Goal: Task Accomplishment & Management: Use online tool/utility

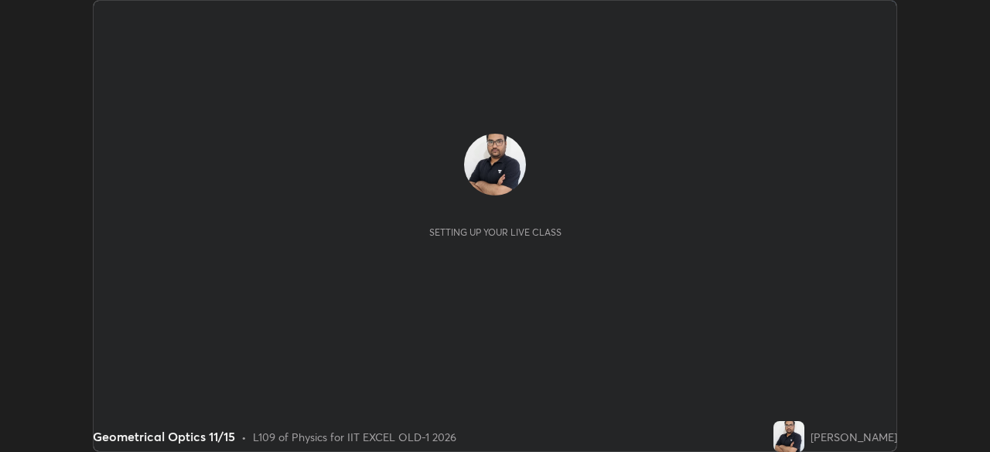
scroll to position [452, 989]
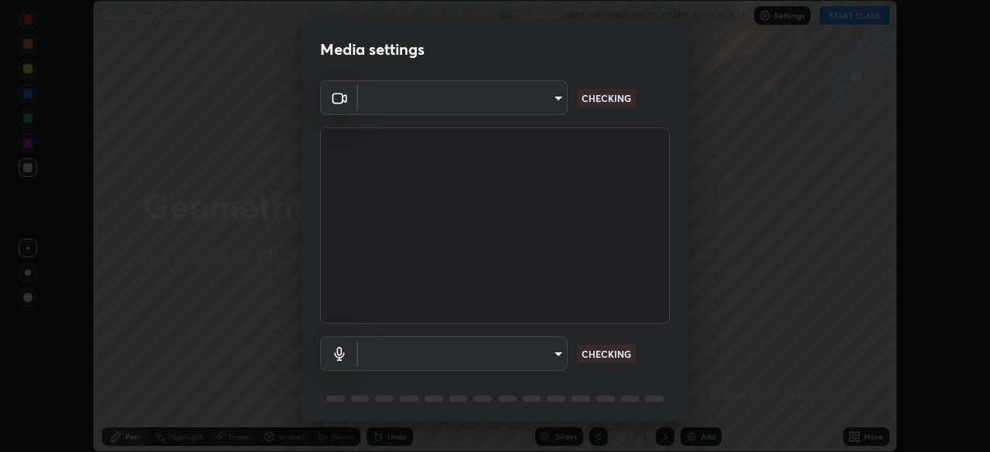
type input "a2c9e0304fea7a197325265949ed38064ec23766b16e4a4df4757bcf8ee53c87"
click at [440, 352] on body "Erase all Geometrical Optics 11/15 Recording WAS SCHEDULED TO START AT 10:45 AM…" at bounding box center [495, 226] width 990 height 452
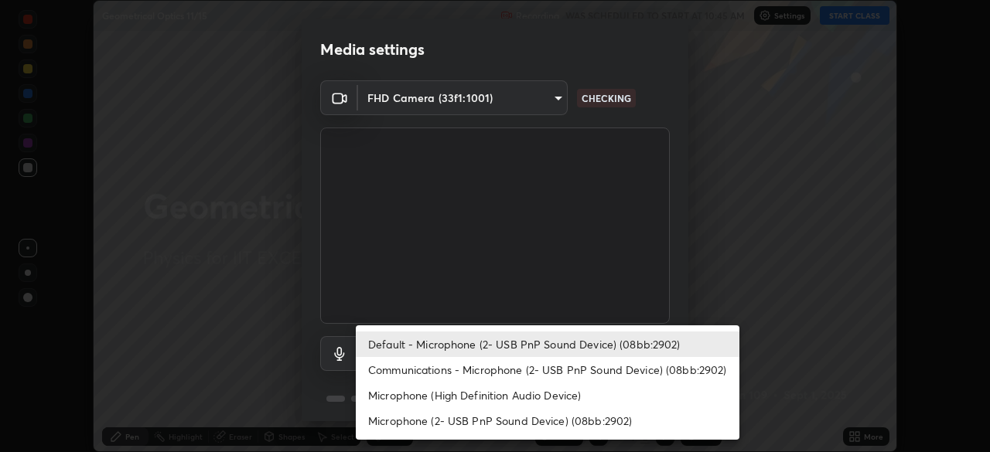
click at [501, 348] on li "Default - Microphone (2- USB PnP Sound Device) (08bb:2902)" at bounding box center [548, 345] width 384 height 26
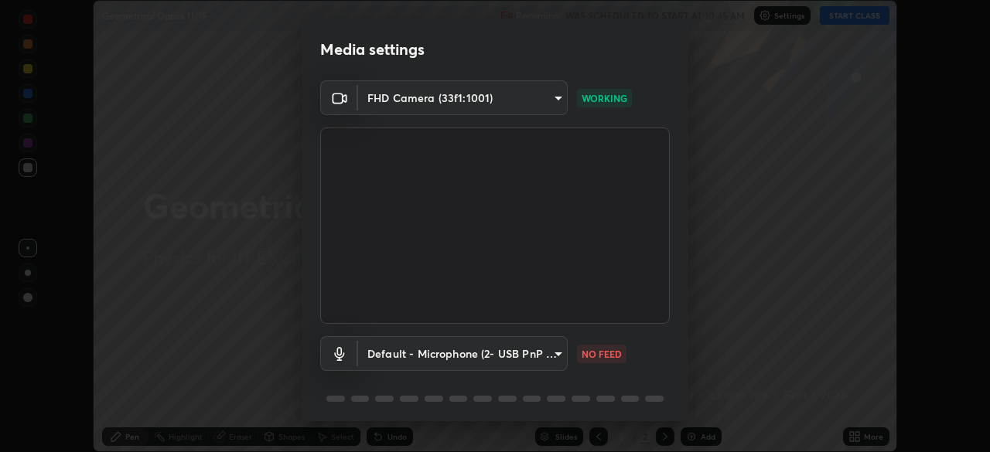
click at [520, 353] on body "Erase all Geometrical Optics 11/15 Recording WAS SCHEDULED TO START AT 10:45 AM…" at bounding box center [495, 226] width 990 height 452
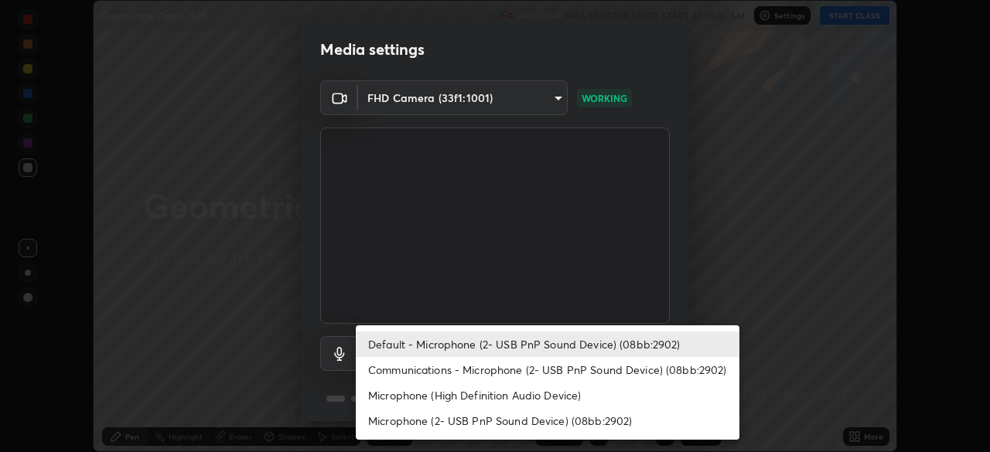
click at [523, 370] on li "Communications - Microphone (2- USB PnP Sound Device) (08bb:2902)" at bounding box center [548, 370] width 384 height 26
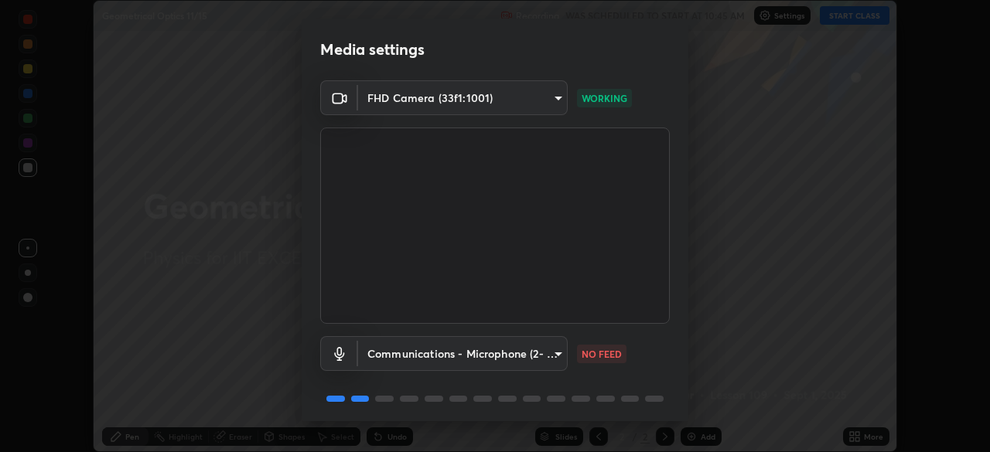
click at [522, 350] on body "Erase all Geometrical Optics 11/15 Recording WAS SCHEDULED TO START AT 10:45 AM…" at bounding box center [495, 226] width 990 height 452
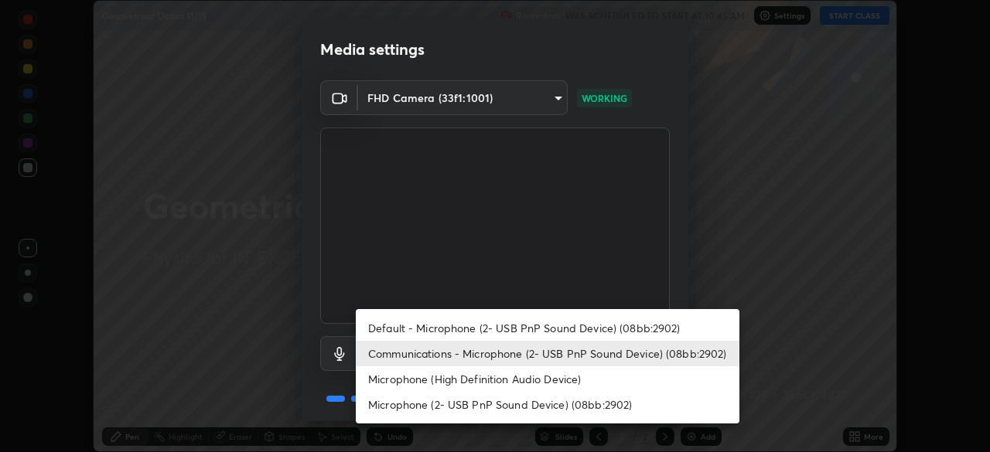
click at [526, 334] on li "Default - Microphone (2- USB PnP Sound Device) (08bb:2902)" at bounding box center [548, 329] width 384 height 26
type input "default"
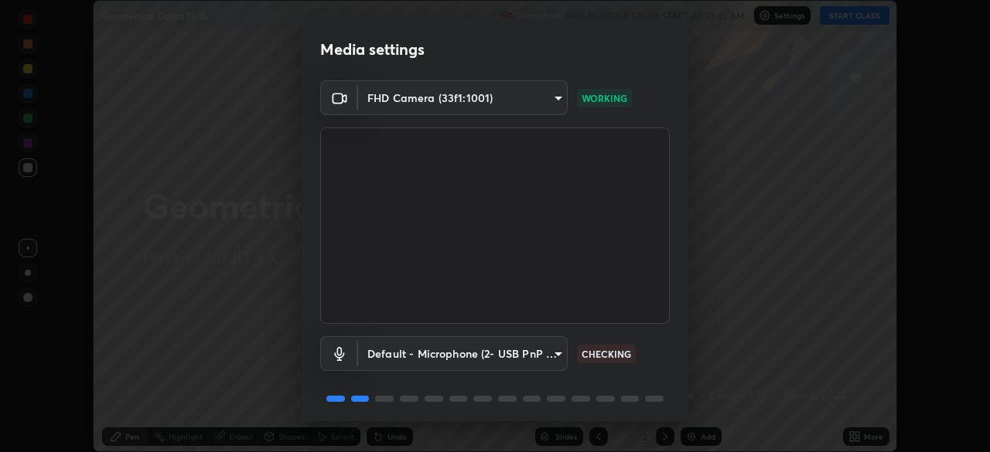
scroll to position [55, 0]
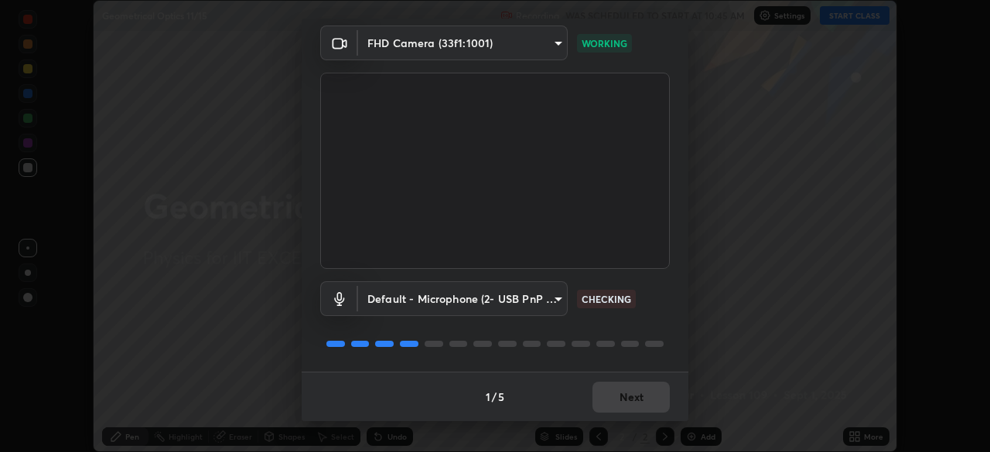
click at [641, 405] on div "1 / 5 Next" at bounding box center [495, 397] width 387 height 50
click at [634, 405] on div "1 / 5 Next" at bounding box center [495, 397] width 387 height 50
click at [632, 402] on div "1 / 5 Next" at bounding box center [495, 397] width 387 height 50
click at [630, 401] on div "1 / 5 Next" at bounding box center [495, 397] width 387 height 50
click at [626, 402] on div "1 / 5 Next" at bounding box center [495, 397] width 387 height 50
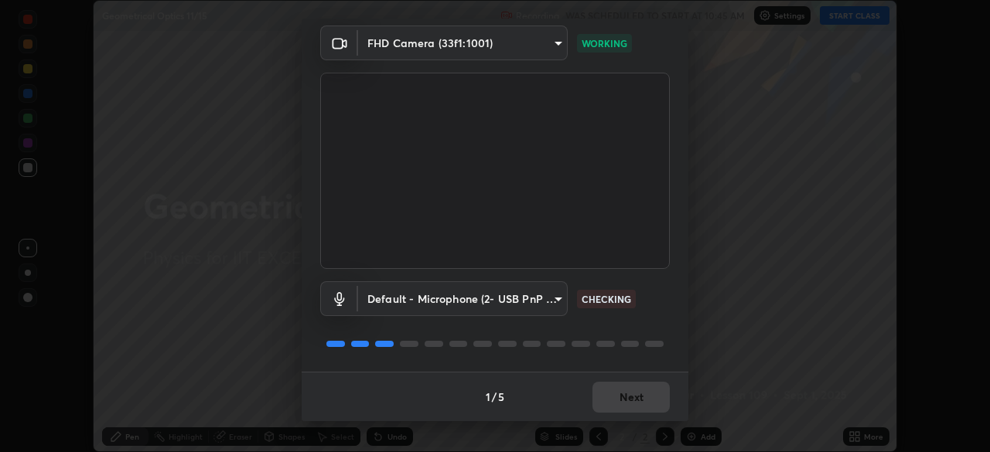
click at [632, 405] on div "1 / 5 Next" at bounding box center [495, 397] width 387 height 50
click at [627, 399] on div "1 / 5 Next" at bounding box center [495, 397] width 387 height 50
click at [628, 401] on button "Next" at bounding box center [630, 397] width 77 height 31
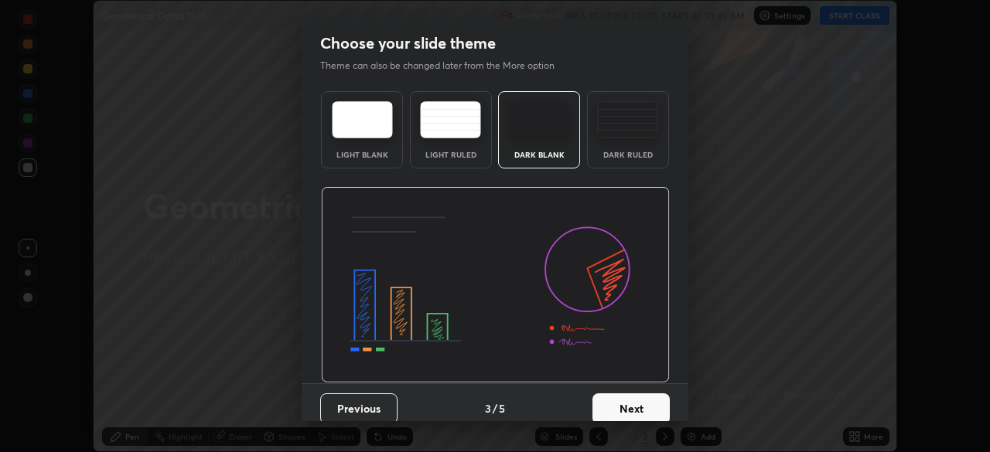
click at [658, 408] on button "Next" at bounding box center [630, 409] width 77 height 31
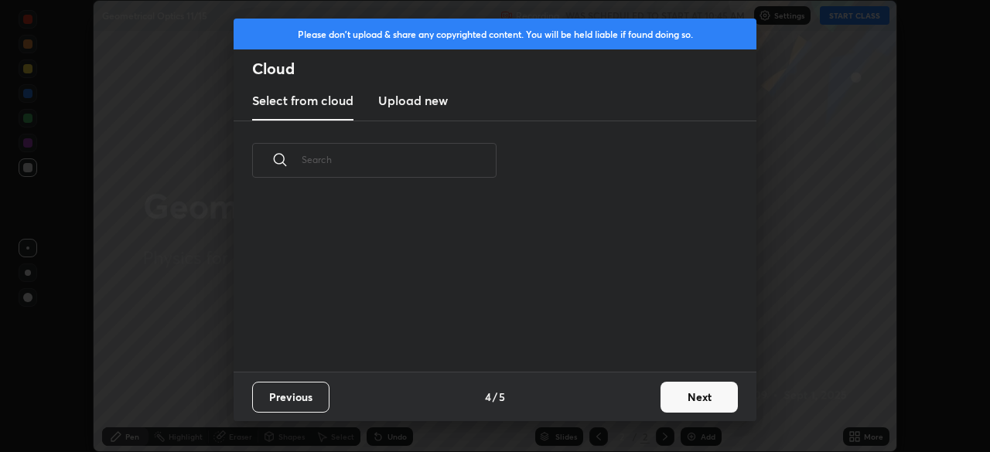
click at [661, 407] on button "Next" at bounding box center [699, 397] width 77 height 31
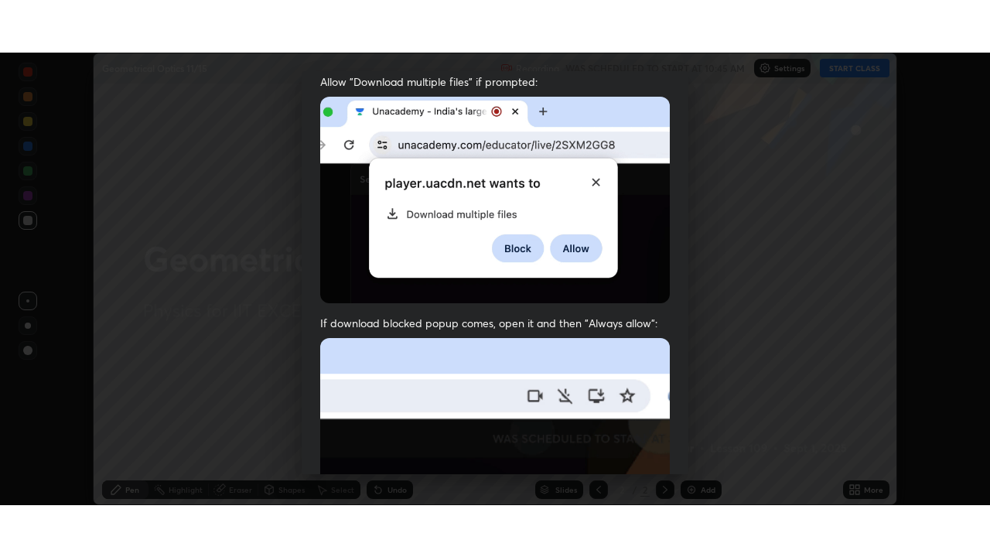
scroll to position [370, 0]
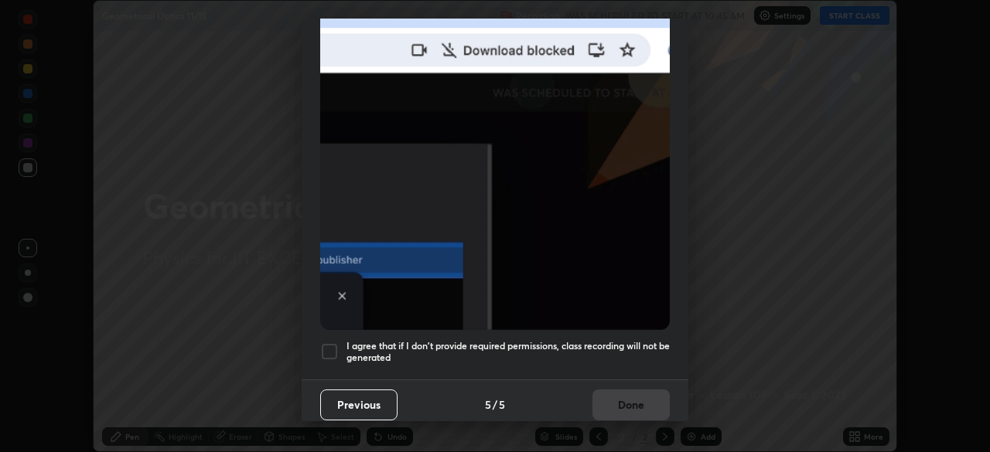
click at [328, 343] on div at bounding box center [329, 352] width 19 height 19
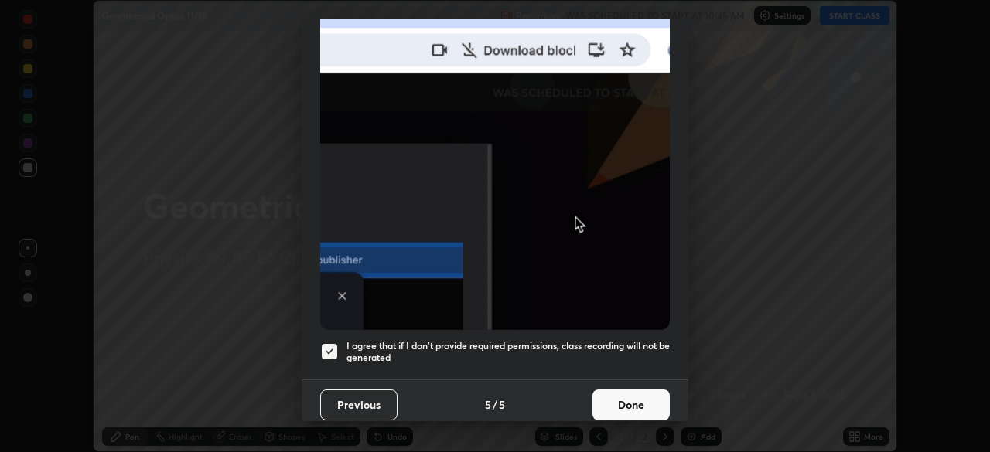
click at [613, 397] on button "Done" at bounding box center [630, 405] width 77 height 31
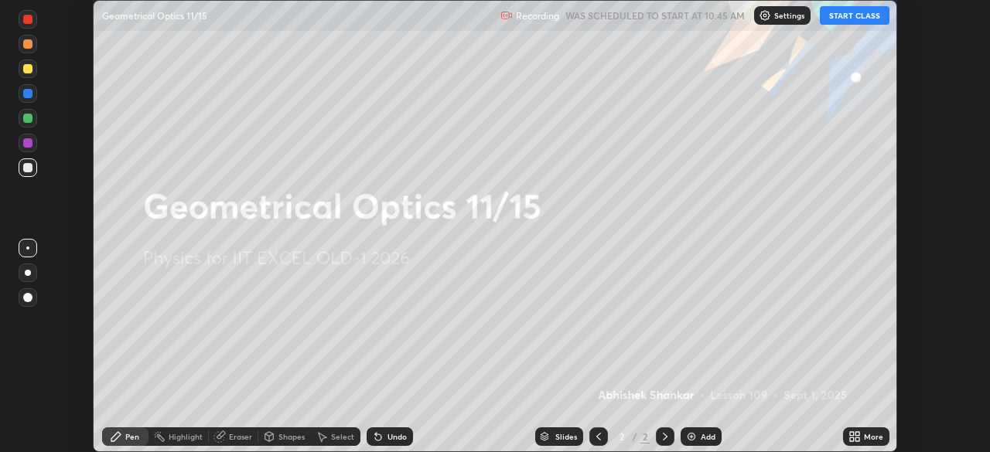
click at [852, 439] on icon at bounding box center [852, 440] width 4 height 4
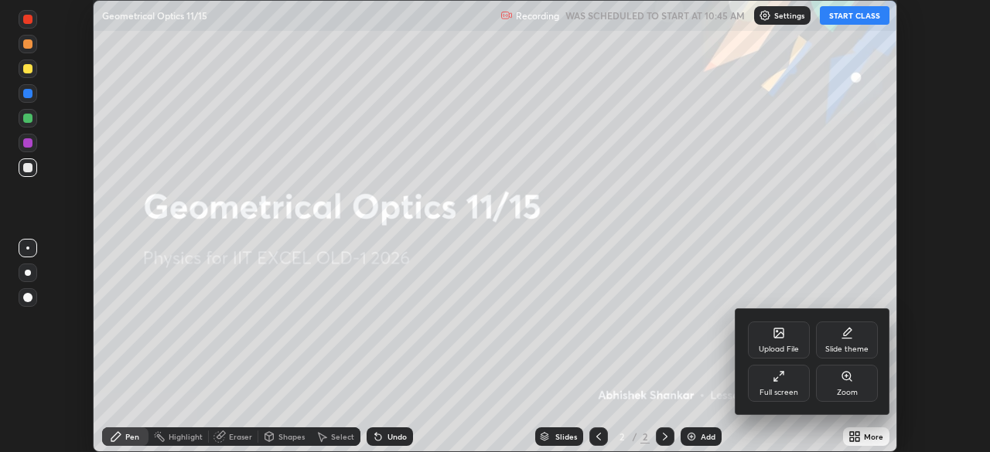
click at [774, 386] on div "Full screen" at bounding box center [779, 383] width 62 height 37
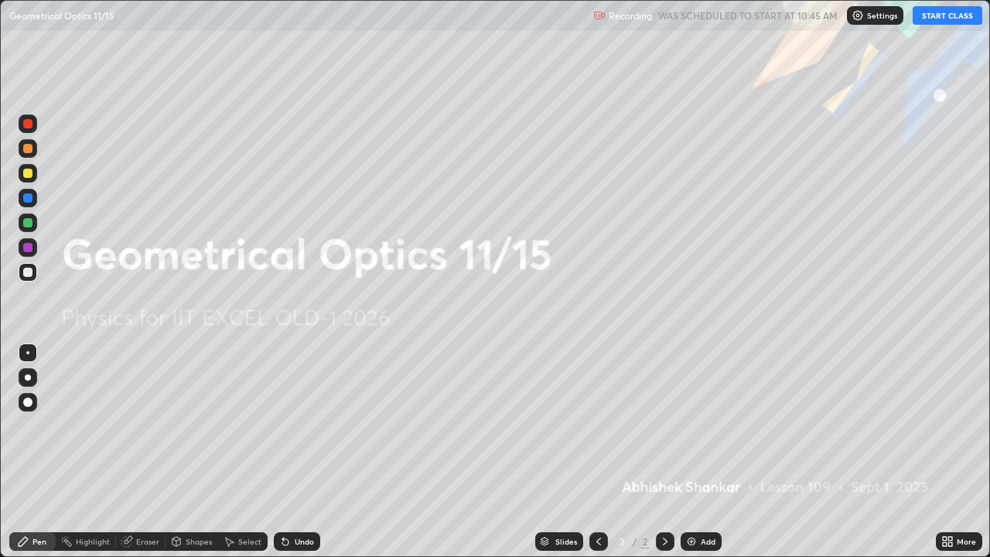
scroll to position [557, 990]
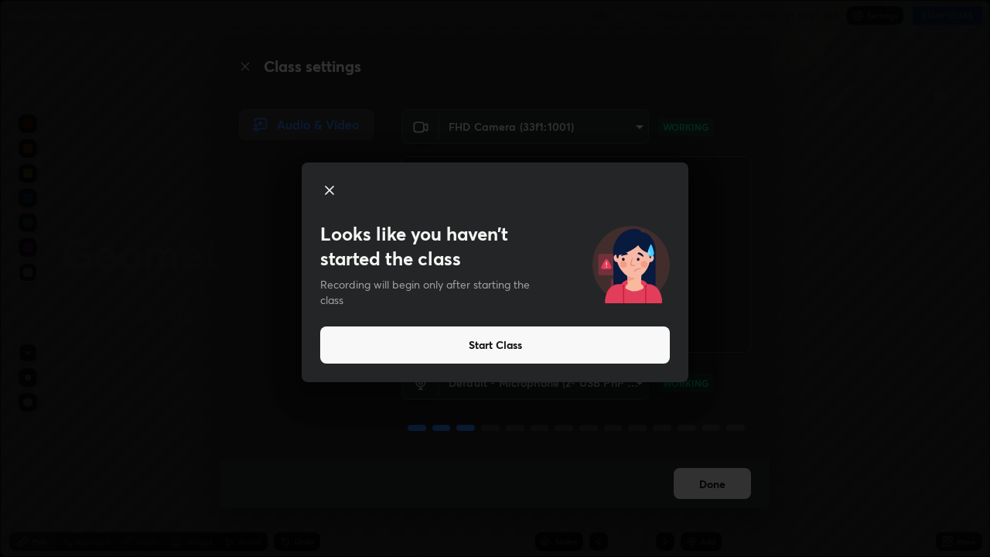
click at [575, 338] on button "Start Class" at bounding box center [495, 344] width 350 height 37
click at [568, 347] on button "Start Class" at bounding box center [495, 344] width 350 height 37
click at [524, 351] on button "Start Class" at bounding box center [495, 344] width 350 height 37
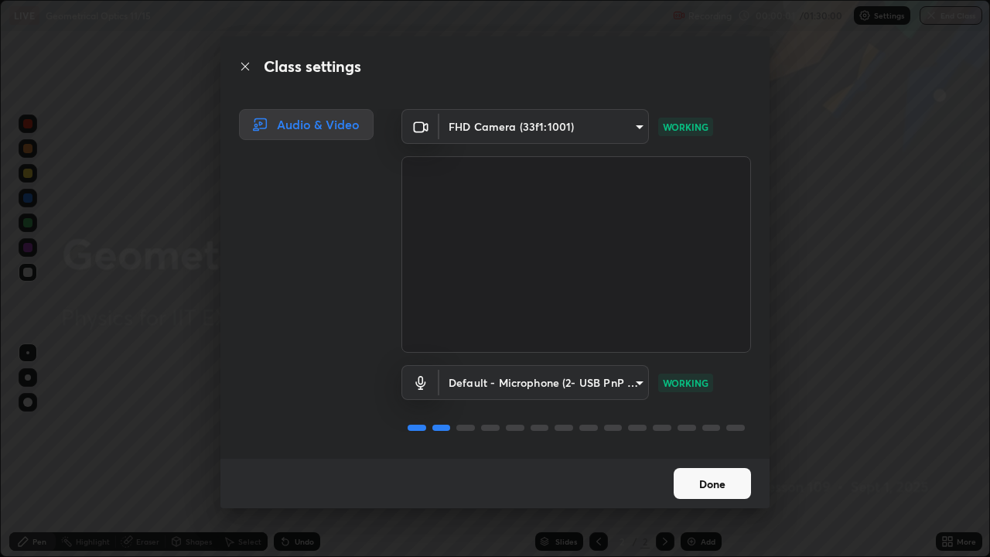
click at [722, 452] on button "Done" at bounding box center [712, 483] width 77 height 31
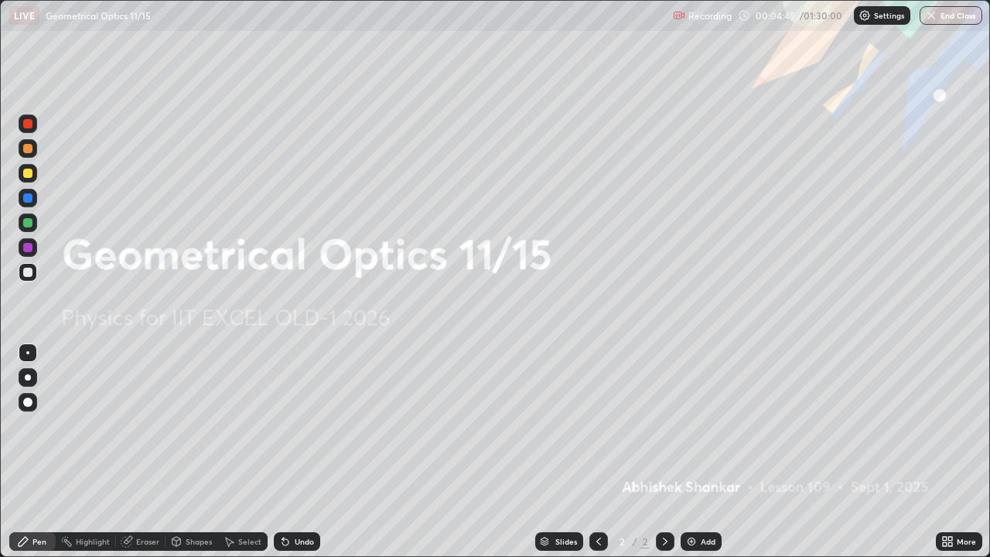
click at [688, 452] on img at bounding box center [691, 541] width 12 height 12
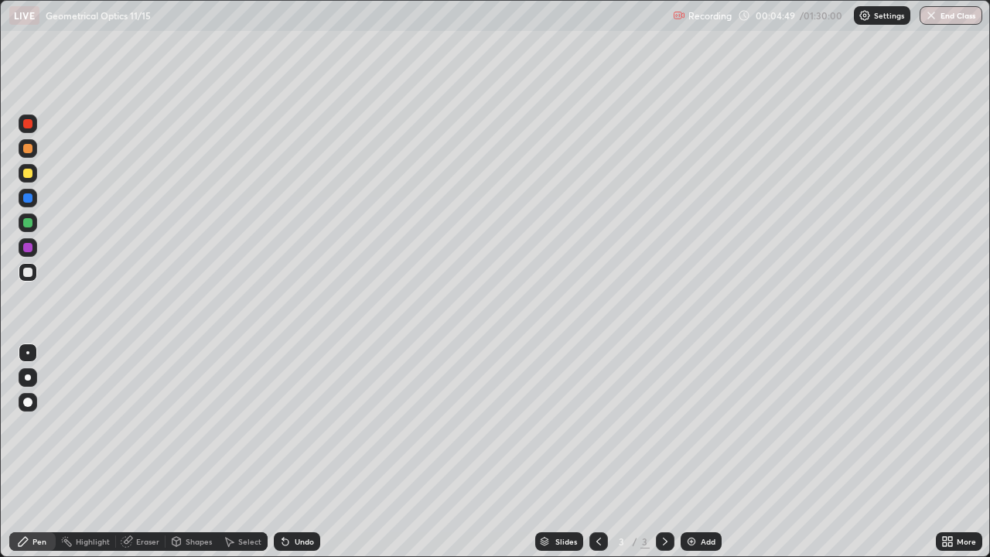
click at [31, 175] on div at bounding box center [27, 173] width 9 height 9
click at [190, 452] on div "Shapes" at bounding box center [199, 542] width 26 height 8
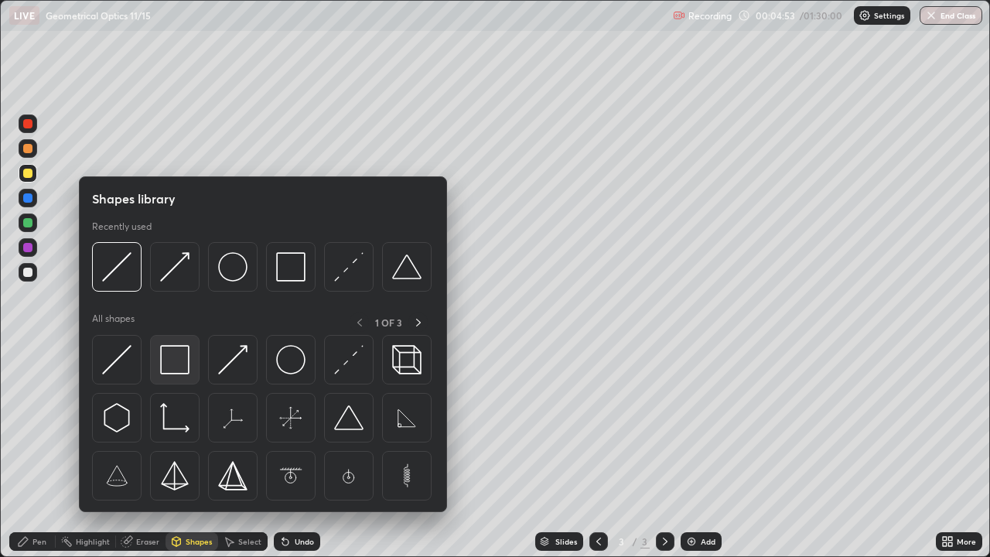
click at [185, 371] on img at bounding box center [174, 359] width 29 height 29
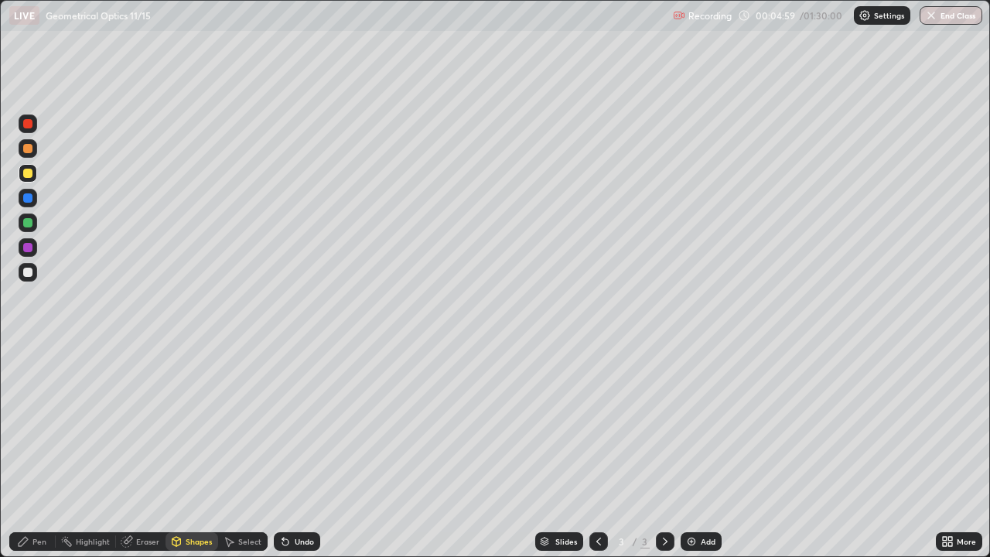
click at [251, 452] on div "Select" at bounding box center [249, 542] width 23 height 8
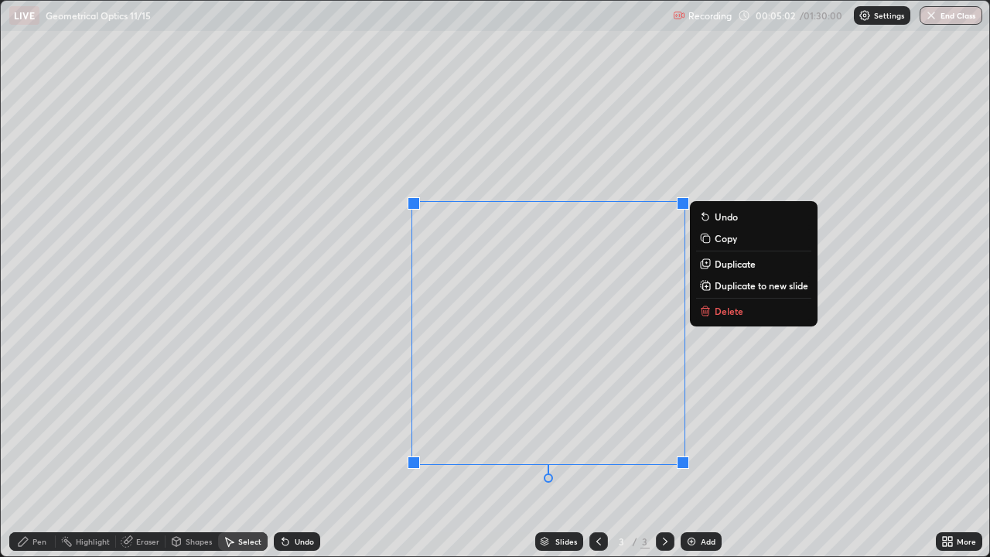
click at [137, 452] on div "Eraser" at bounding box center [141, 541] width 50 height 19
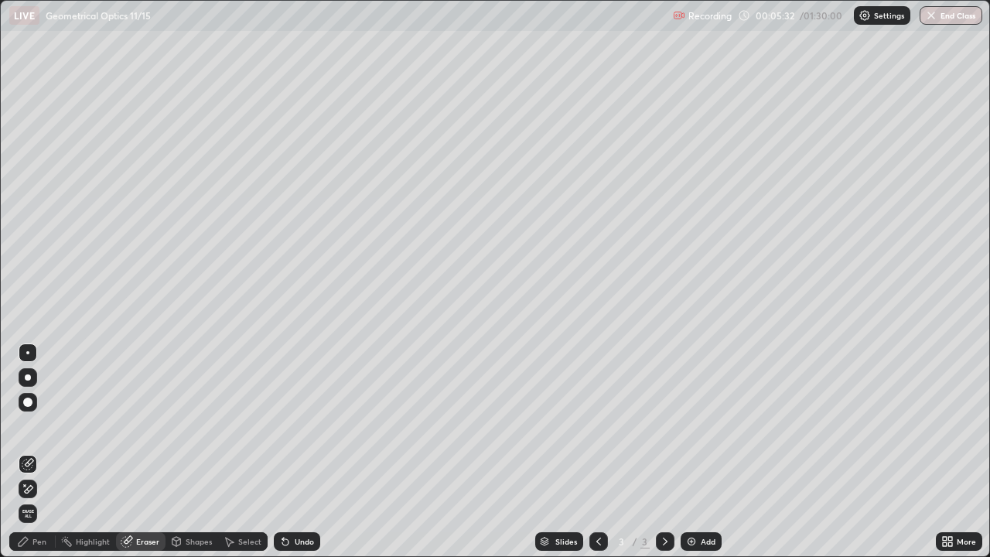
click at [195, 452] on div "Shapes" at bounding box center [199, 542] width 26 height 8
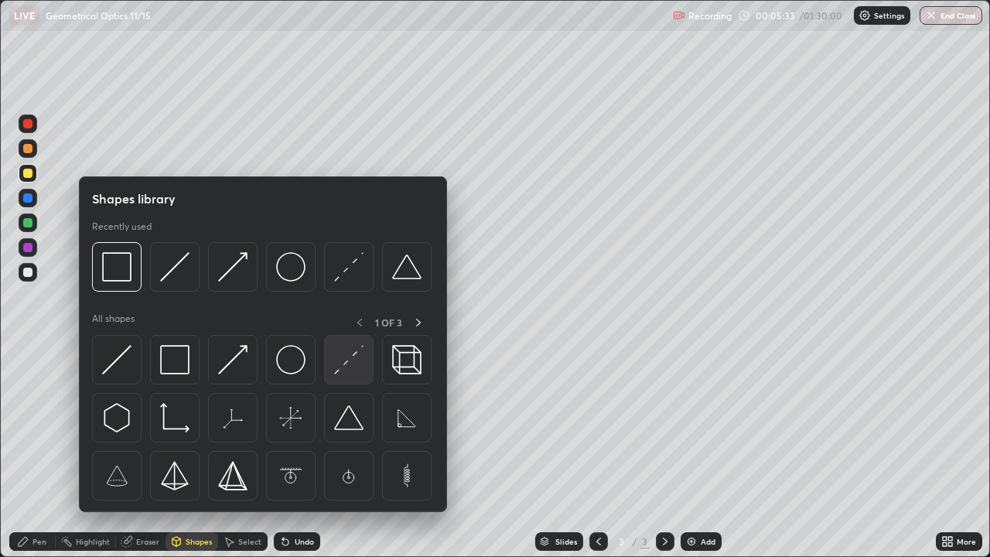
click at [347, 366] on img at bounding box center [348, 359] width 29 height 29
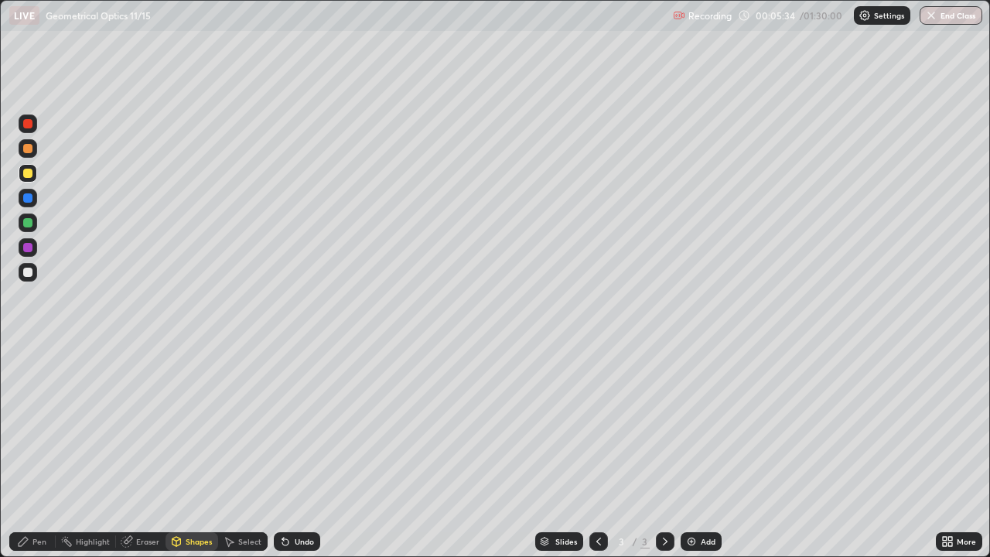
click at [30, 202] on div at bounding box center [27, 197] width 9 height 9
click at [191, 452] on div "Shapes" at bounding box center [192, 541] width 53 height 19
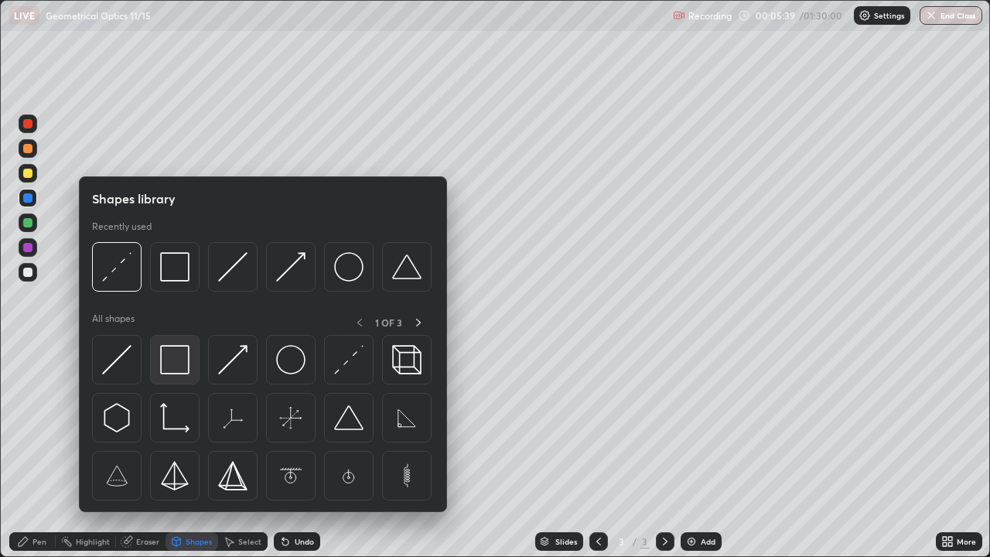
click at [193, 370] on div at bounding box center [175, 360] width 50 height 50
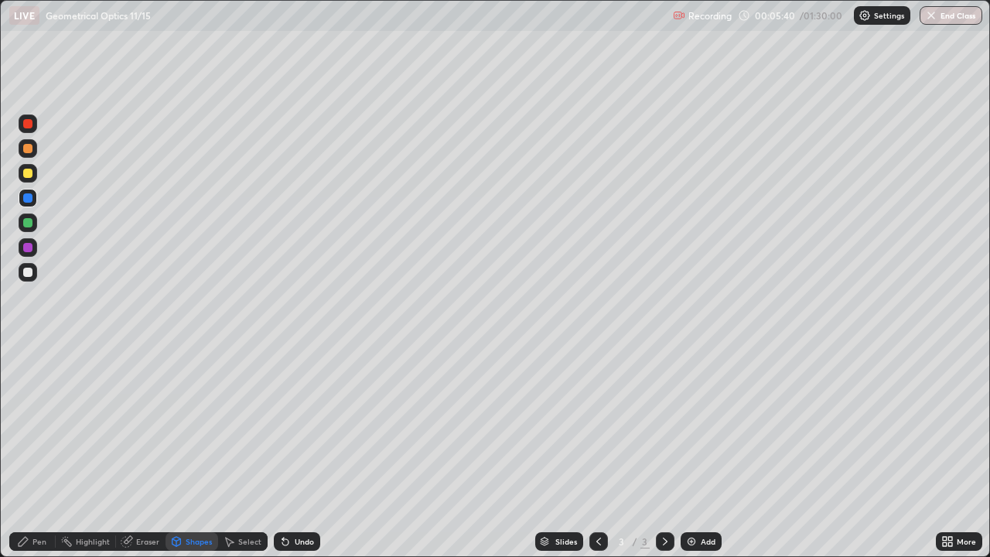
click at [32, 220] on div at bounding box center [27, 222] width 9 height 9
click at [199, 452] on div "Shapes" at bounding box center [199, 542] width 26 height 8
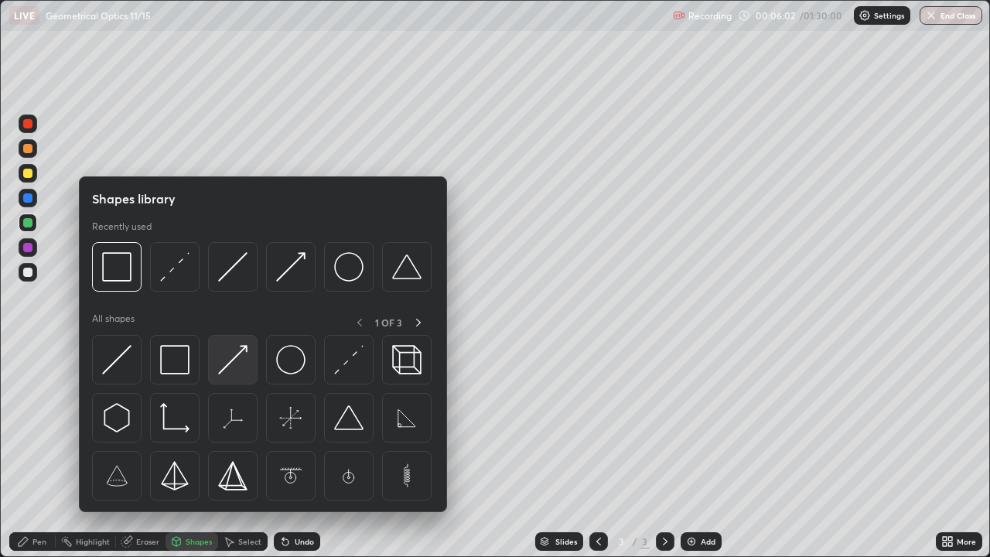
click at [233, 364] on img at bounding box center [232, 359] width 29 height 29
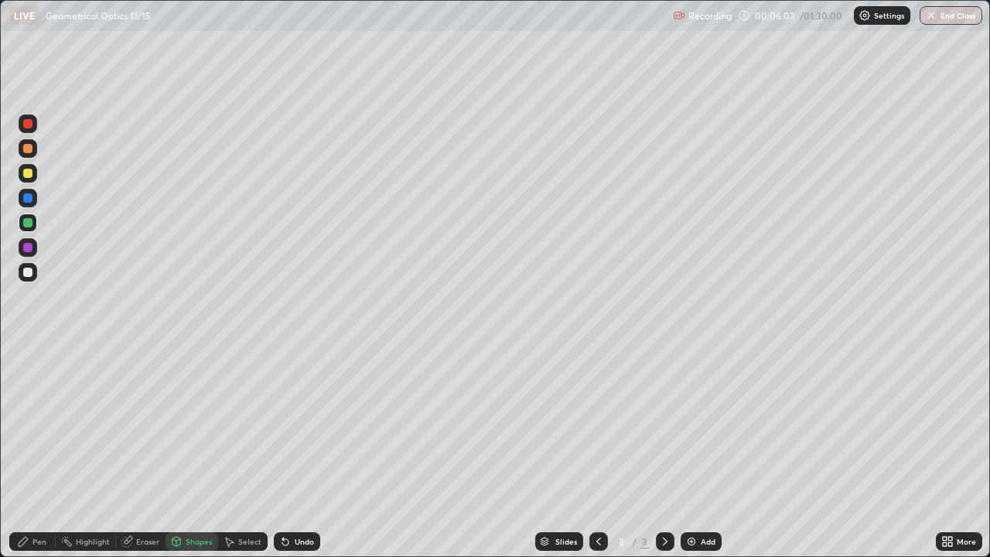
click at [31, 180] on div at bounding box center [28, 173] width 19 height 19
click at [34, 229] on div at bounding box center [28, 222] width 19 height 19
click at [189, 452] on div "Shapes" at bounding box center [199, 542] width 26 height 8
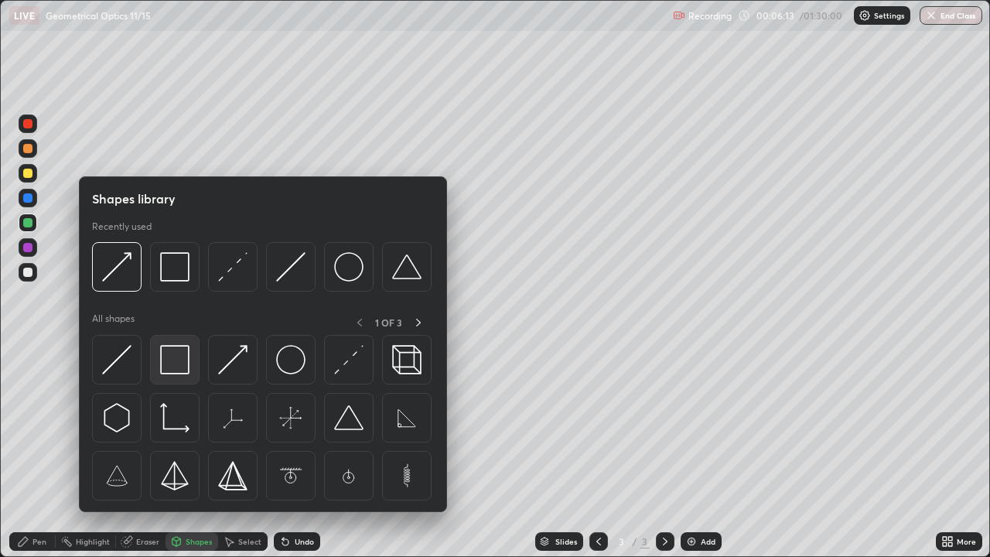
click at [183, 372] on img at bounding box center [174, 359] width 29 height 29
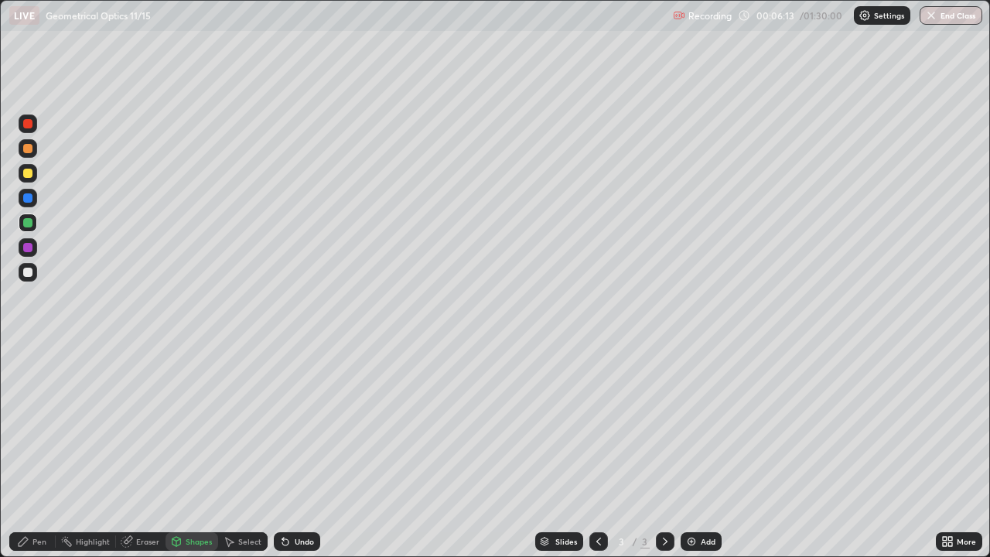
click at [34, 203] on div at bounding box center [28, 198] width 19 height 19
click at [40, 452] on div "Pen" at bounding box center [39, 542] width 14 height 8
click at [34, 248] on div at bounding box center [28, 247] width 19 height 19
click at [195, 452] on div "Shapes" at bounding box center [192, 541] width 53 height 19
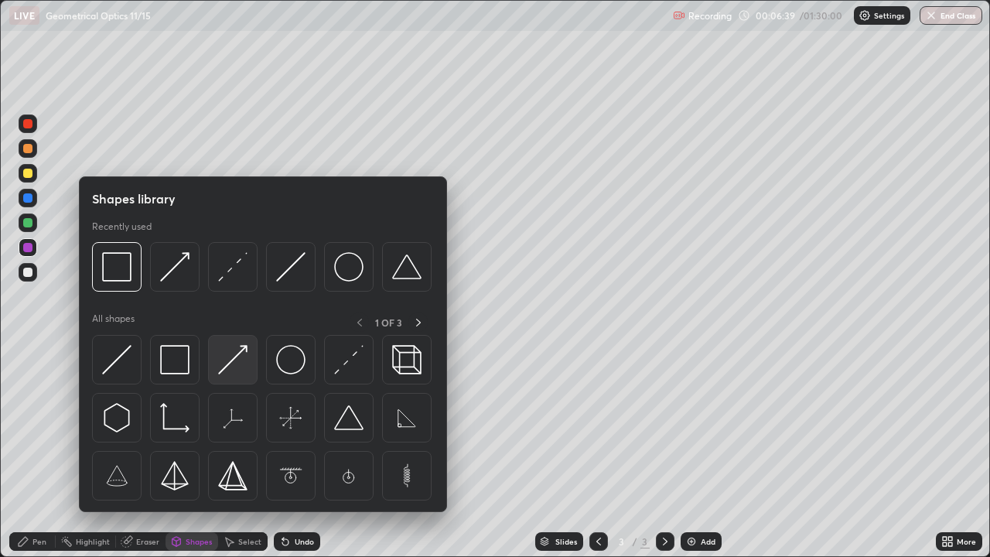
click at [232, 362] on img at bounding box center [232, 359] width 29 height 29
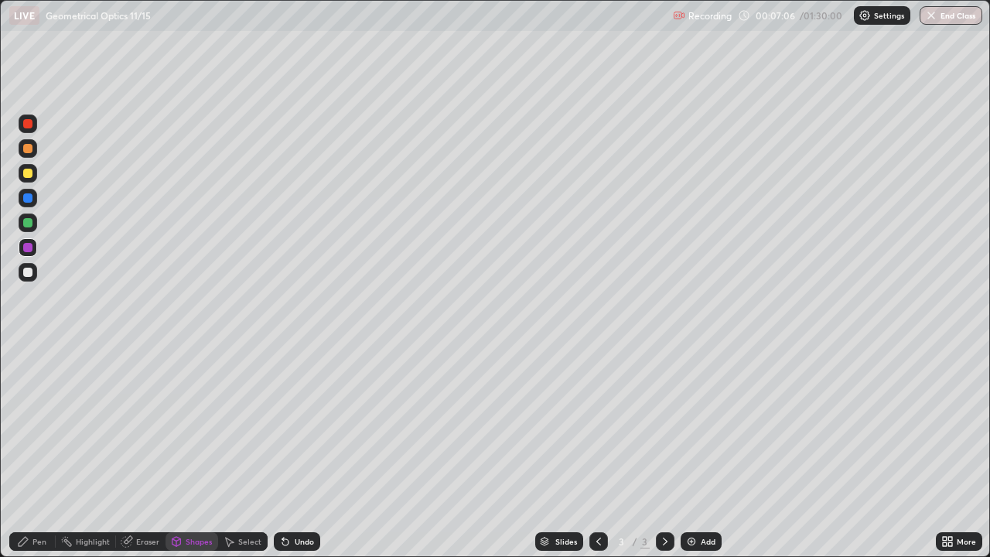
click at [196, 452] on div "Shapes" at bounding box center [199, 542] width 26 height 8
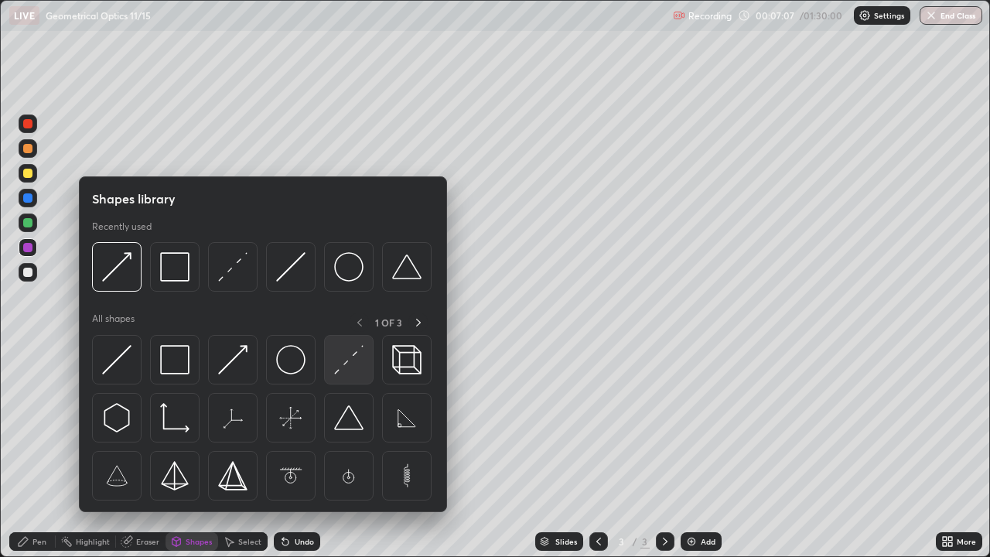
click at [340, 364] on img at bounding box center [348, 359] width 29 height 29
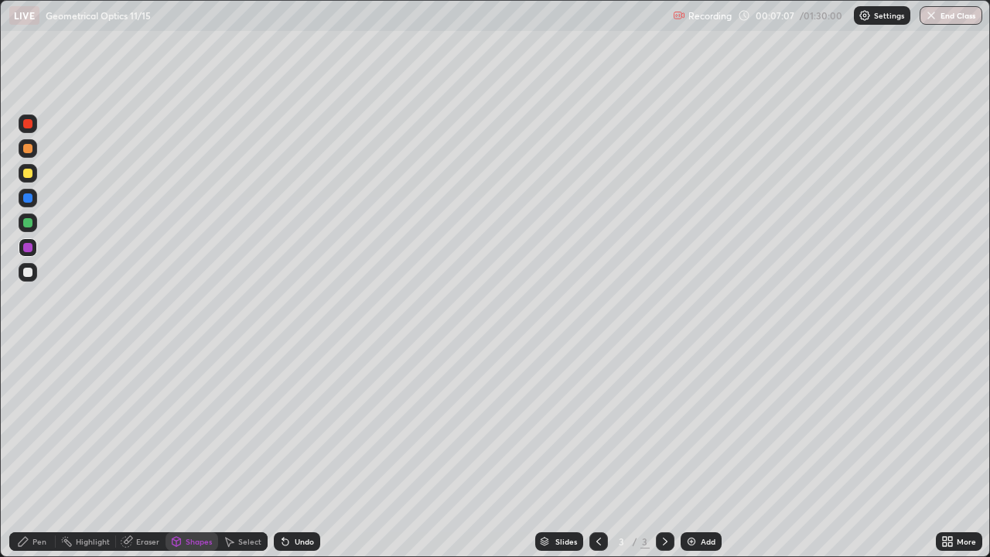
click at [31, 276] on div at bounding box center [28, 272] width 19 height 19
click at [43, 452] on div "Pen" at bounding box center [39, 542] width 14 height 8
click at [302, 452] on div "Undo" at bounding box center [304, 542] width 19 height 8
click at [693, 452] on img at bounding box center [691, 541] width 12 height 12
click at [193, 452] on div "Shapes" at bounding box center [199, 542] width 26 height 8
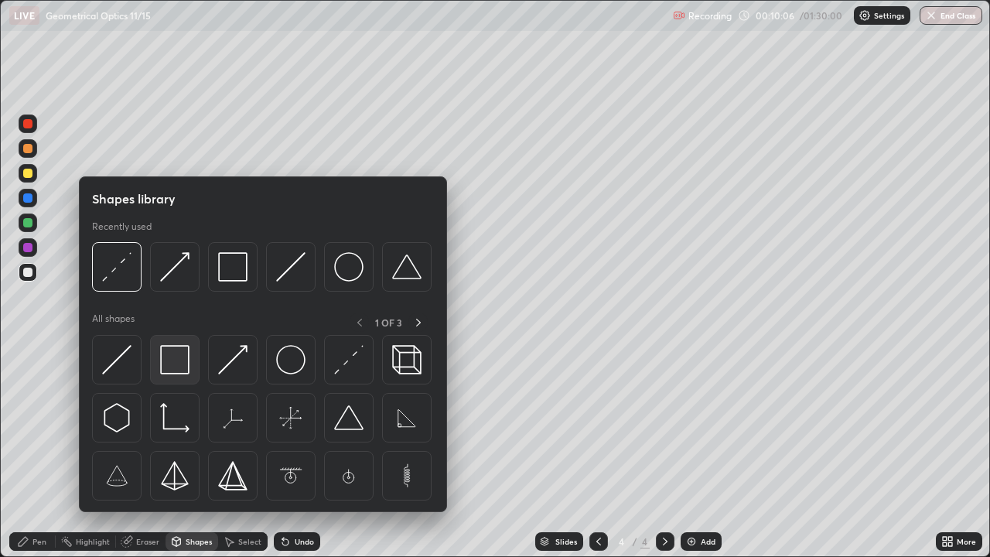
click at [183, 357] on img at bounding box center [174, 359] width 29 height 29
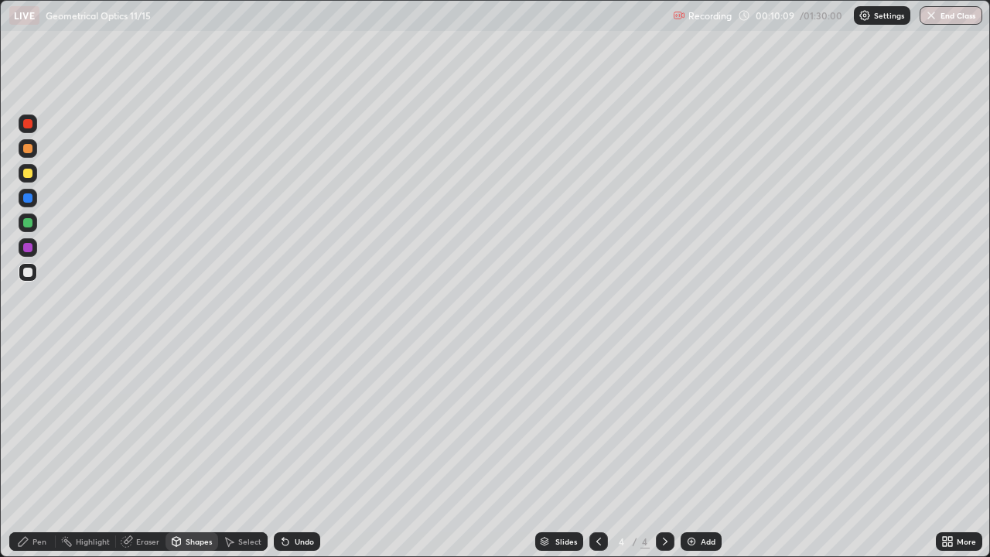
click at [138, 452] on div "Eraser" at bounding box center [147, 542] width 23 height 8
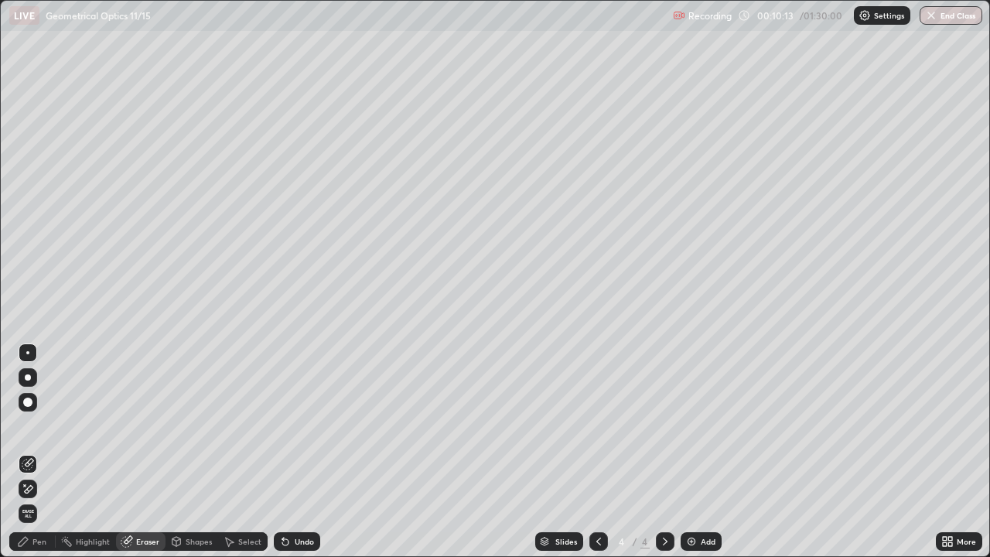
click at [42, 452] on div "Pen" at bounding box center [39, 542] width 14 height 8
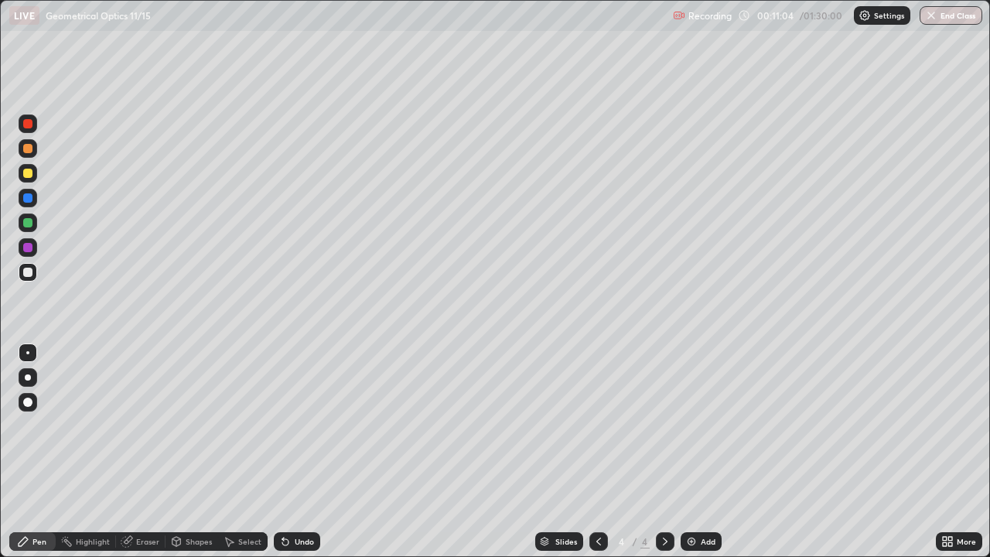
click at [298, 452] on div "Undo" at bounding box center [304, 542] width 19 height 8
click at [299, 452] on div "Undo" at bounding box center [297, 541] width 46 height 19
click at [142, 452] on div "Eraser" at bounding box center [147, 542] width 23 height 8
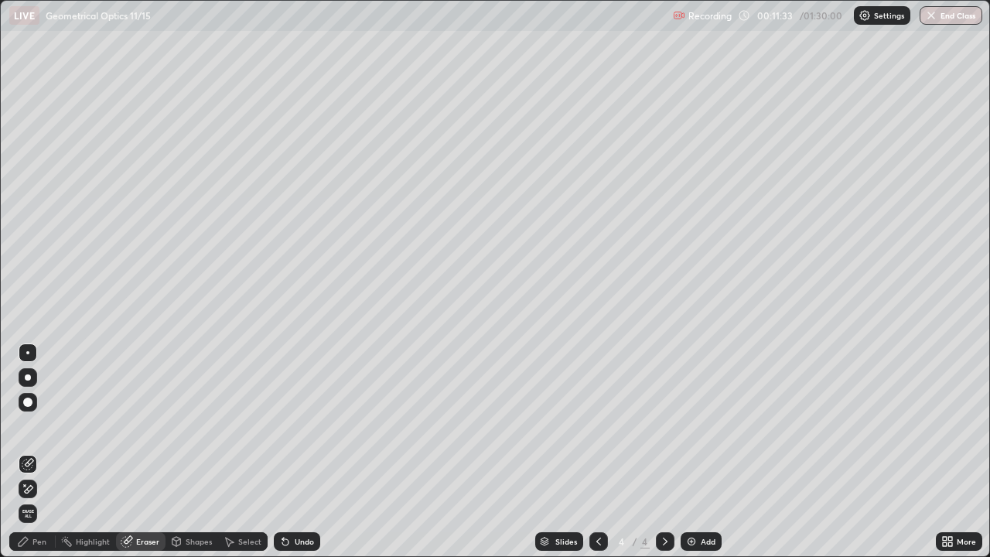
click at [41, 452] on div "Pen" at bounding box center [39, 542] width 14 height 8
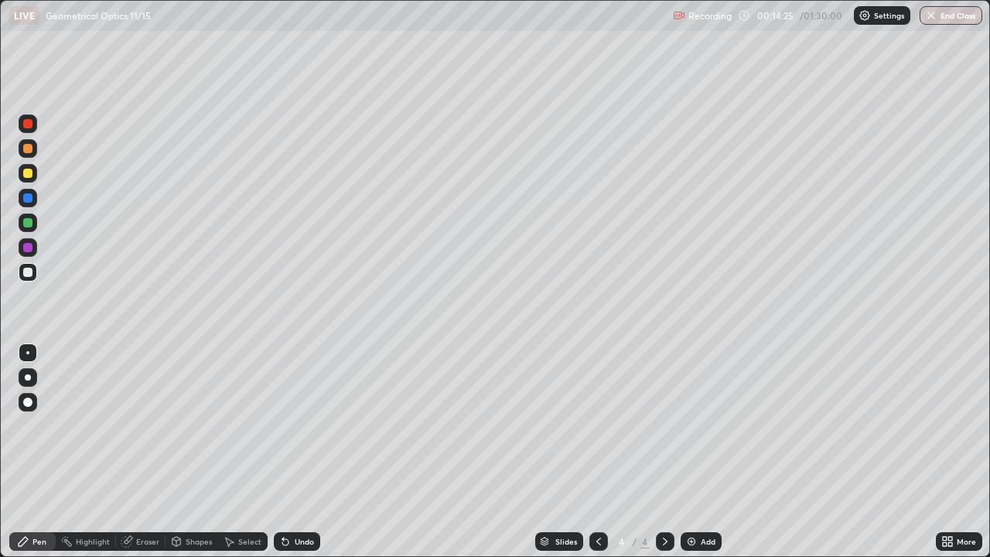
click at [691, 452] on img at bounding box center [691, 541] width 12 height 12
click at [192, 452] on div "Shapes" at bounding box center [199, 542] width 26 height 8
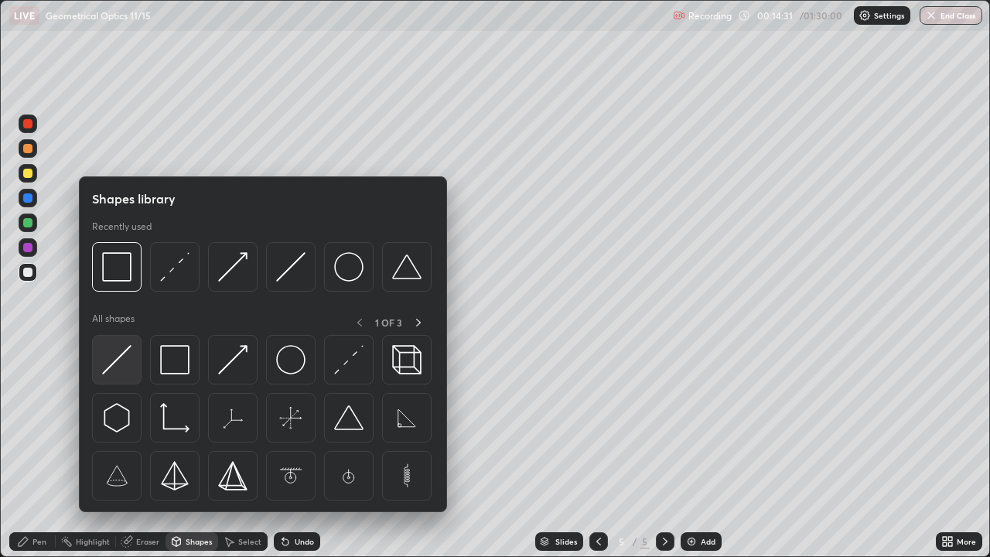
click at [130, 370] on img at bounding box center [116, 359] width 29 height 29
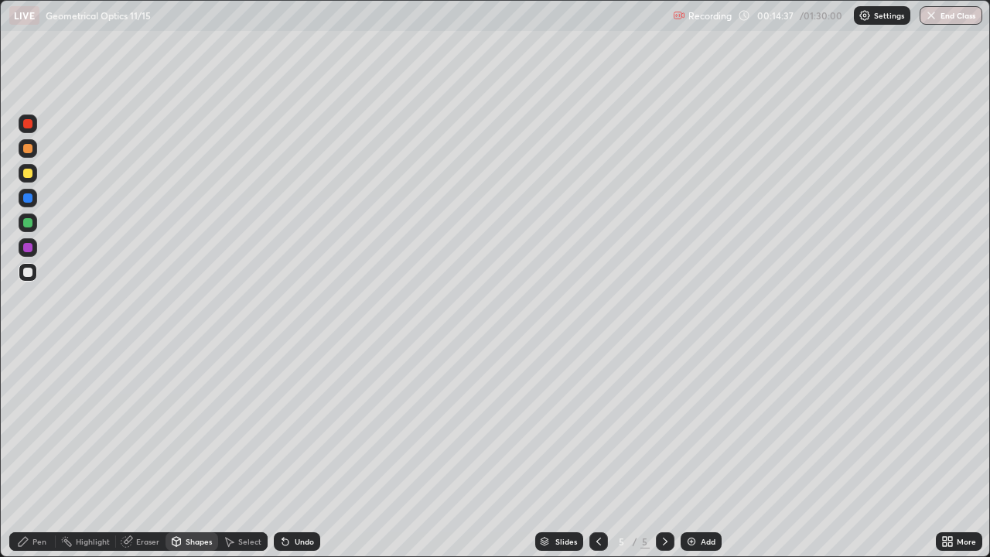
click at [186, 452] on div "Shapes" at bounding box center [192, 541] width 53 height 19
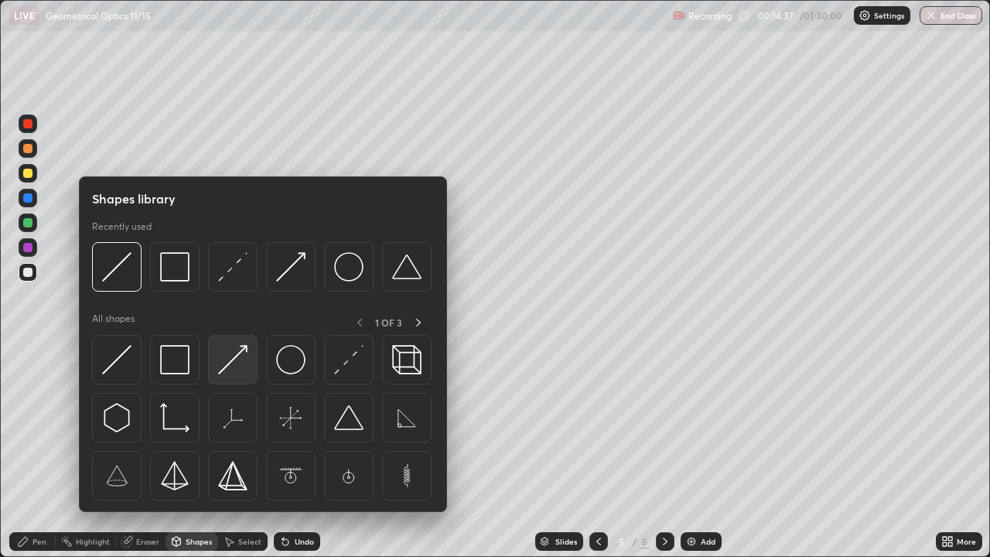
click at [235, 366] on img at bounding box center [232, 359] width 29 height 29
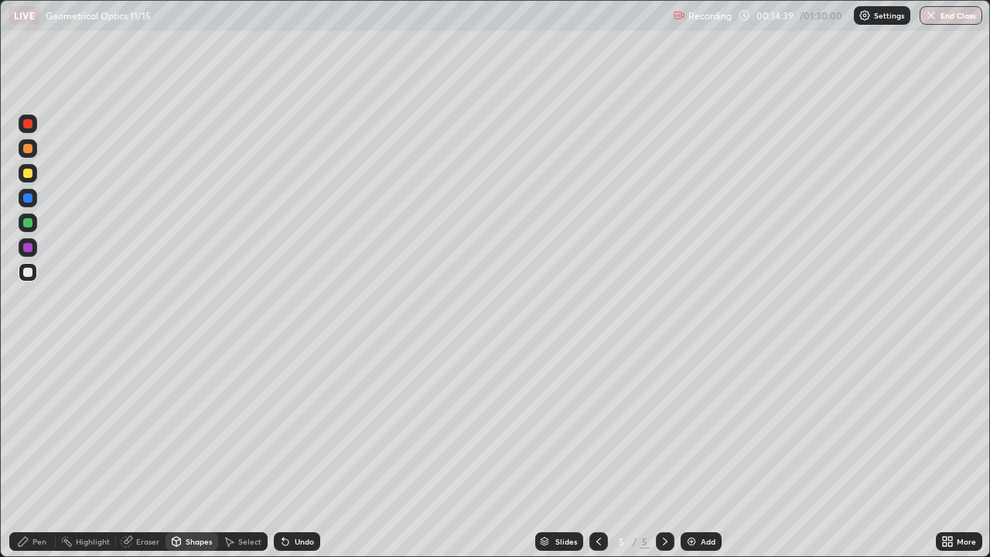
click at [193, 452] on div "Shapes" at bounding box center [199, 542] width 26 height 8
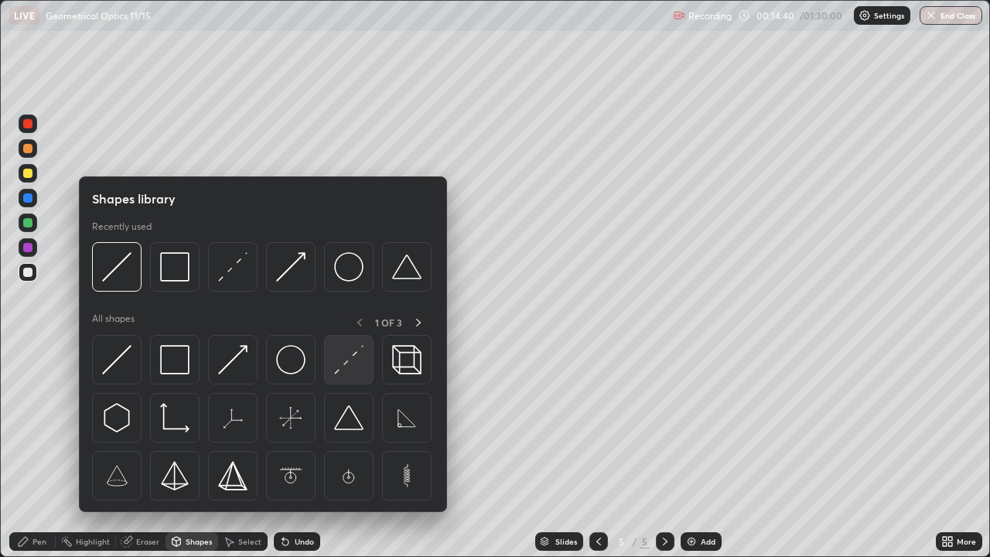
click at [347, 362] on img at bounding box center [348, 359] width 29 height 29
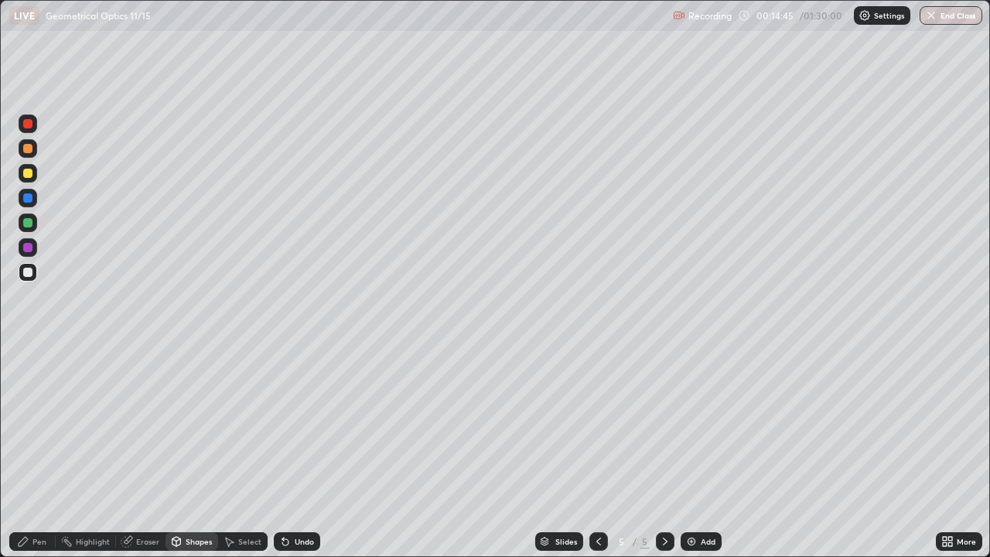
click at [189, 452] on div "Shapes" at bounding box center [192, 541] width 53 height 19
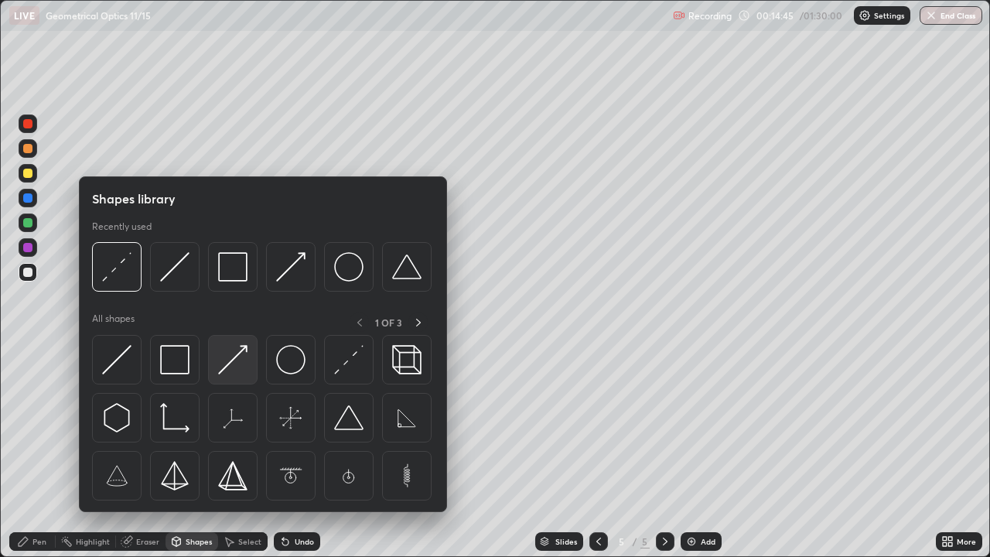
click at [240, 364] on img at bounding box center [232, 359] width 29 height 29
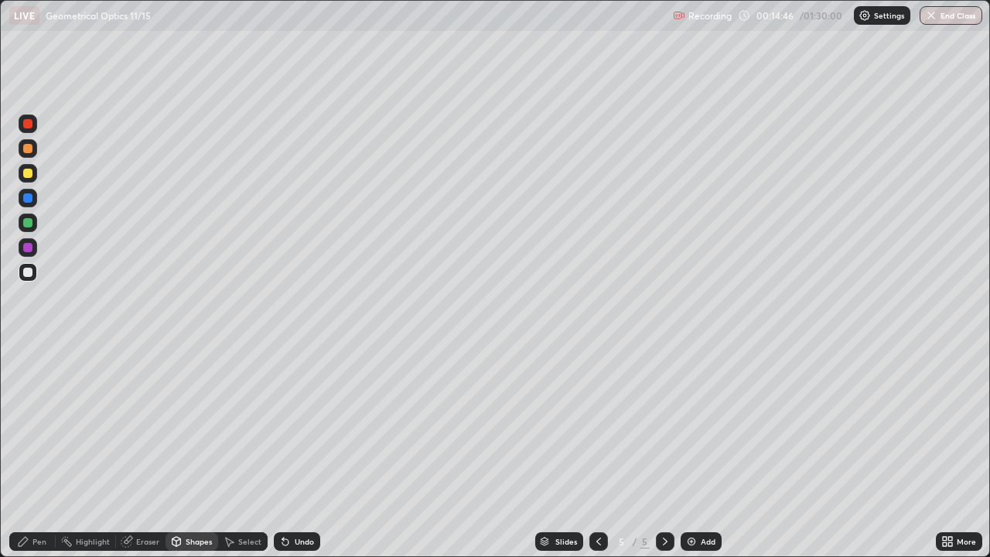
click at [34, 179] on div at bounding box center [28, 173] width 19 height 19
click at [46, 452] on div "Pen" at bounding box center [32, 541] width 46 height 19
click at [295, 452] on div "Undo" at bounding box center [304, 542] width 19 height 8
click at [306, 452] on div "Undo" at bounding box center [297, 541] width 46 height 19
click at [298, 452] on div "Undo" at bounding box center [304, 542] width 19 height 8
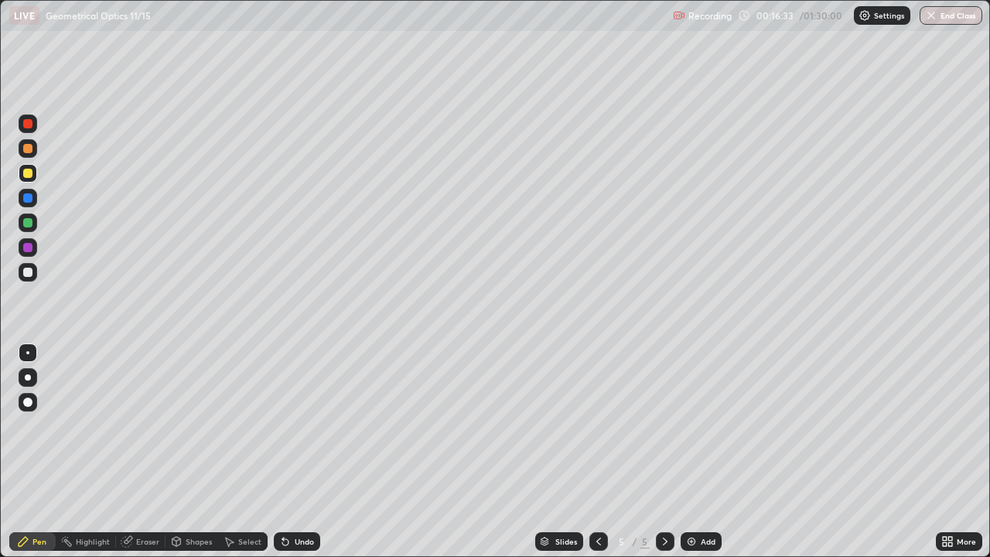
click at [297, 452] on div "Undo" at bounding box center [304, 542] width 19 height 8
click at [296, 452] on div "Undo" at bounding box center [304, 542] width 19 height 8
click at [295, 452] on div "Undo" at bounding box center [304, 542] width 19 height 8
click at [705, 452] on div "Add" at bounding box center [701, 541] width 41 height 19
click at [188, 452] on div "Shapes" at bounding box center [199, 542] width 26 height 8
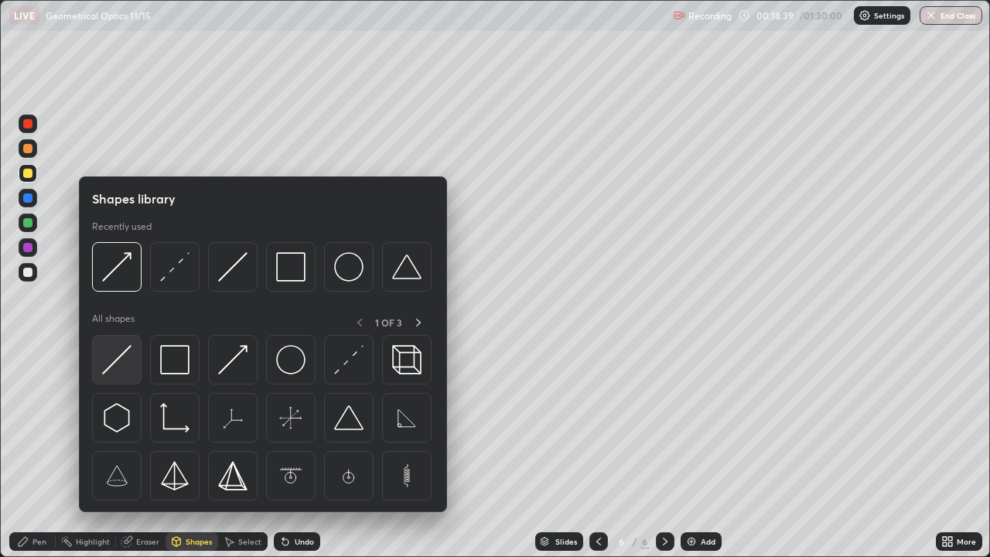
click at [131, 363] on div at bounding box center [117, 360] width 50 height 50
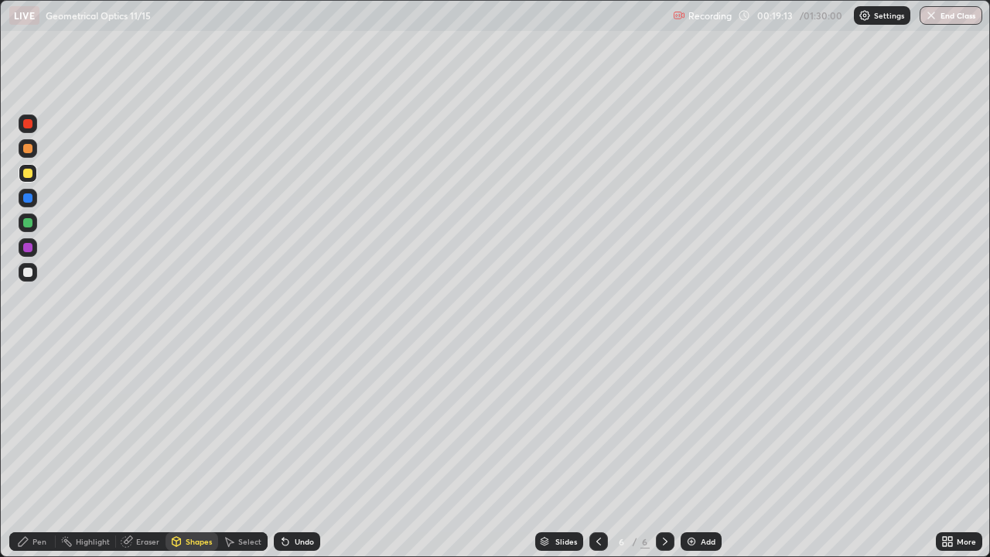
click at [37, 452] on div "Pen" at bounding box center [32, 541] width 46 height 19
click at [29, 272] on div at bounding box center [27, 272] width 9 height 9
click at [36, 227] on div at bounding box center [28, 222] width 19 height 19
click at [706, 452] on div "Add" at bounding box center [708, 542] width 15 height 8
click at [203, 452] on div "Shapes" at bounding box center [199, 542] width 26 height 8
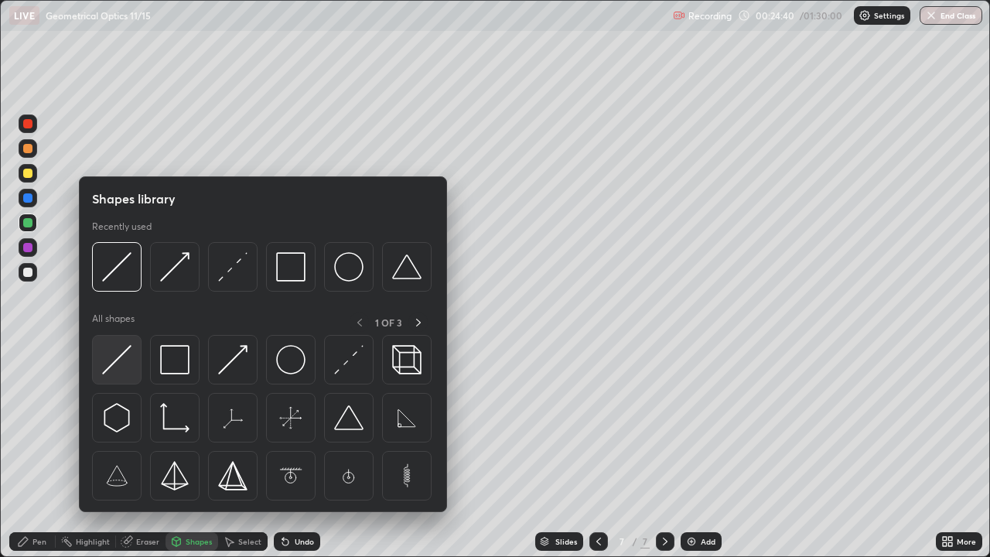
click at [127, 367] on img at bounding box center [116, 359] width 29 height 29
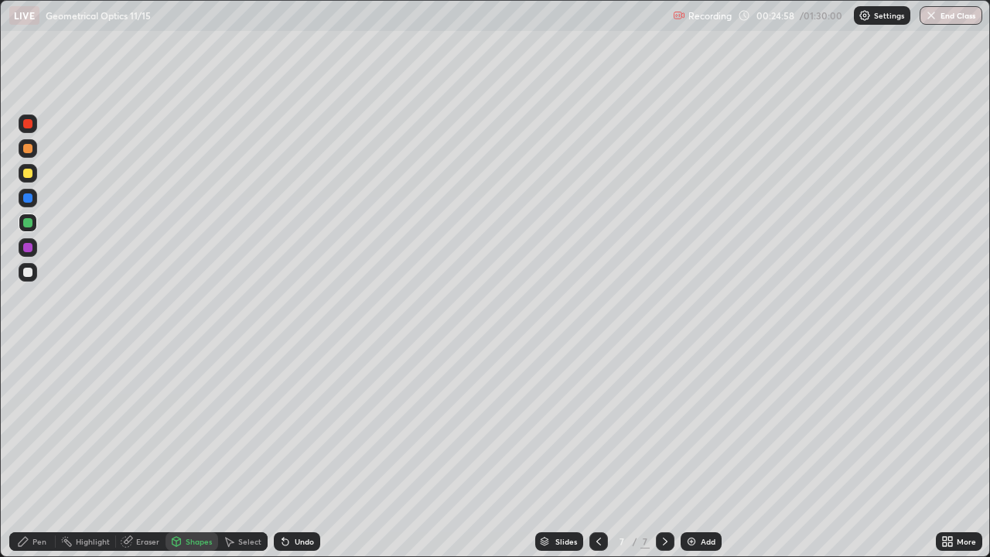
click at [193, 452] on div "Shapes" at bounding box center [199, 542] width 26 height 8
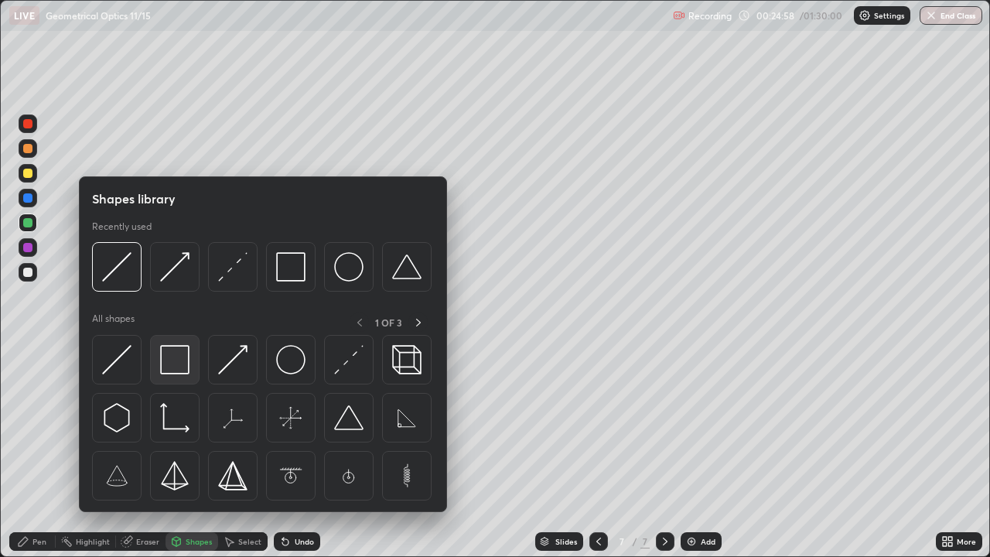
click at [186, 372] on img at bounding box center [174, 359] width 29 height 29
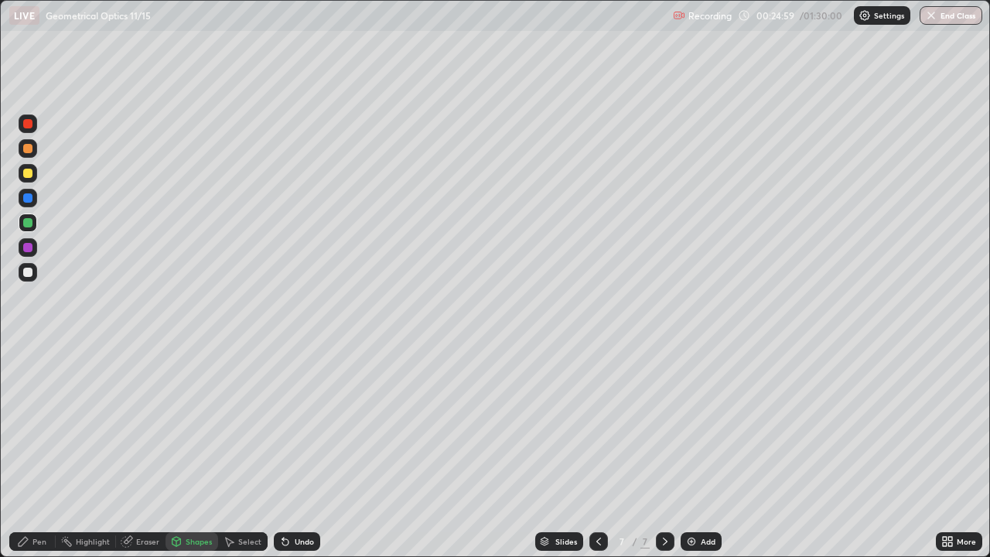
click at [29, 173] on div at bounding box center [27, 173] width 9 height 9
click at [198, 452] on div "Shapes" at bounding box center [192, 541] width 53 height 19
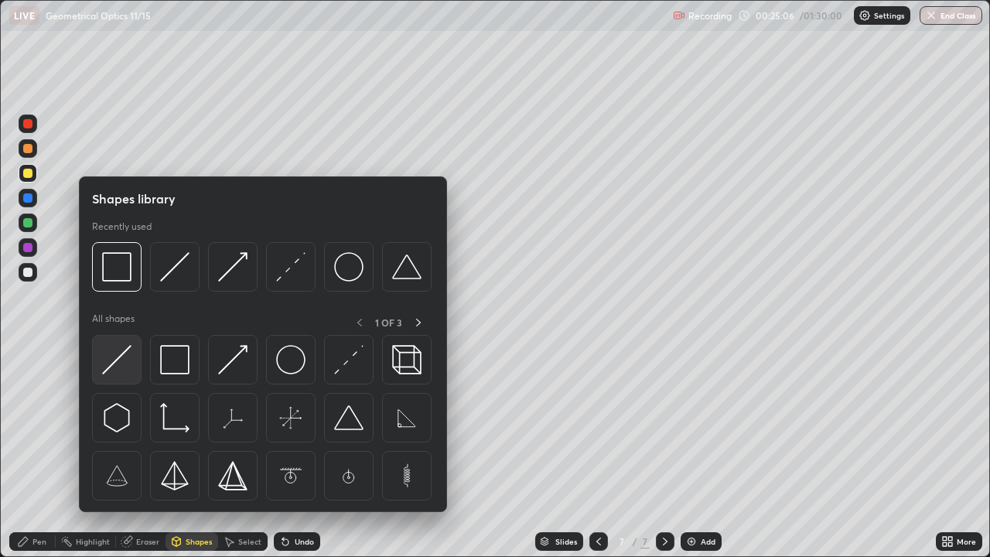
click at [123, 369] on img at bounding box center [116, 359] width 29 height 29
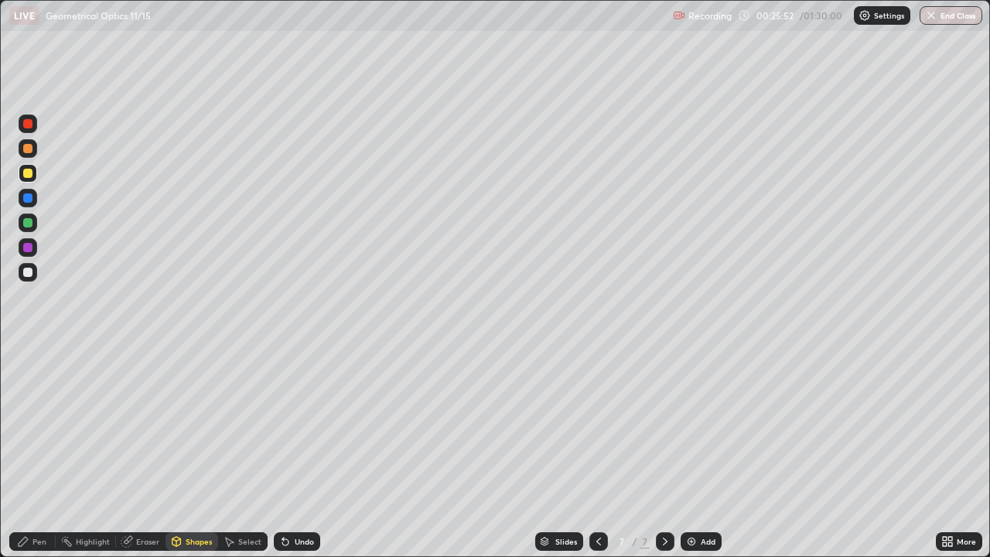
click at [42, 452] on div "Pen" at bounding box center [39, 542] width 14 height 8
click at [241, 452] on div "Select" at bounding box center [249, 542] width 23 height 8
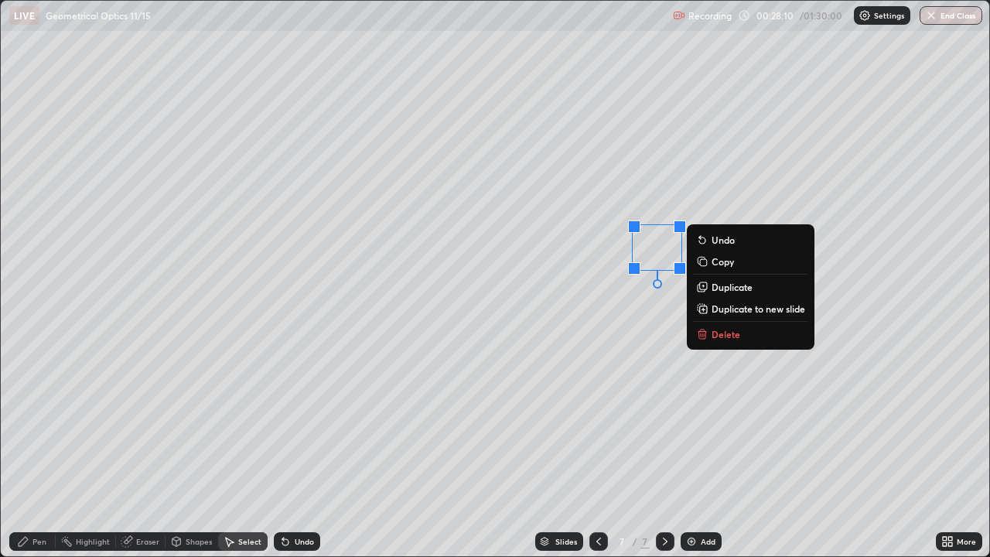
click at [726, 287] on p "Duplicate" at bounding box center [732, 287] width 41 height 12
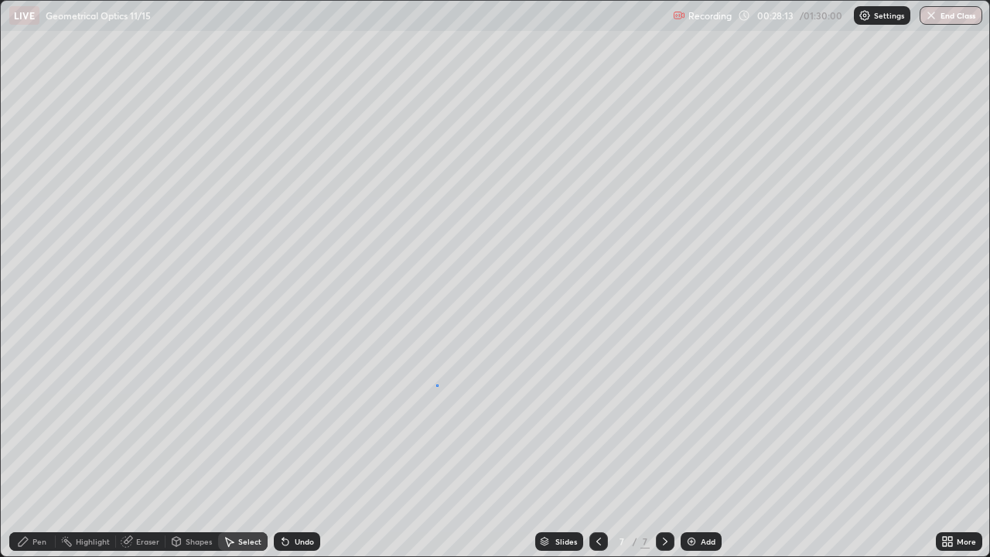
click at [437, 384] on div "0 ° Undo Copy Duplicate Duplicate to new slide Delete" at bounding box center [495, 278] width 988 height 555
click at [196, 452] on div "Shapes" at bounding box center [199, 542] width 26 height 8
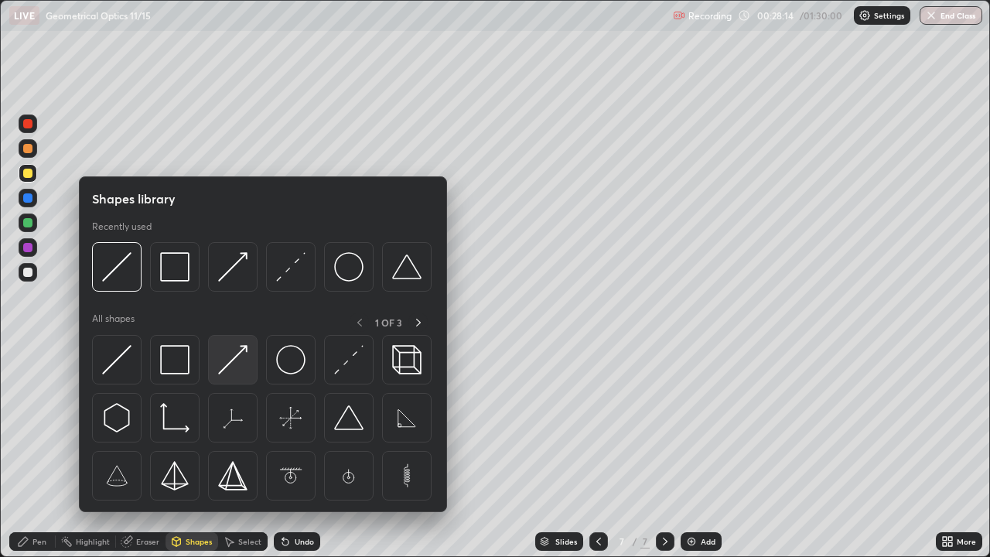
click at [248, 373] on img at bounding box center [232, 359] width 29 height 29
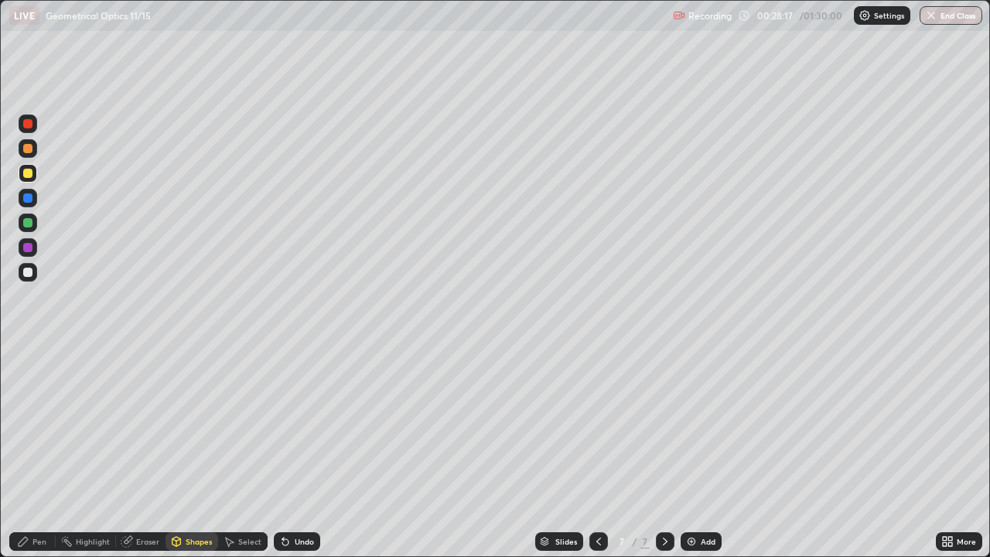
click at [39, 452] on div "Pen" at bounding box center [39, 542] width 14 height 8
click at [245, 452] on div "Select" at bounding box center [249, 542] width 23 height 8
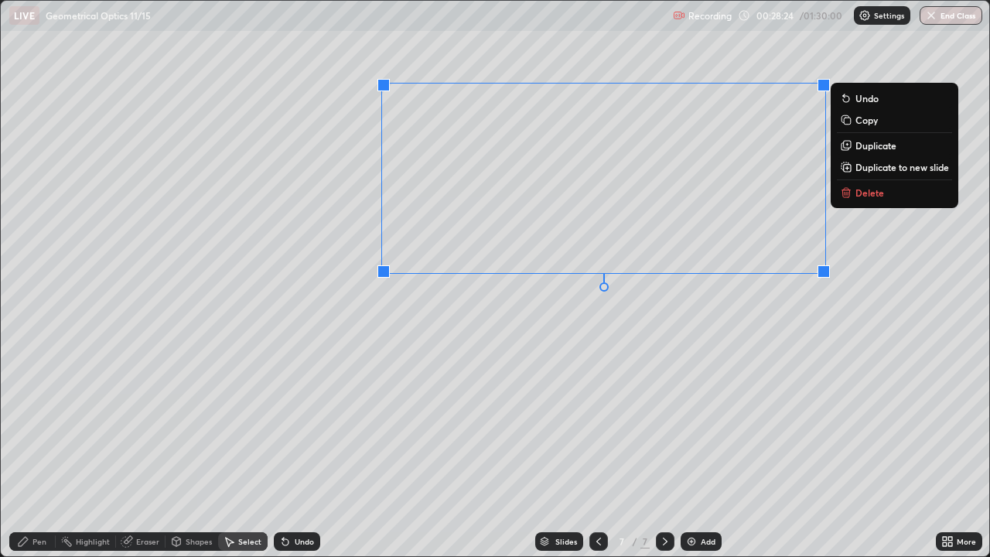
click at [851, 147] on icon at bounding box center [846, 145] width 12 height 12
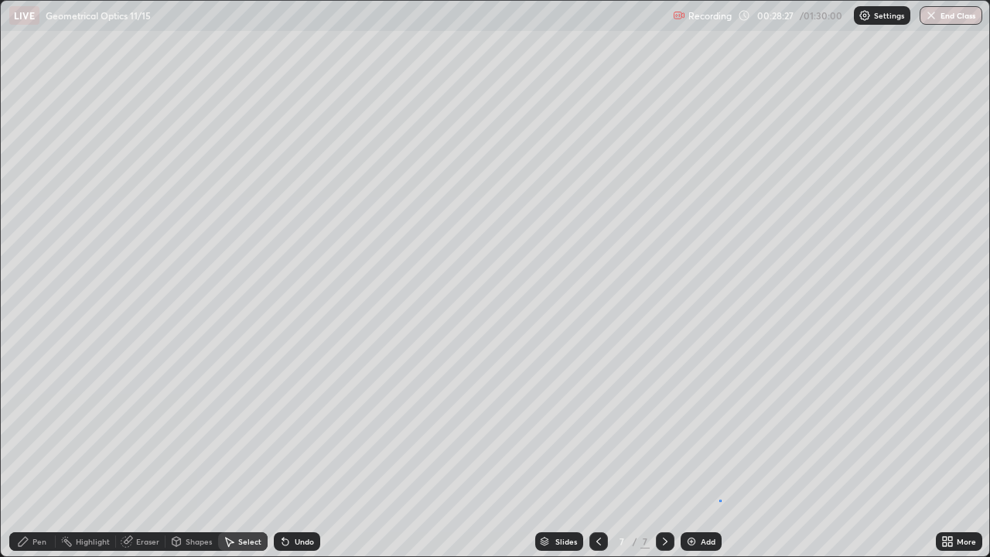
click at [719, 452] on div "0 ° Undo Copy Duplicate Duplicate to new slide Delete" at bounding box center [495, 278] width 988 height 555
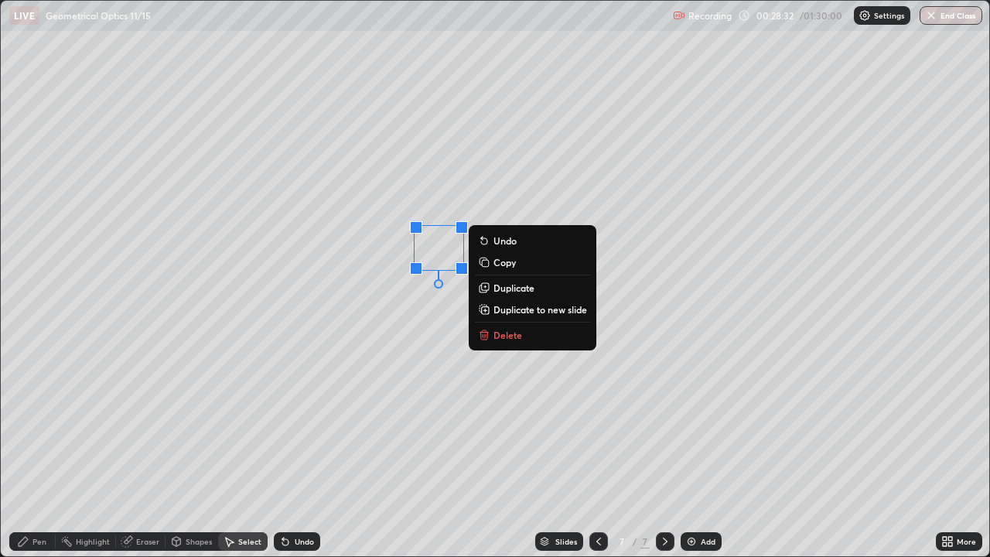
click at [504, 289] on p "Duplicate" at bounding box center [513, 288] width 41 height 12
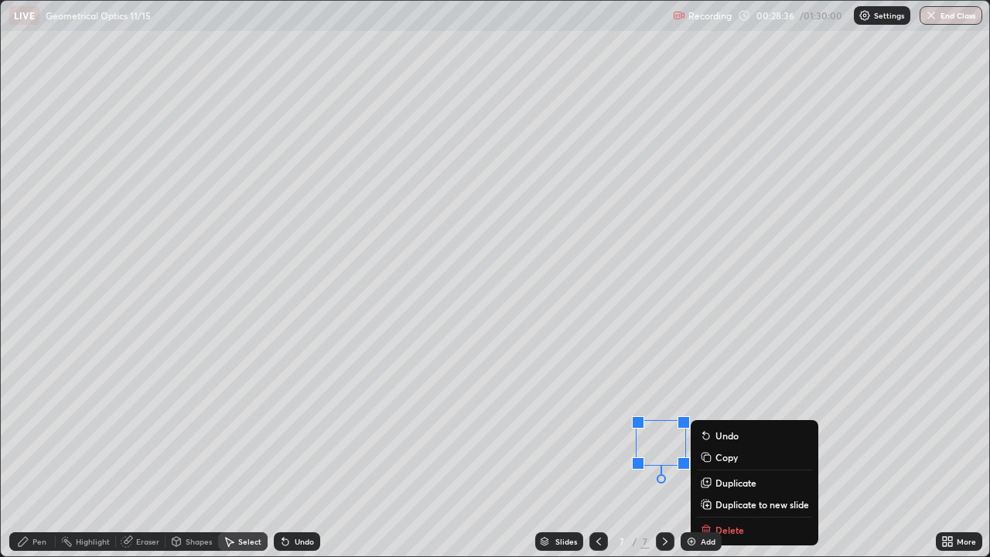
click at [193, 452] on div "Shapes" at bounding box center [199, 542] width 26 height 8
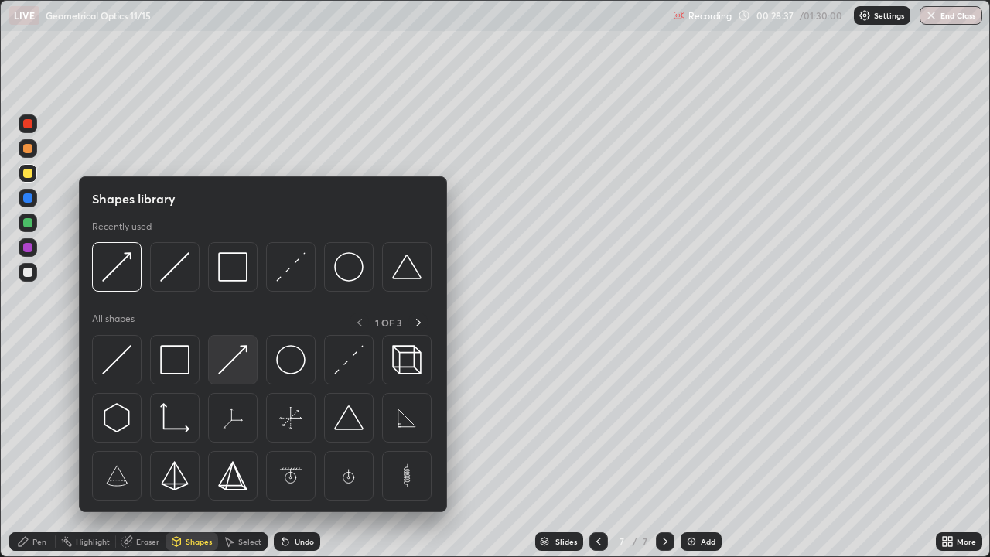
click at [244, 360] on img at bounding box center [232, 359] width 29 height 29
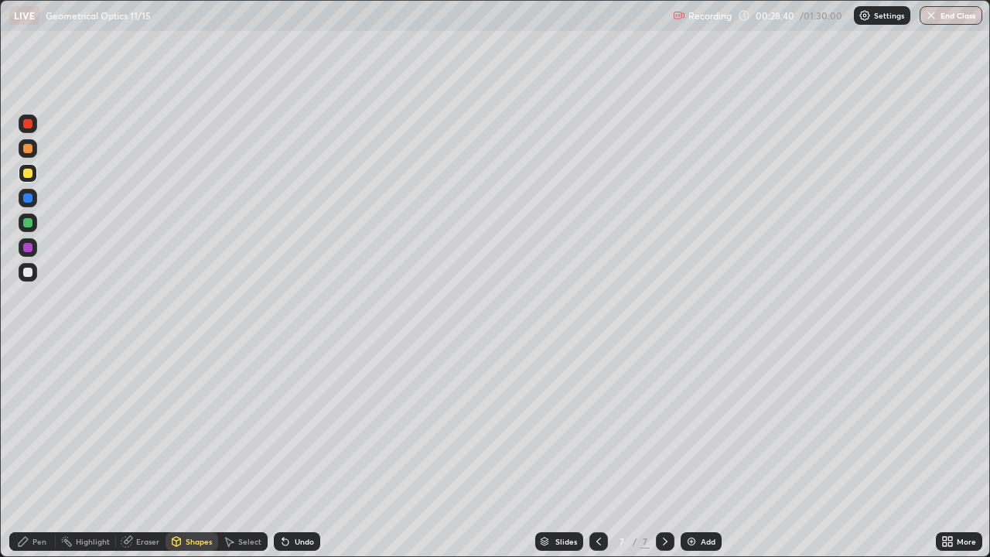
click at [40, 452] on div "Pen" at bounding box center [39, 542] width 14 height 8
click at [247, 452] on div "Select" at bounding box center [249, 542] width 23 height 8
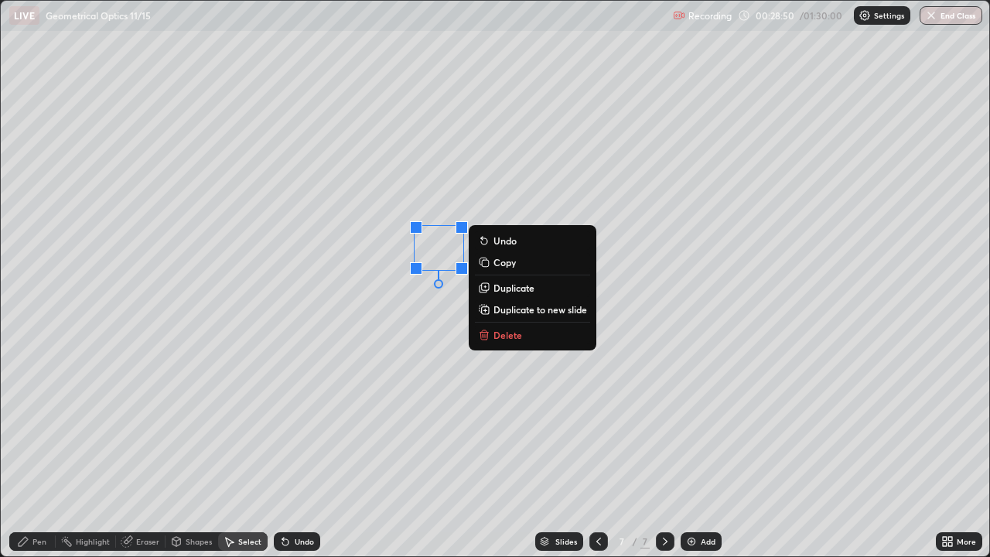
click at [504, 288] on p "Duplicate" at bounding box center [513, 288] width 41 height 12
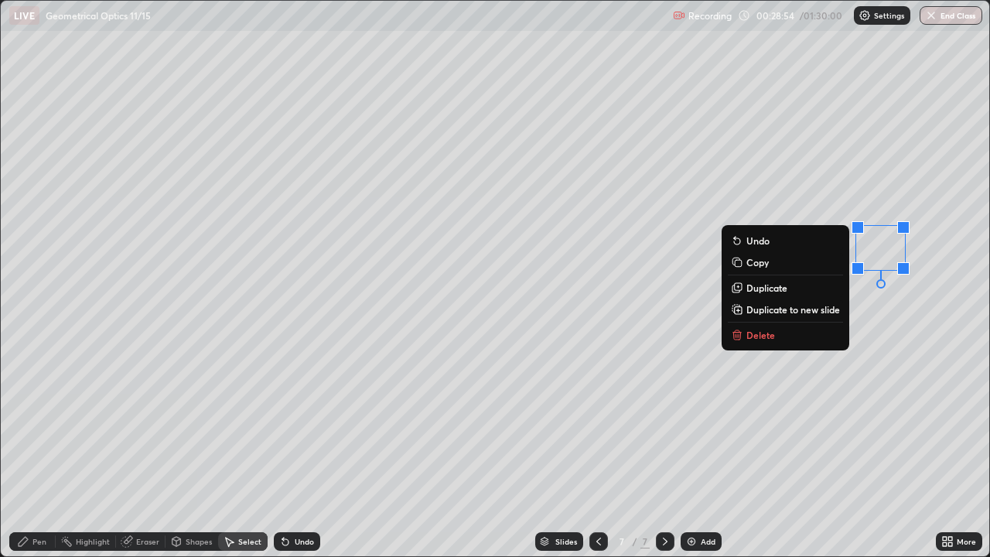
click at [196, 452] on div "Shapes" at bounding box center [199, 542] width 26 height 8
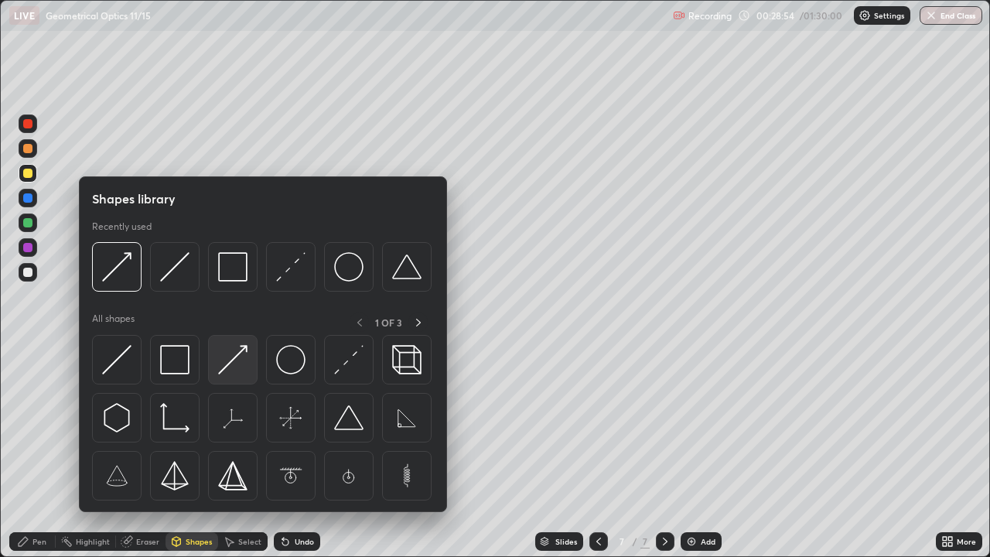
click at [229, 362] on img at bounding box center [232, 359] width 29 height 29
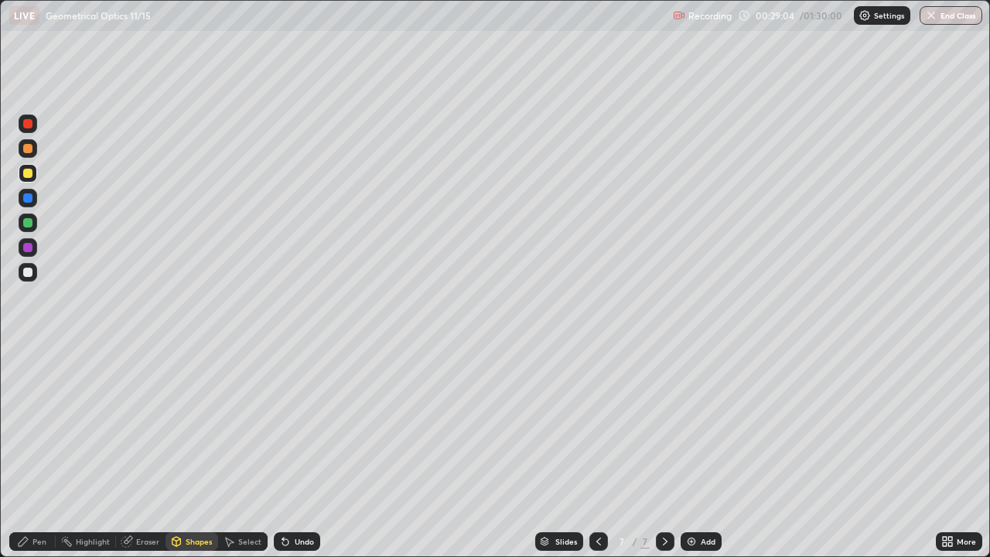
click at [254, 452] on div "Select" at bounding box center [249, 542] width 23 height 8
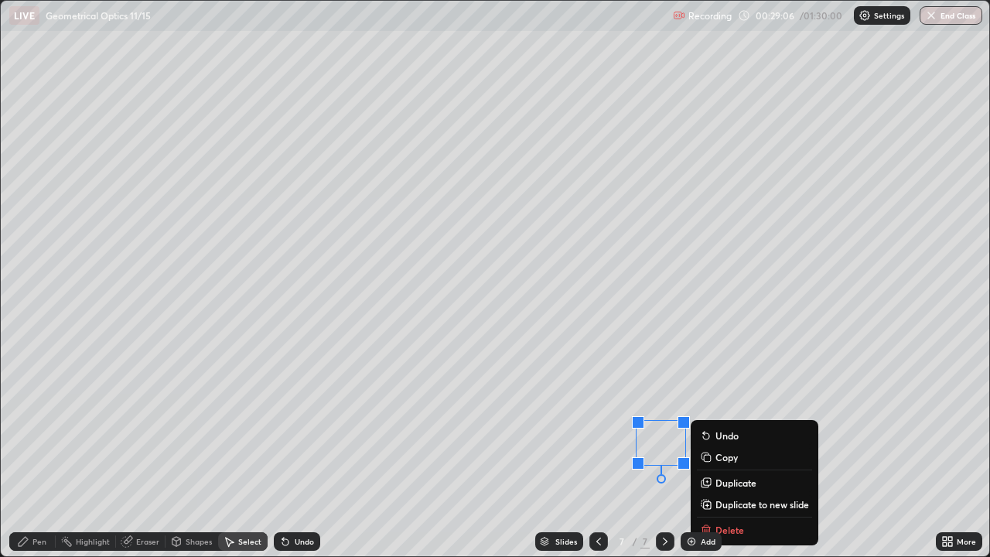
click at [733, 452] on p "Duplicate" at bounding box center [735, 482] width 41 height 12
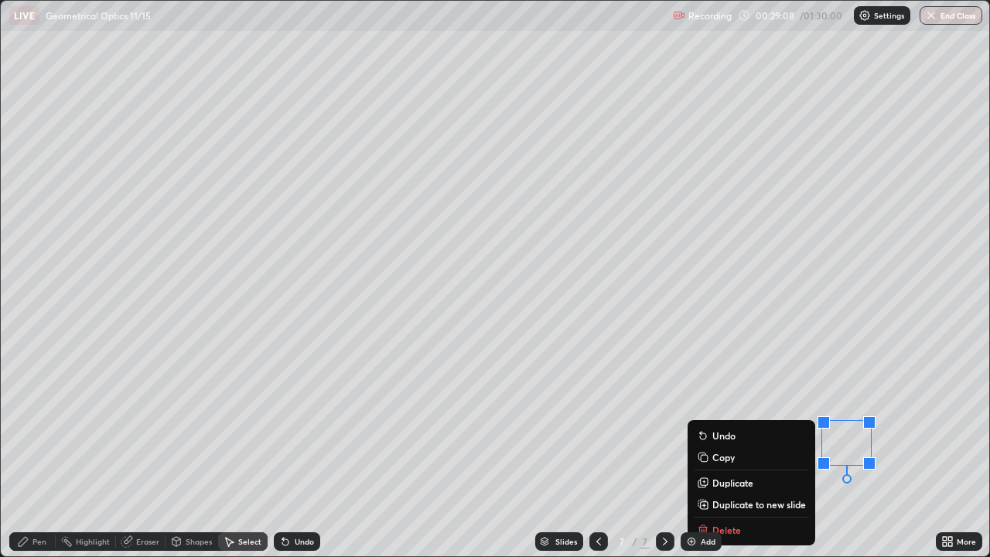
click at [592, 452] on div "0 ° Undo Copy Duplicate Duplicate to new slide Delete" at bounding box center [495, 278] width 988 height 555
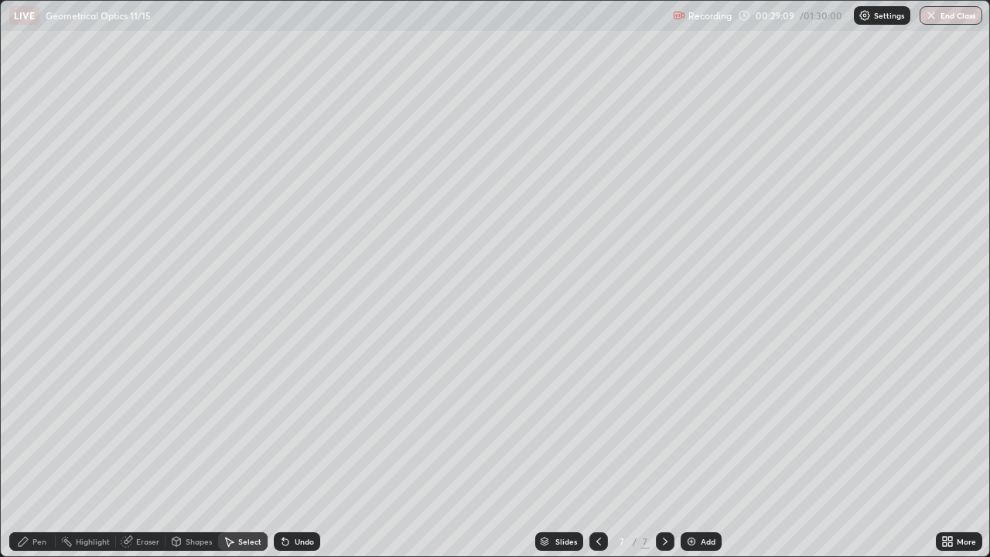
click at [200, 452] on div "Shapes" at bounding box center [199, 542] width 26 height 8
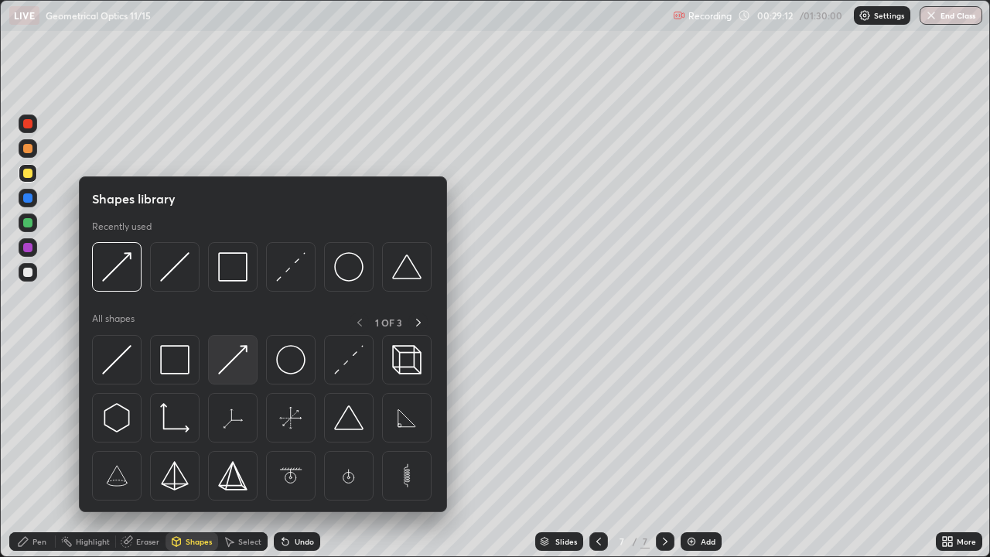
click at [244, 372] on img at bounding box center [232, 359] width 29 height 29
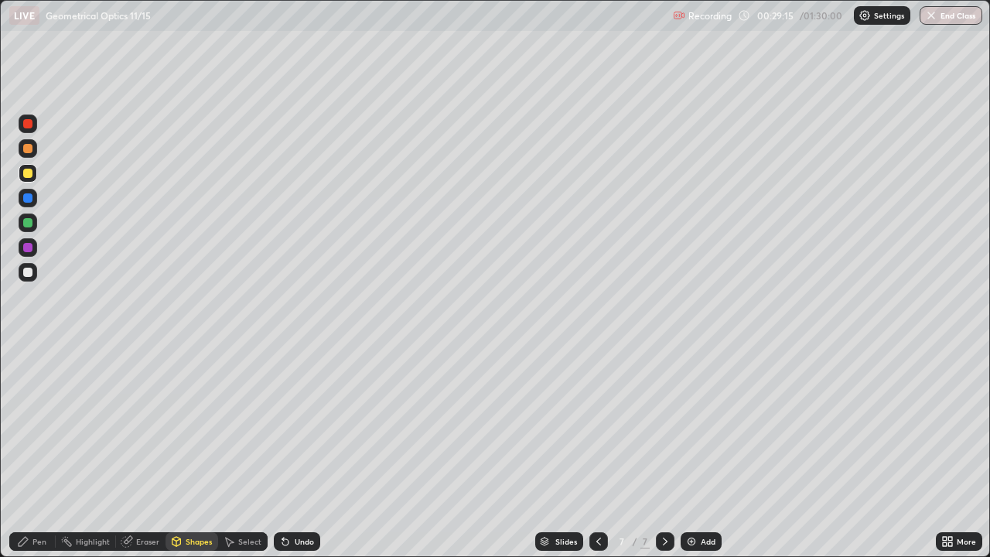
click at [41, 452] on div "Pen" at bounding box center [39, 542] width 14 height 8
click at [705, 452] on div "Add" at bounding box center [708, 542] width 15 height 8
click at [244, 452] on div "Select" at bounding box center [249, 542] width 23 height 8
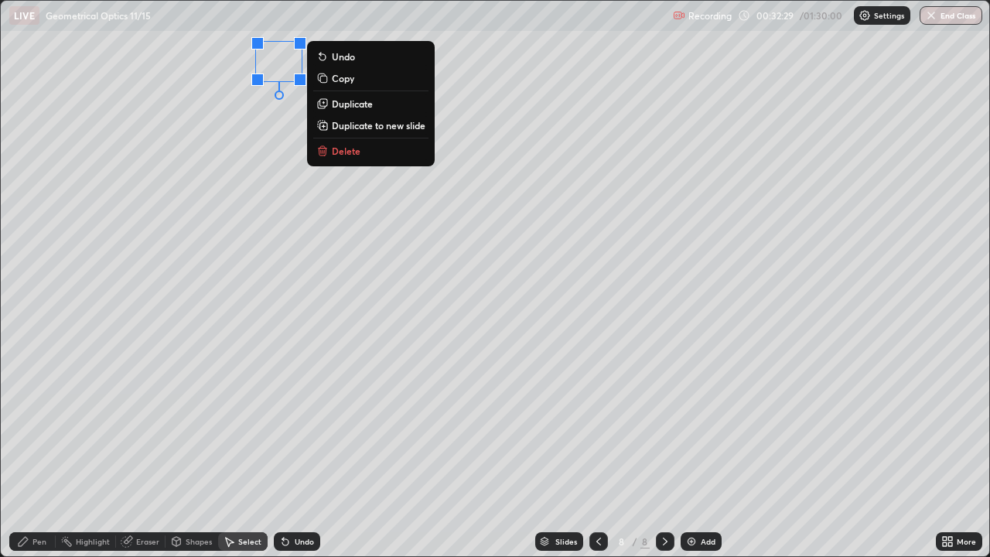
click at [37, 452] on div "Pen" at bounding box center [39, 542] width 14 height 8
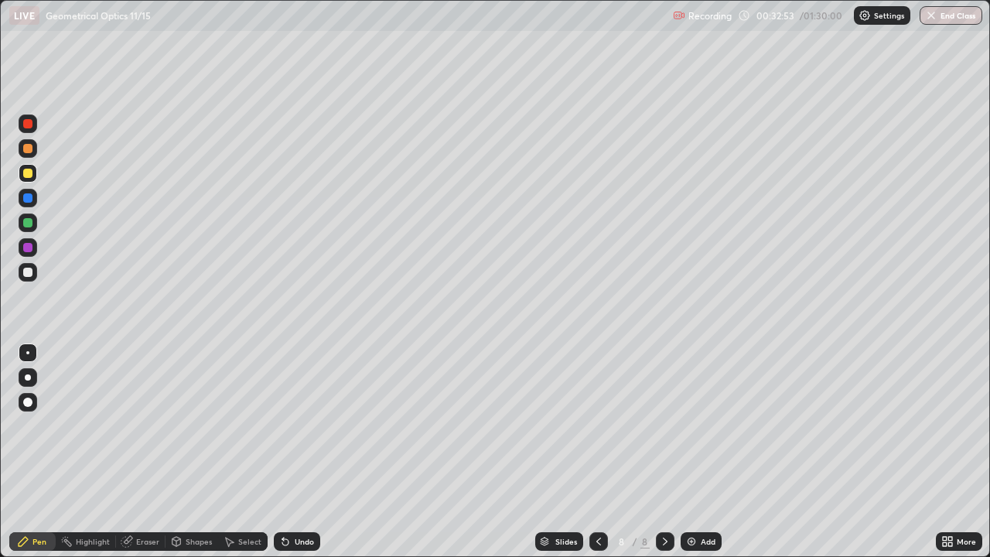
click at [182, 452] on div "Shapes" at bounding box center [192, 541] width 53 height 19
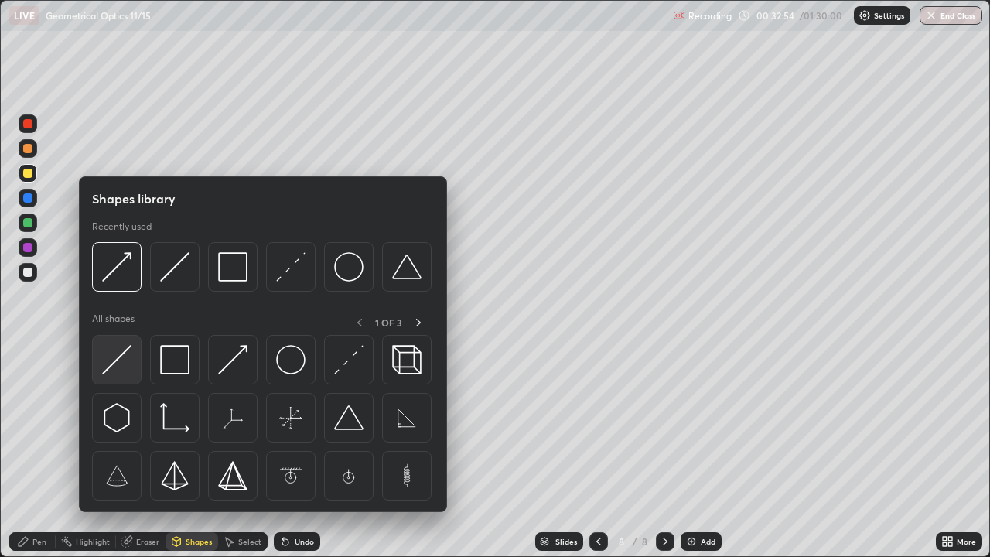
click at [124, 383] on div at bounding box center [117, 360] width 50 height 50
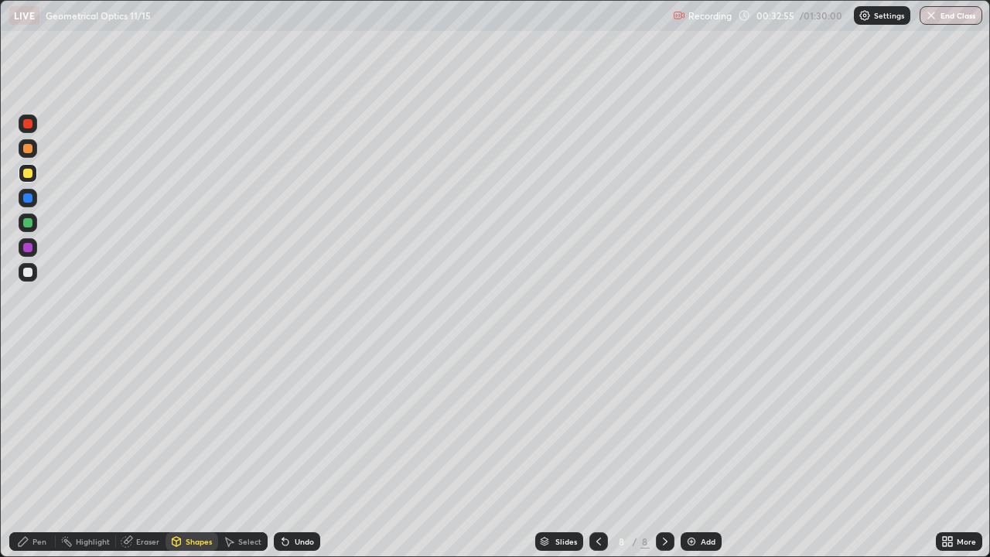
click at [29, 227] on div at bounding box center [27, 222] width 9 height 9
click at [251, 452] on div "Select" at bounding box center [249, 542] width 23 height 8
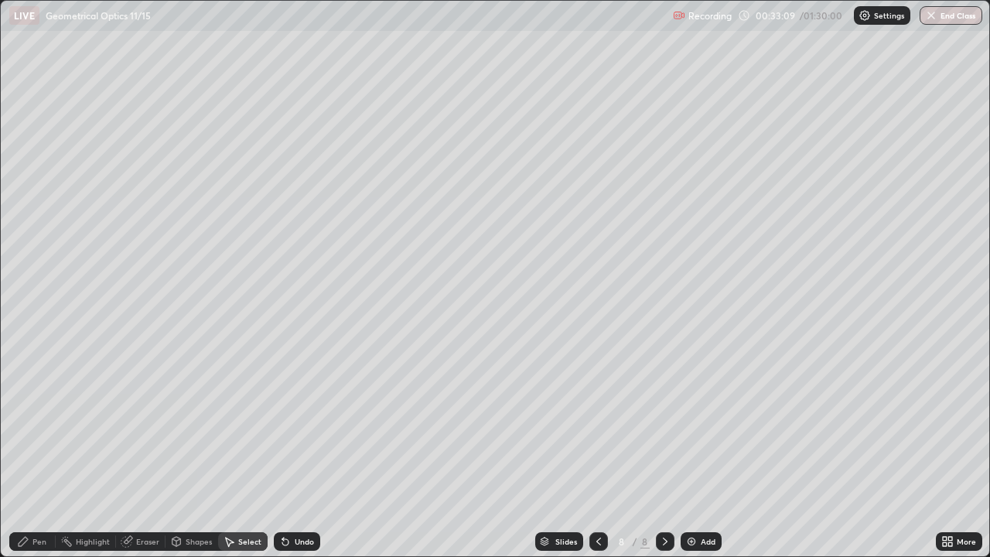
click at [46, 452] on div "Pen" at bounding box center [32, 541] width 46 height 19
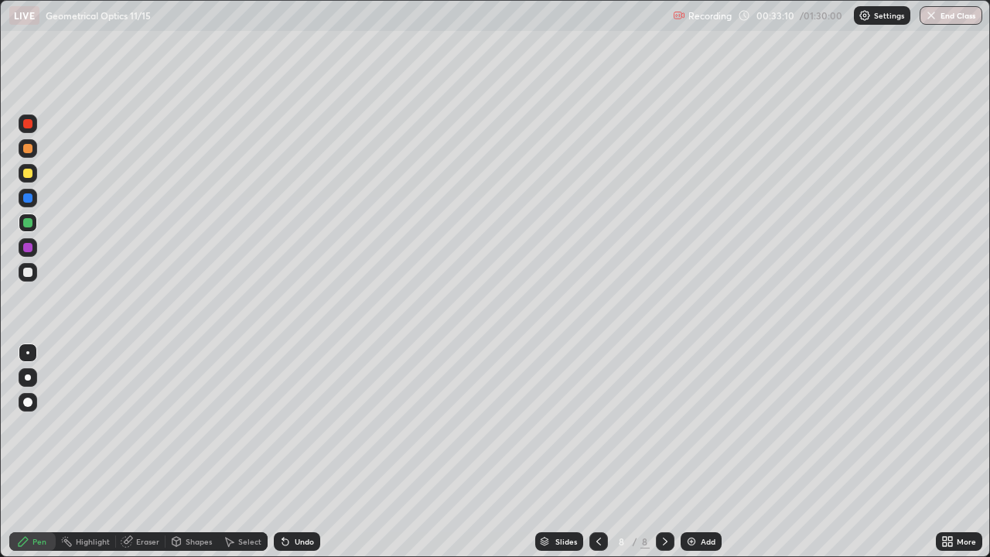
click at [32, 278] on div at bounding box center [28, 272] width 19 height 19
click at [302, 452] on div "Undo" at bounding box center [304, 542] width 19 height 8
click at [292, 452] on div "Undo" at bounding box center [297, 541] width 46 height 19
click at [236, 452] on div "Select" at bounding box center [243, 541] width 50 height 19
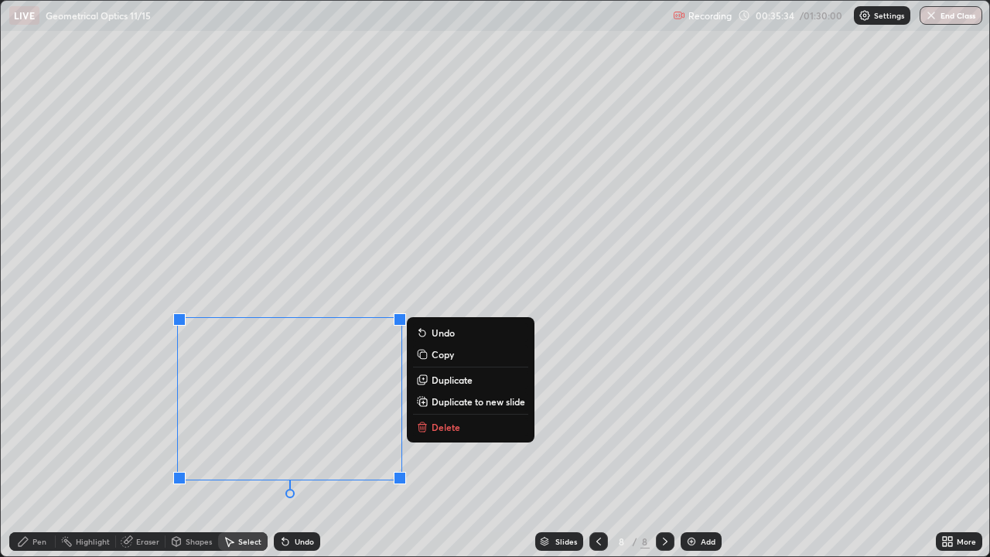
click at [439, 428] on p "Delete" at bounding box center [446, 427] width 29 height 12
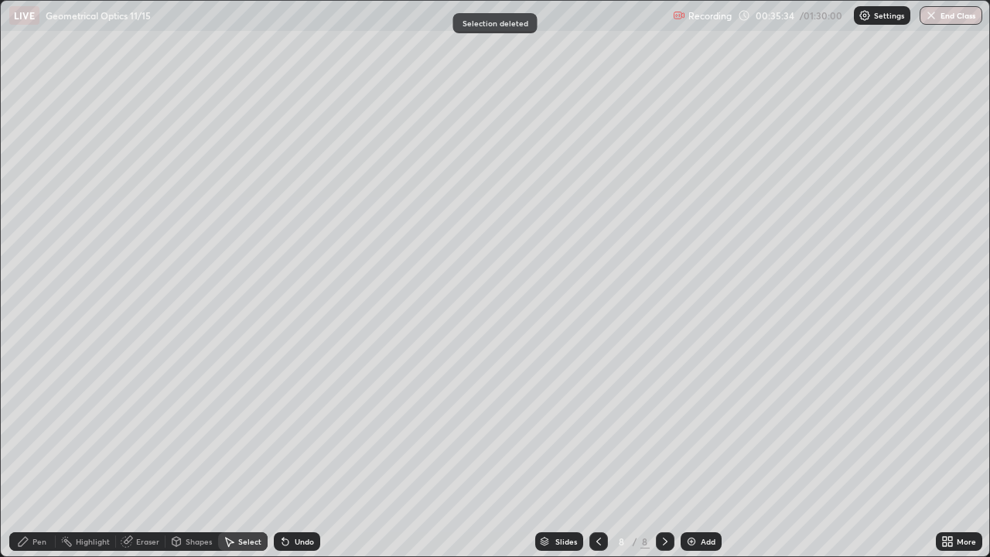
click at [39, 452] on div "Pen" at bounding box center [39, 542] width 14 height 8
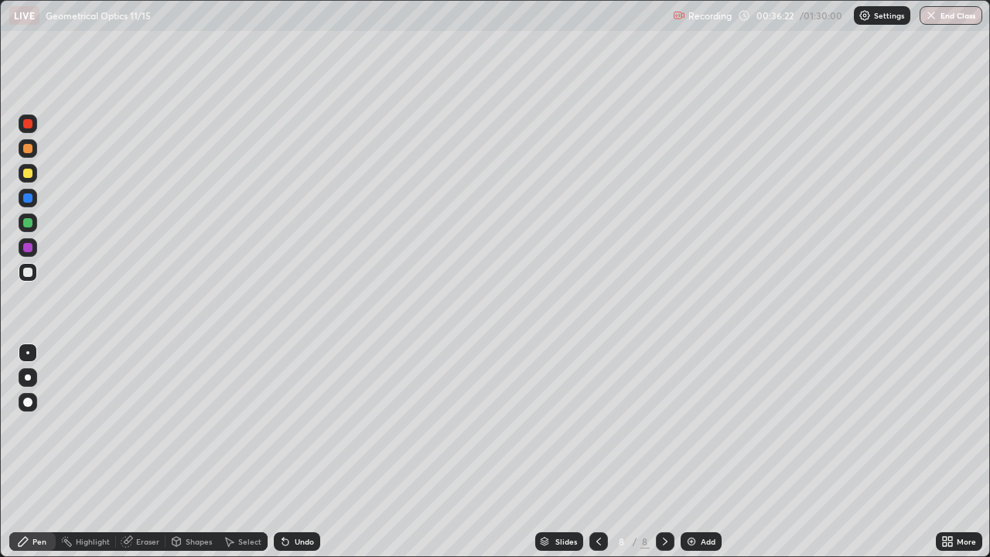
click at [192, 452] on div "Shapes" at bounding box center [199, 542] width 26 height 8
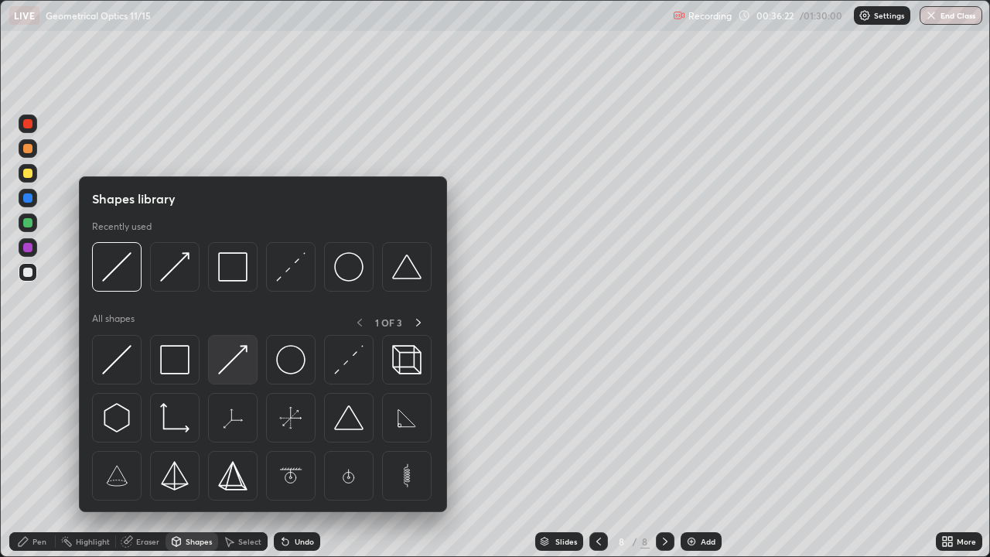
click at [239, 368] on img at bounding box center [232, 359] width 29 height 29
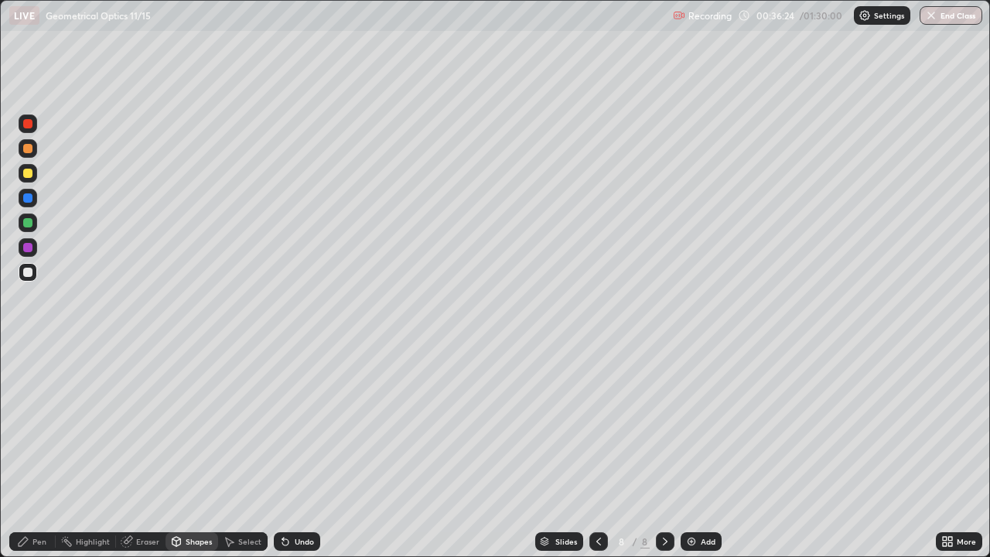
click at [26, 176] on div at bounding box center [27, 173] width 9 height 9
click at [44, 452] on div "Pen" at bounding box center [39, 542] width 14 height 8
click at [248, 452] on div "Select" at bounding box center [249, 542] width 23 height 8
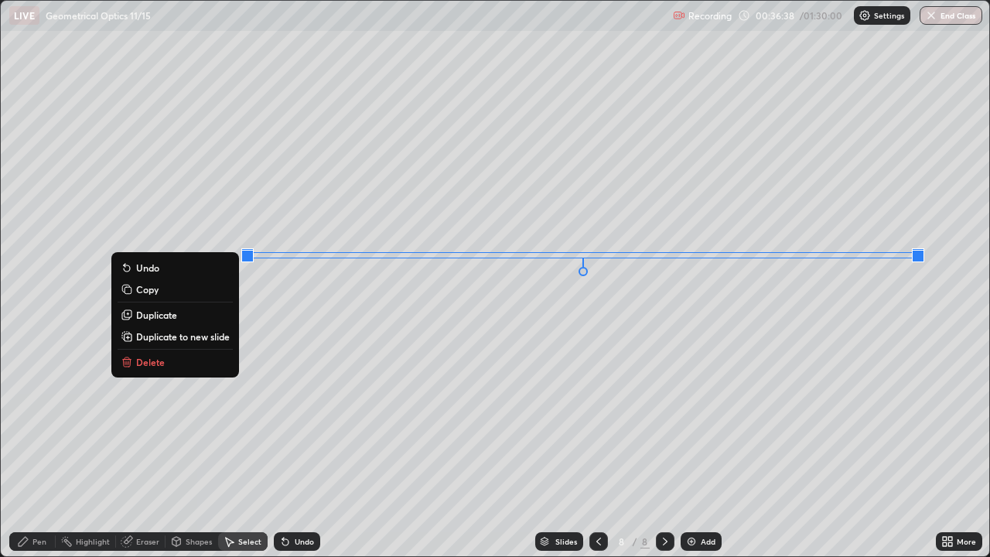
click at [866, 388] on div "0 ° Undo Copy Duplicate Duplicate to new slide Delete" at bounding box center [495, 278] width 988 height 555
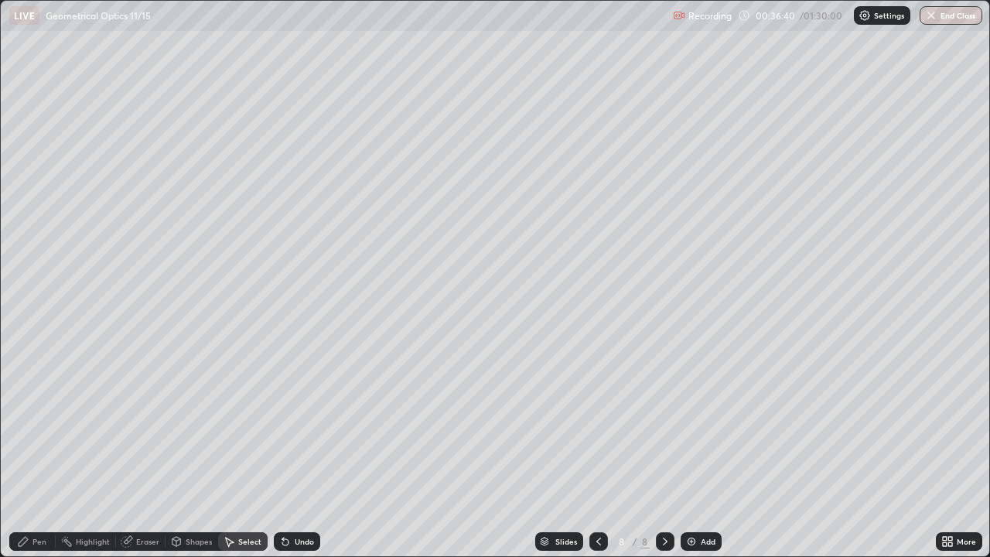
click at [39, 452] on div "Pen" at bounding box center [32, 541] width 46 height 19
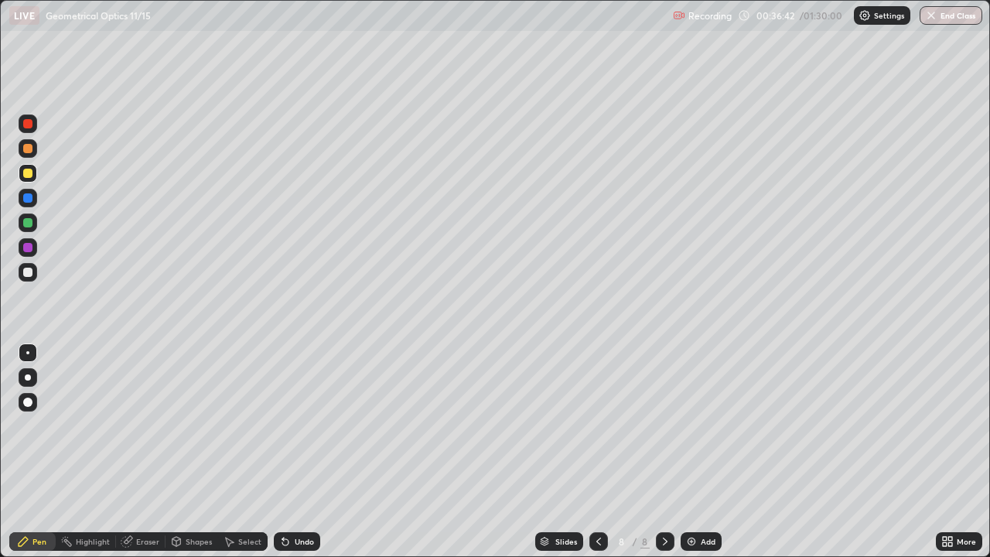
click at [32, 200] on div at bounding box center [27, 197] width 9 height 9
click at [188, 452] on div "Shapes" at bounding box center [199, 542] width 26 height 8
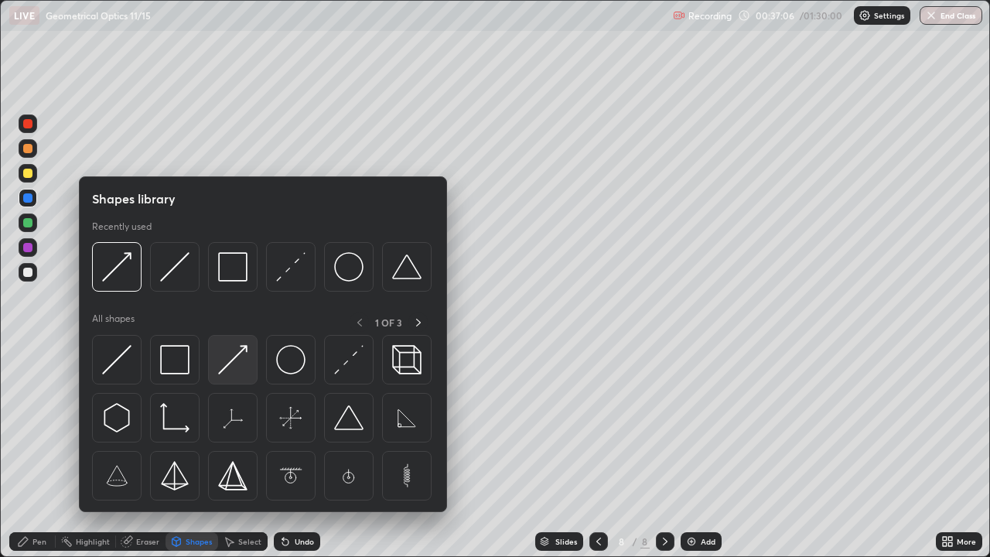
click at [236, 370] on img at bounding box center [232, 359] width 29 height 29
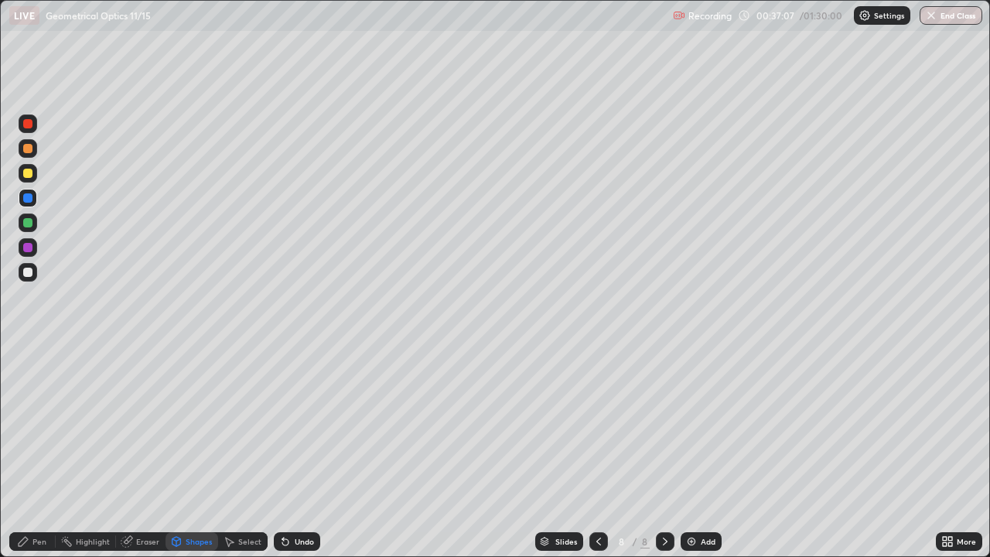
click at [29, 223] on div at bounding box center [27, 222] width 9 height 9
click at [194, 452] on div "Shapes" at bounding box center [199, 542] width 26 height 8
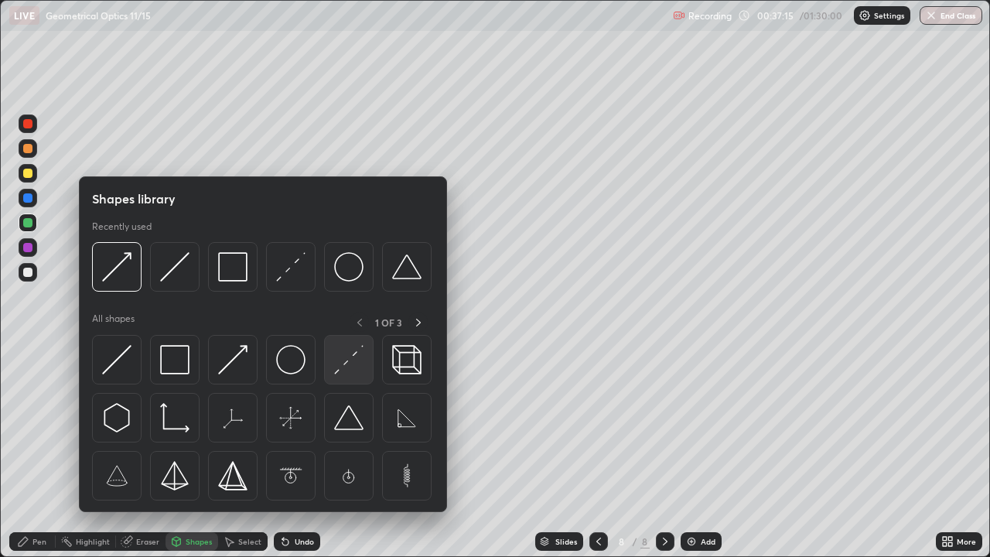
click at [340, 363] on img at bounding box center [348, 359] width 29 height 29
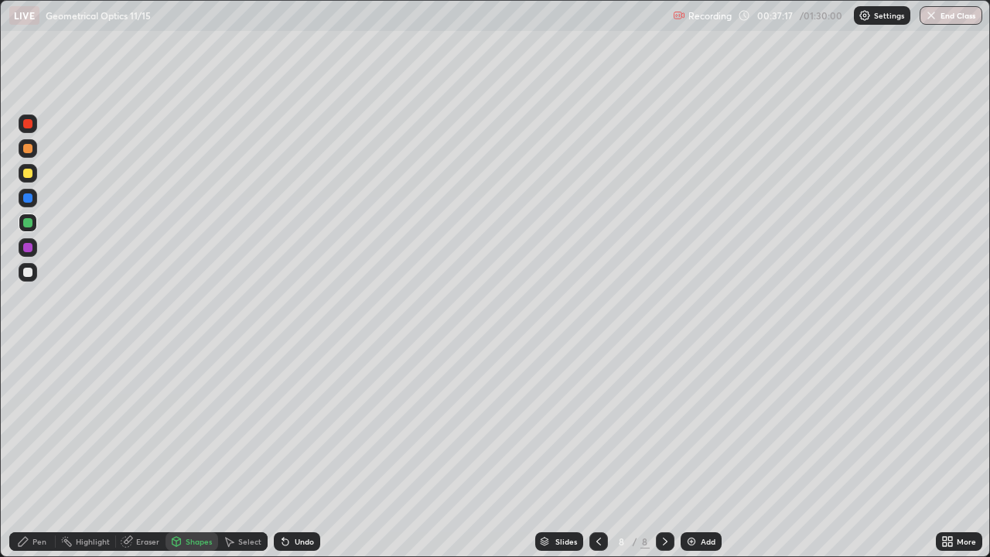
click at [31, 251] on div at bounding box center [27, 247] width 9 height 9
click at [43, 452] on div "Pen" at bounding box center [39, 542] width 14 height 8
click at [191, 452] on div "Shapes" at bounding box center [199, 542] width 26 height 8
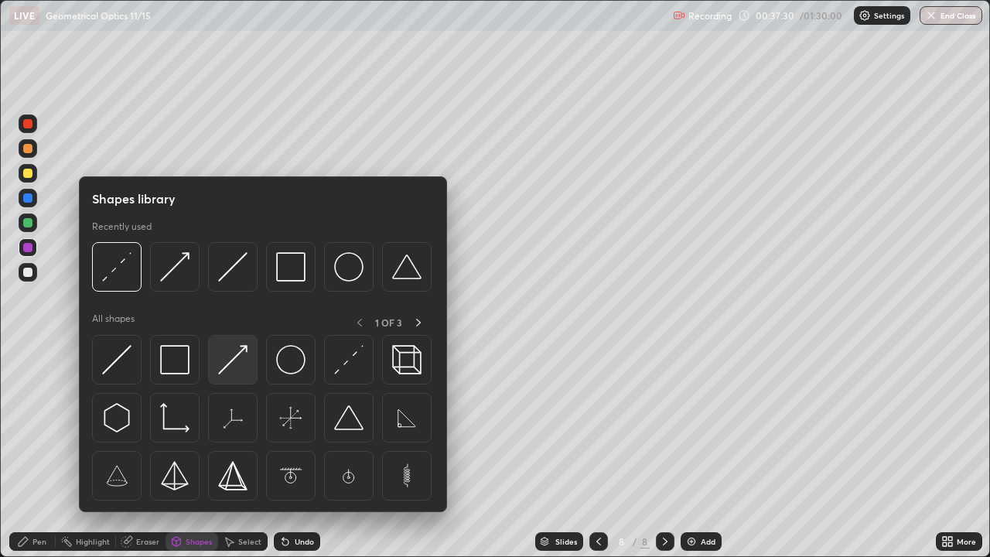
click at [236, 369] on img at bounding box center [232, 359] width 29 height 29
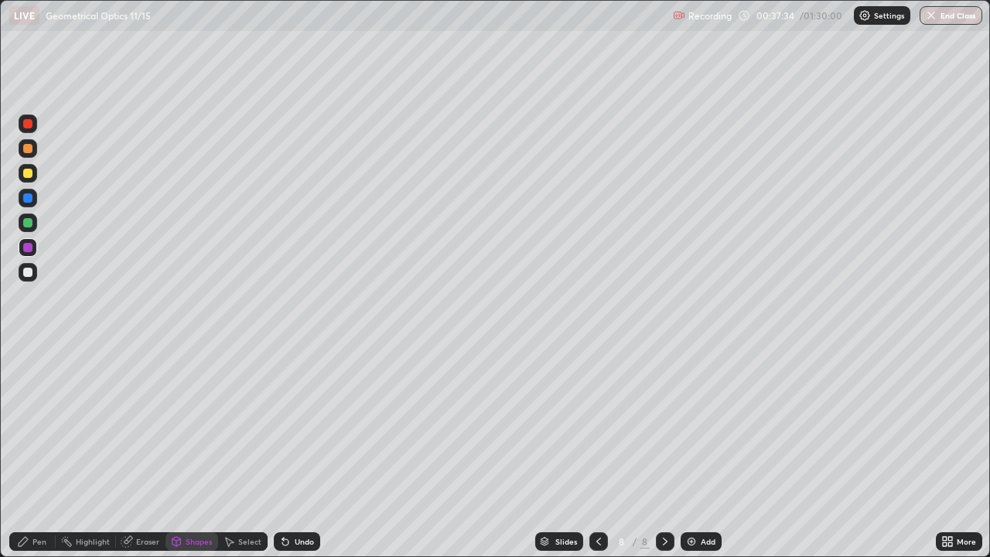
click at [301, 452] on div "Undo" at bounding box center [304, 542] width 19 height 8
click at [31, 225] on div at bounding box center [27, 222] width 9 height 9
click at [296, 452] on div "Undo" at bounding box center [297, 541] width 46 height 19
click at [44, 452] on div "Pen" at bounding box center [39, 542] width 14 height 8
click at [32, 278] on div at bounding box center [28, 272] width 19 height 19
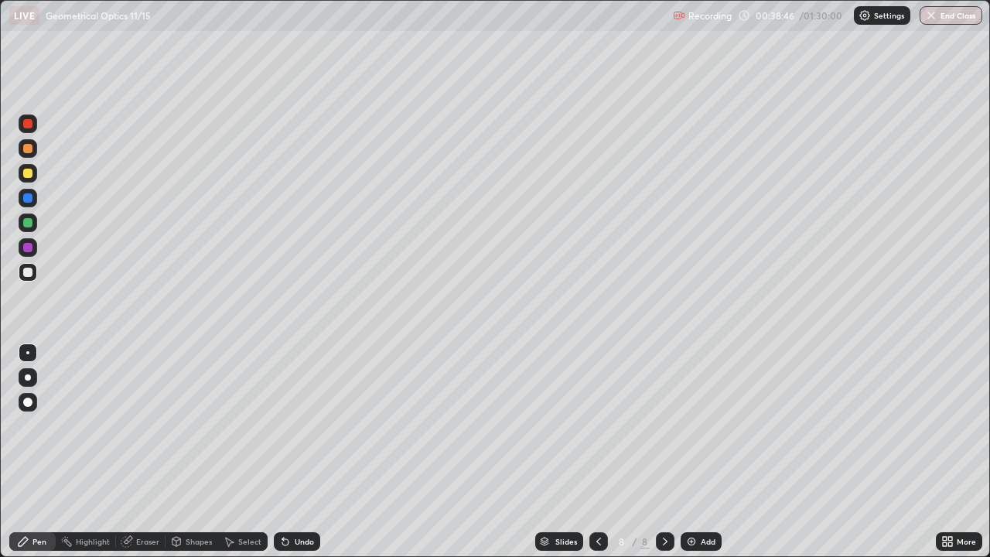
click at [31, 246] on div at bounding box center [27, 247] width 9 height 9
click at [197, 452] on div "Shapes" at bounding box center [192, 541] width 53 height 19
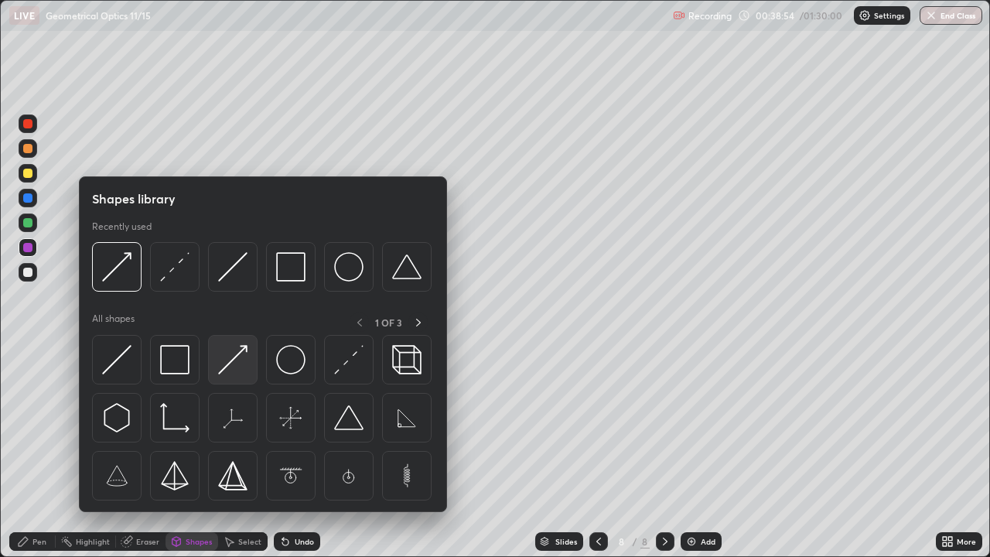
click at [234, 367] on img at bounding box center [232, 359] width 29 height 29
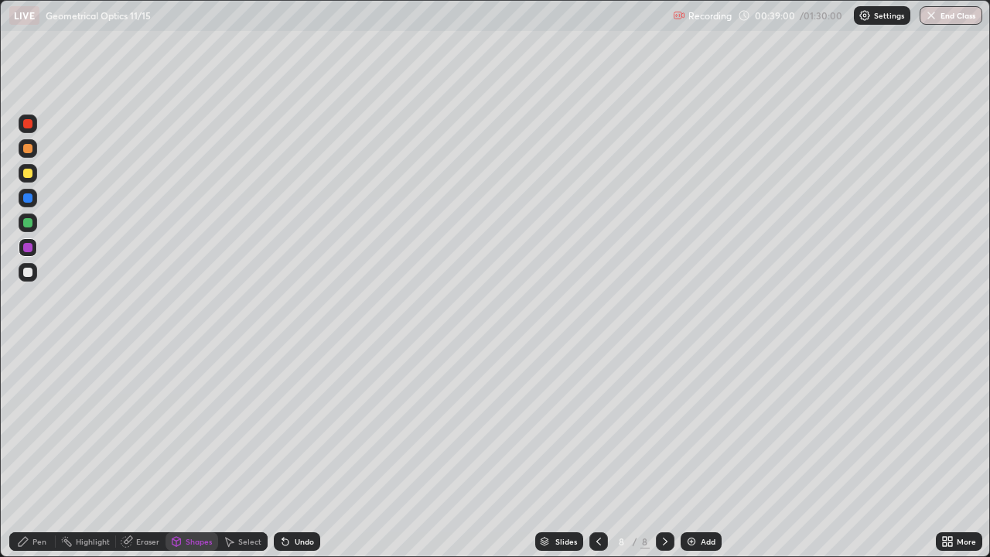
click at [44, 452] on div "Pen" at bounding box center [39, 542] width 14 height 8
click at [241, 452] on div "Select" at bounding box center [249, 542] width 23 height 8
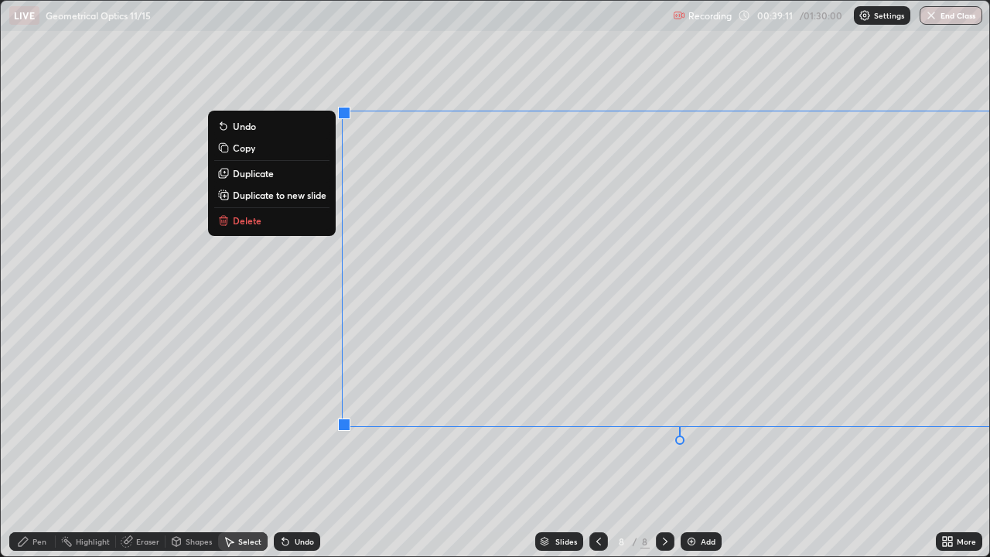
click at [633, 452] on div "0 ° Undo Copy Duplicate Duplicate to new slide Delete" at bounding box center [495, 278] width 988 height 555
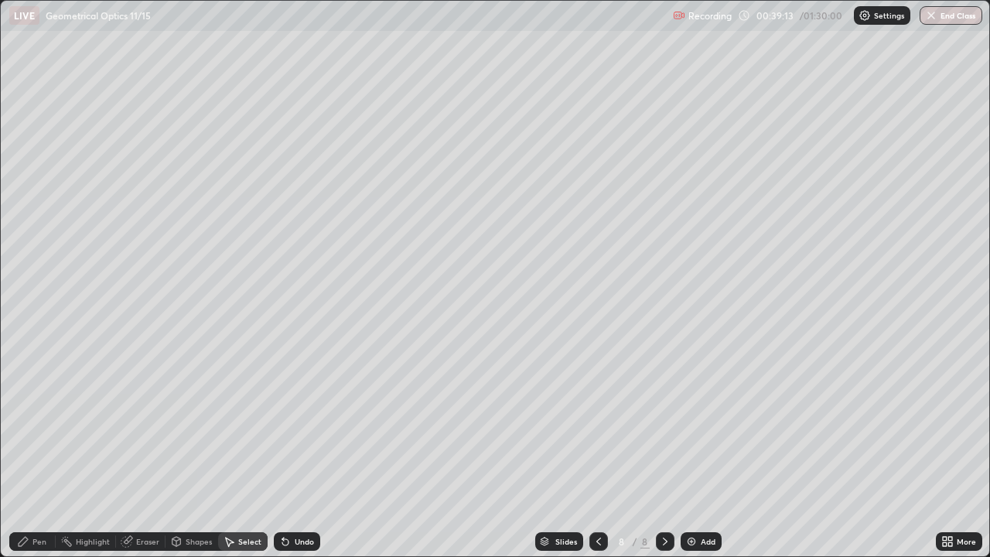
click at [46, 452] on div "Pen" at bounding box center [32, 541] width 46 height 19
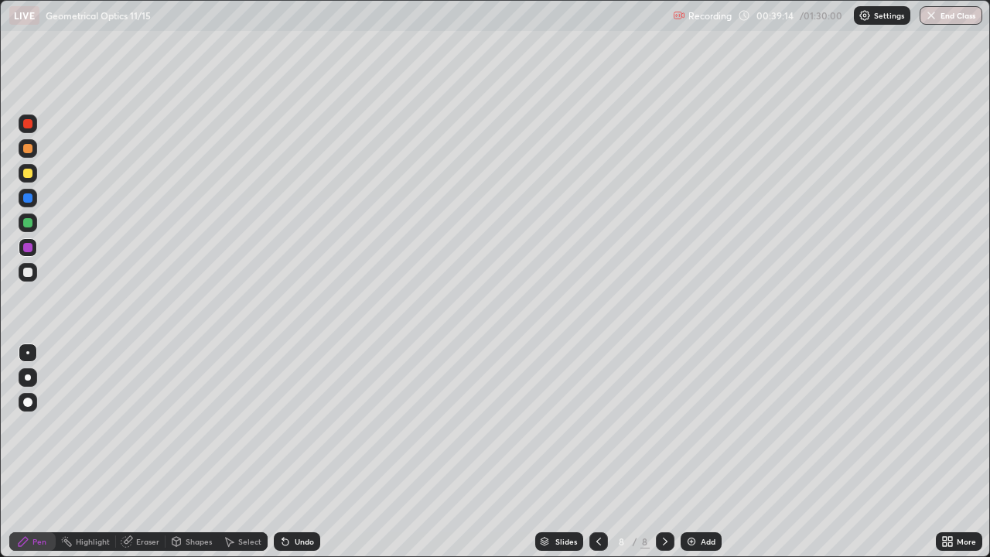
click at [31, 269] on div at bounding box center [27, 272] width 9 height 9
click at [306, 452] on div "Undo" at bounding box center [304, 542] width 19 height 8
click at [300, 452] on div "Undo" at bounding box center [304, 542] width 19 height 8
click at [299, 452] on div "Undo" at bounding box center [304, 542] width 19 height 8
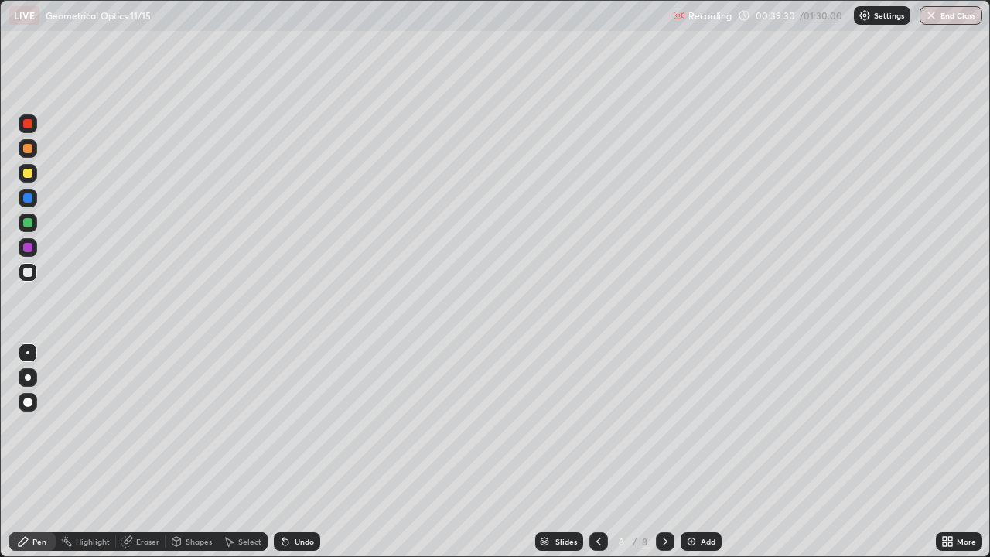
click at [300, 452] on div "Undo" at bounding box center [304, 542] width 19 height 8
click at [34, 171] on div at bounding box center [28, 173] width 19 height 19
click at [32, 271] on div at bounding box center [27, 272] width 9 height 9
click at [32, 175] on div at bounding box center [27, 173] width 9 height 9
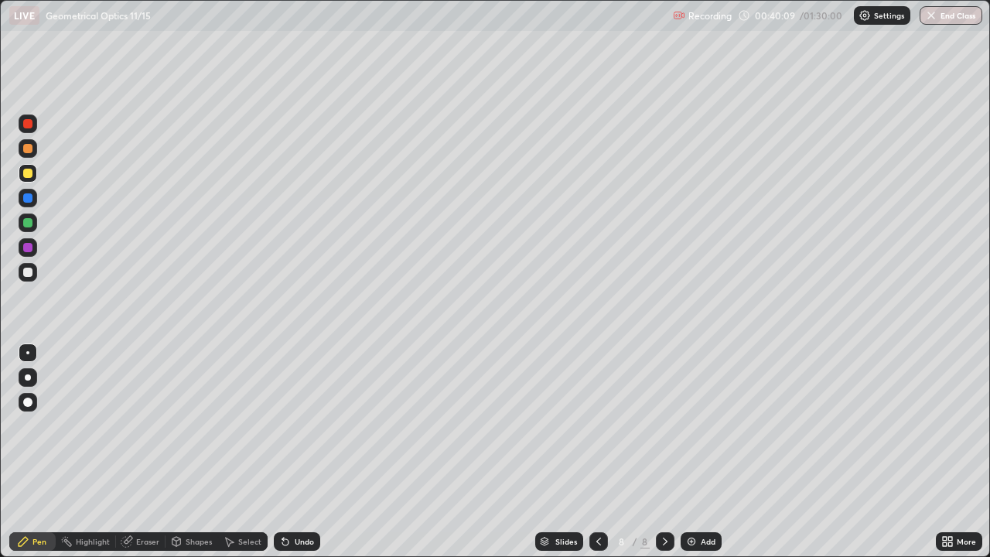
click at [246, 452] on div "Select" at bounding box center [243, 541] width 50 height 19
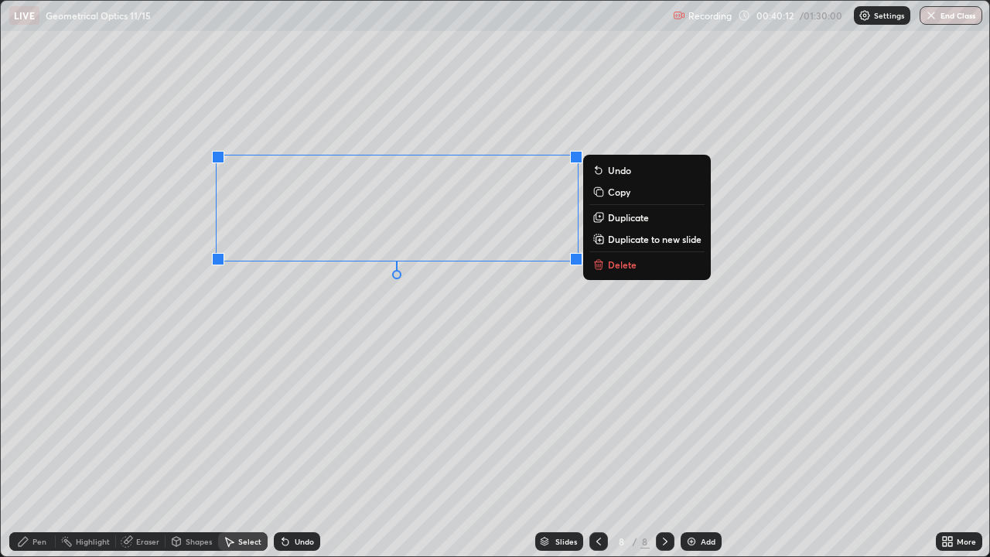
click at [211, 329] on div "0 ° Undo Copy Duplicate Duplicate to new slide Delete" at bounding box center [495, 278] width 988 height 555
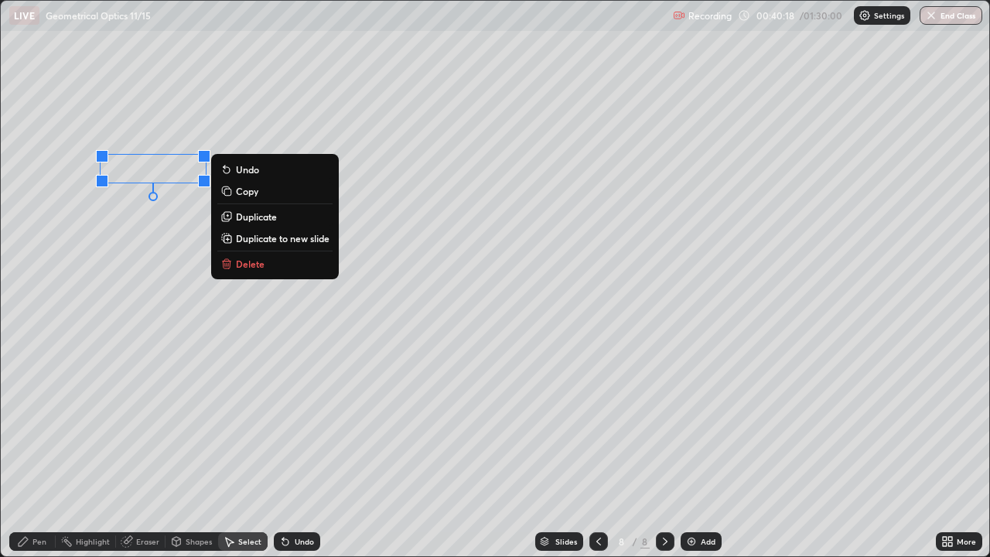
click at [36, 452] on div "Pen" at bounding box center [39, 542] width 14 height 8
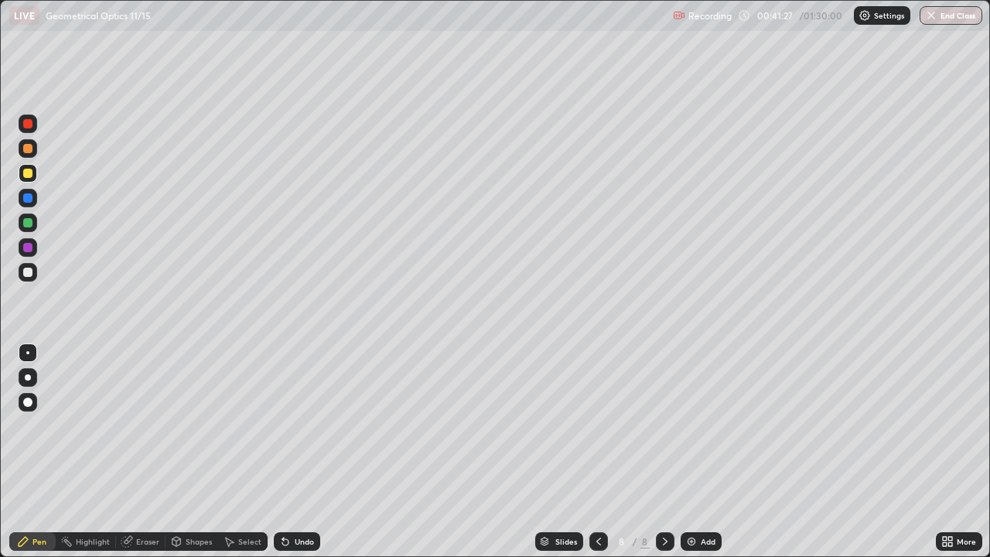
click at [144, 452] on div "Eraser" at bounding box center [147, 542] width 23 height 8
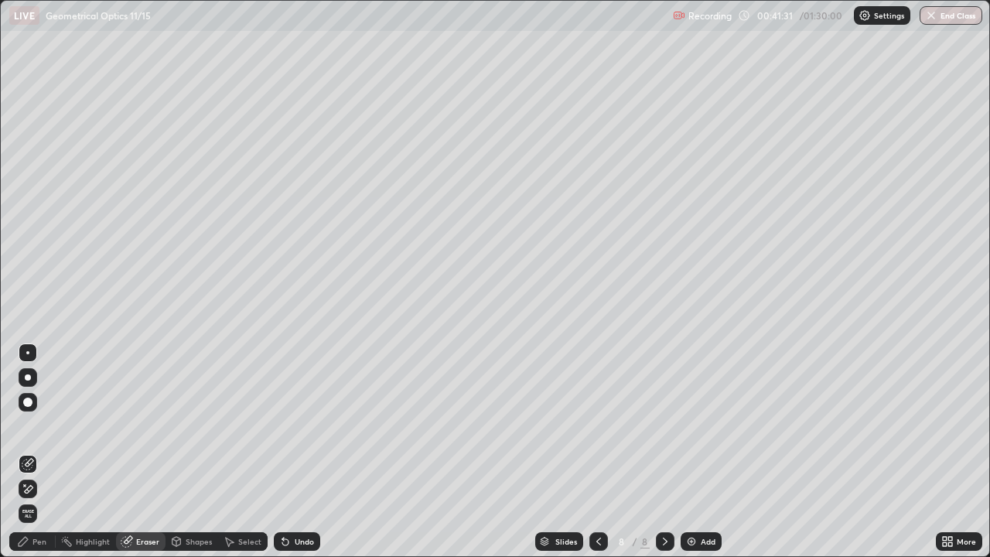
click at [41, 452] on div "Pen" at bounding box center [39, 542] width 14 height 8
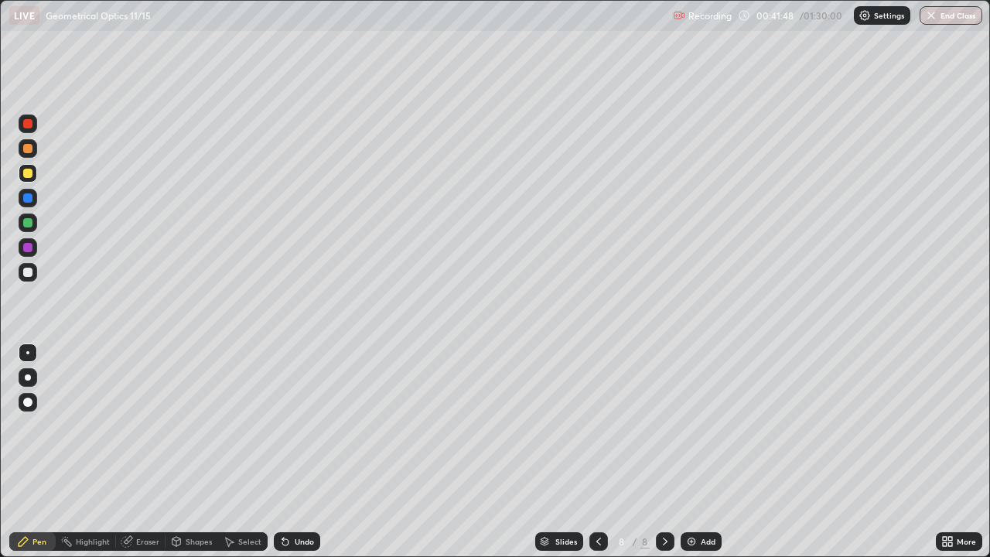
click at [35, 271] on div at bounding box center [28, 272] width 19 height 19
click at [292, 452] on div "Undo" at bounding box center [297, 541] width 46 height 19
click at [149, 452] on div "Eraser" at bounding box center [147, 542] width 23 height 8
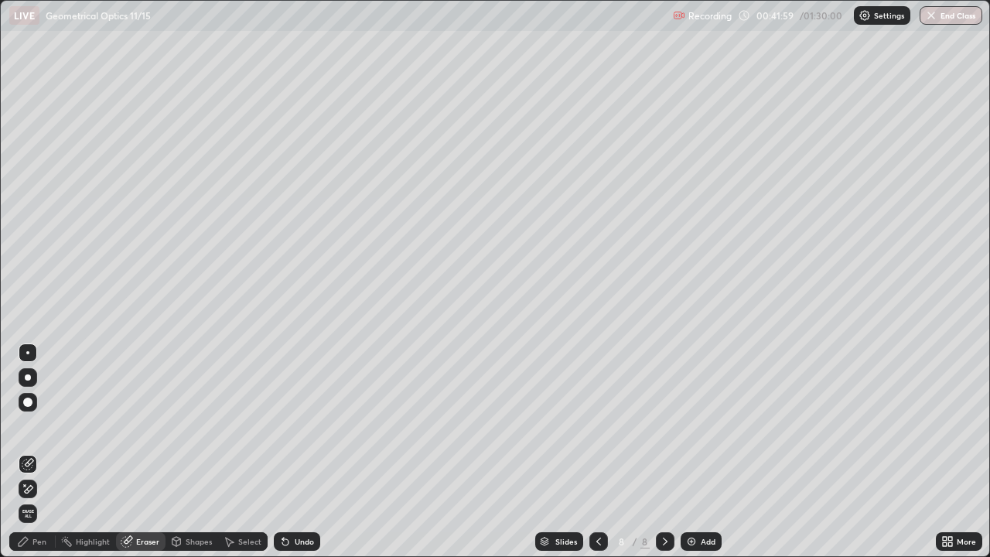
click at [35, 452] on div "Pen" at bounding box center [39, 542] width 14 height 8
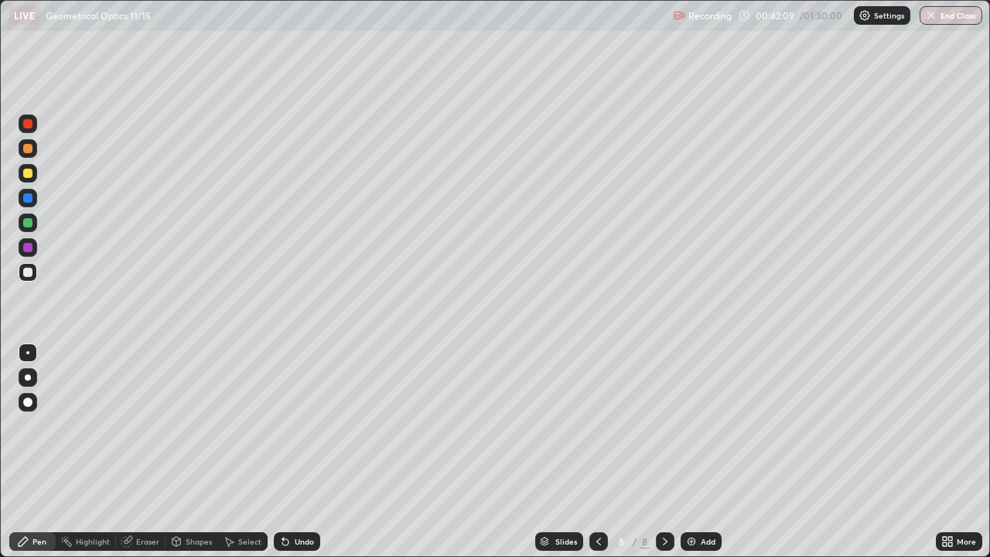
click at [292, 452] on div "Undo" at bounding box center [297, 541] width 46 height 19
click at [291, 452] on div "Undo" at bounding box center [297, 541] width 46 height 19
click at [290, 452] on div "Undo" at bounding box center [297, 541] width 46 height 19
click at [289, 452] on div "Undo" at bounding box center [297, 541] width 46 height 19
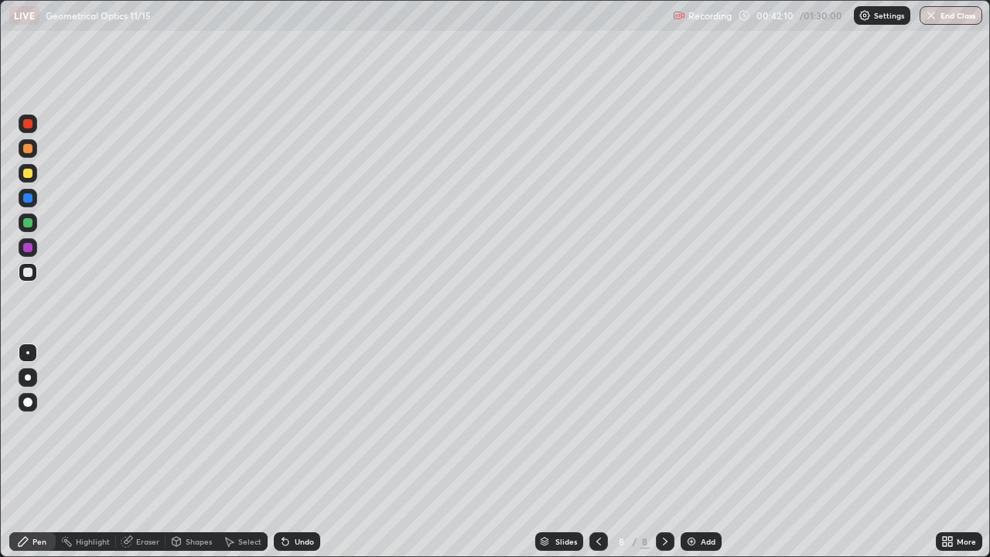
click at [288, 452] on div "Undo" at bounding box center [297, 541] width 46 height 19
click at [133, 452] on div "Eraser" at bounding box center [141, 541] width 50 height 19
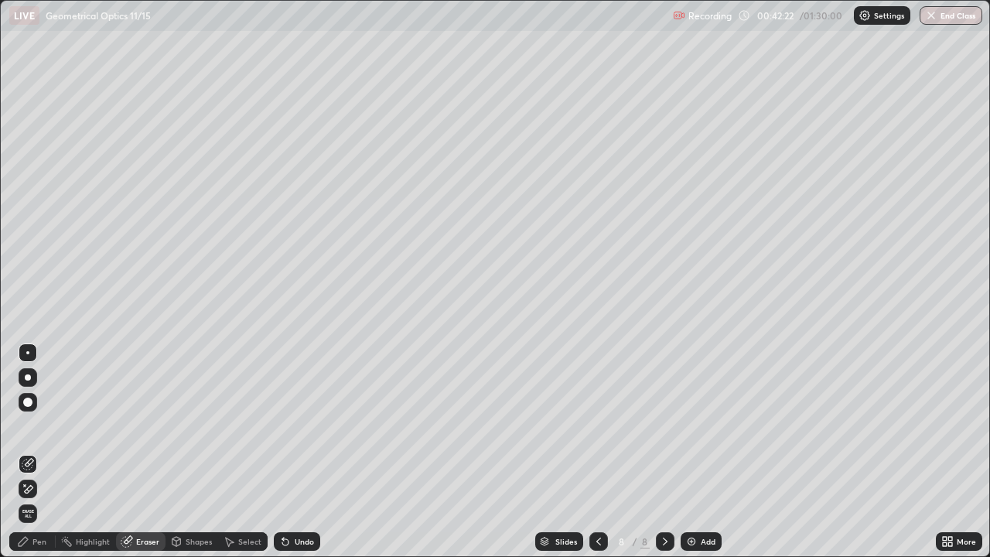
click at [32, 452] on div "Pen" at bounding box center [32, 541] width 46 height 19
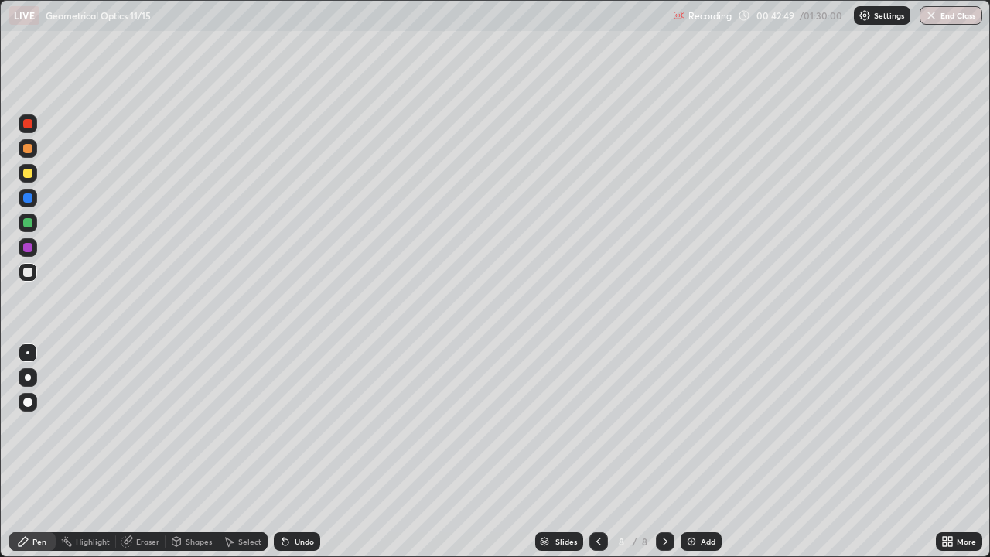
click at [295, 452] on div "Undo" at bounding box center [297, 541] width 46 height 19
click at [282, 452] on icon at bounding box center [283, 539] width 2 height 2
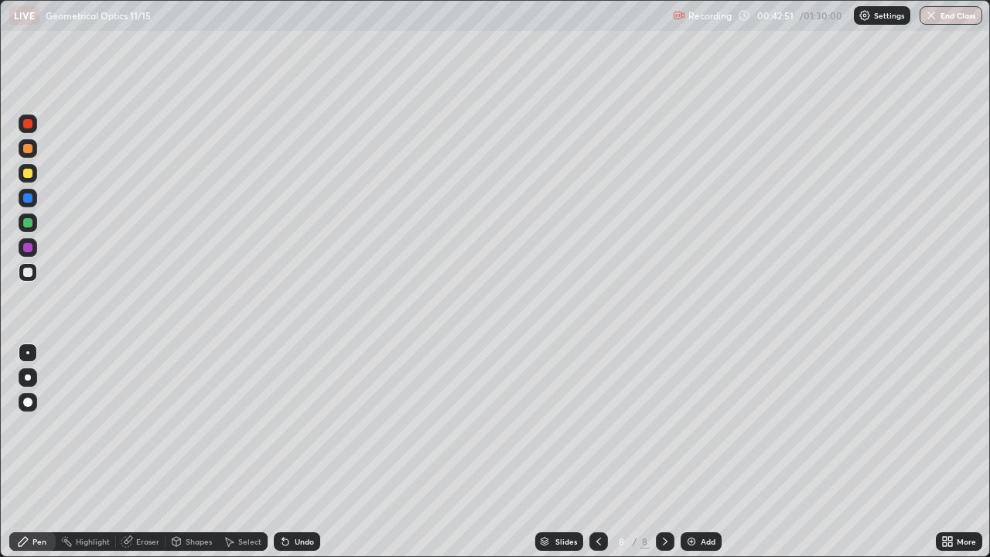
click at [282, 452] on icon at bounding box center [283, 539] width 2 height 2
click at [29, 175] on div at bounding box center [27, 173] width 9 height 9
click at [310, 452] on div "Undo" at bounding box center [297, 541] width 46 height 19
click at [36, 280] on div at bounding box center [28, 272] width 19 height 25
click at [27, 179] on div at bounding box center [28, 173] width 19 height 19
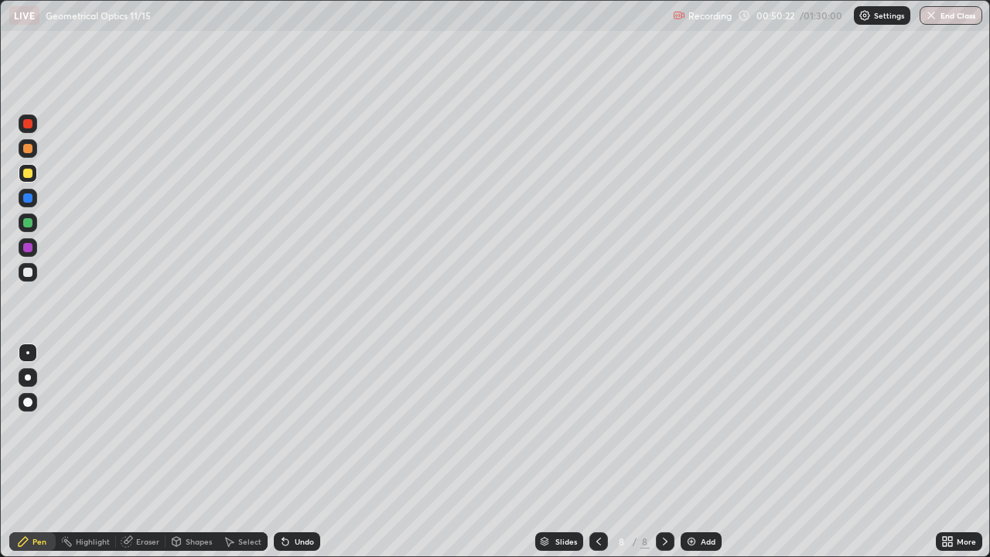
click at [306, 452] on div "Undo" at bounding box center [304, 542] width 19 height 8
click at [305, 452] on div "Undo" at bounding box center [297, 541] width 46 height 19
click at [952, 452] on div "More" at bounding box center [959, 541] width 46 height 31
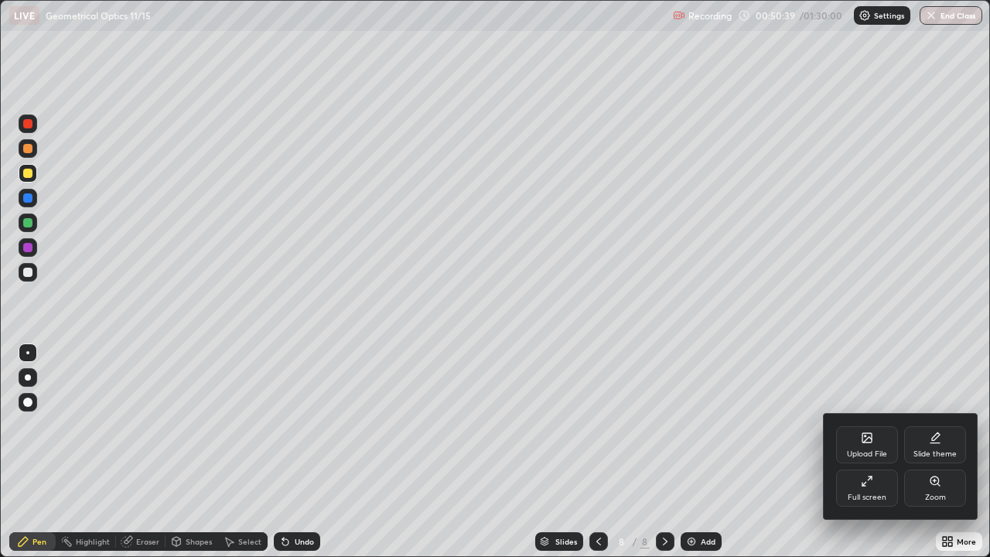
click at [952, 452] on div at bounding box center [495, 278] width 990 height 557
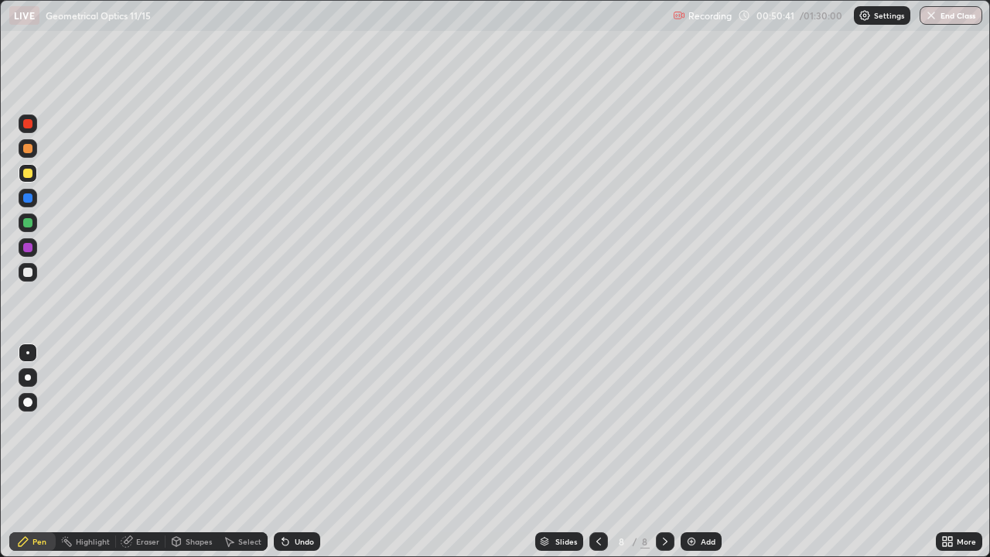
click at [958, 452] on div "More" at bounding box center [959, 541] width 46 height 19
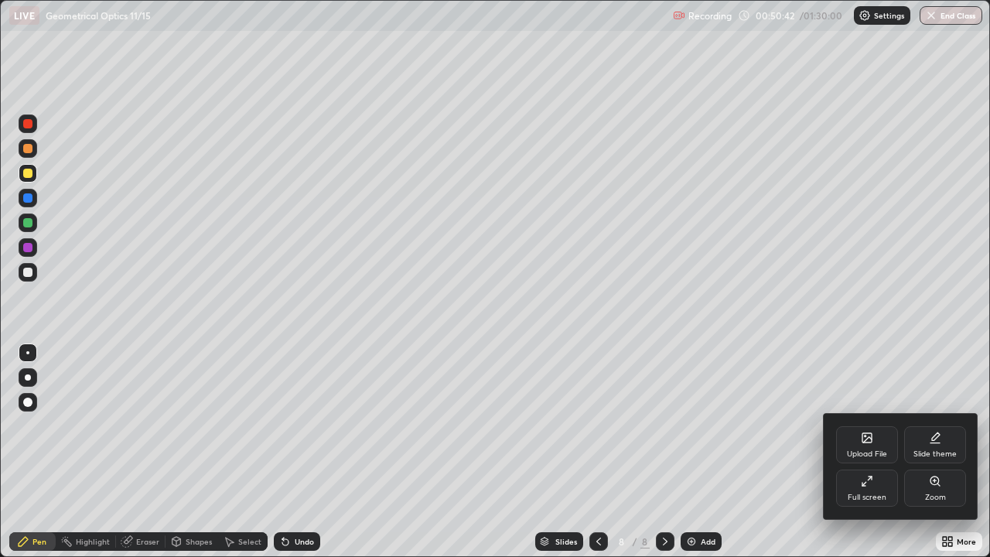
click at [752, 429] on div at bounding box center [495, 278] width 990 height 557
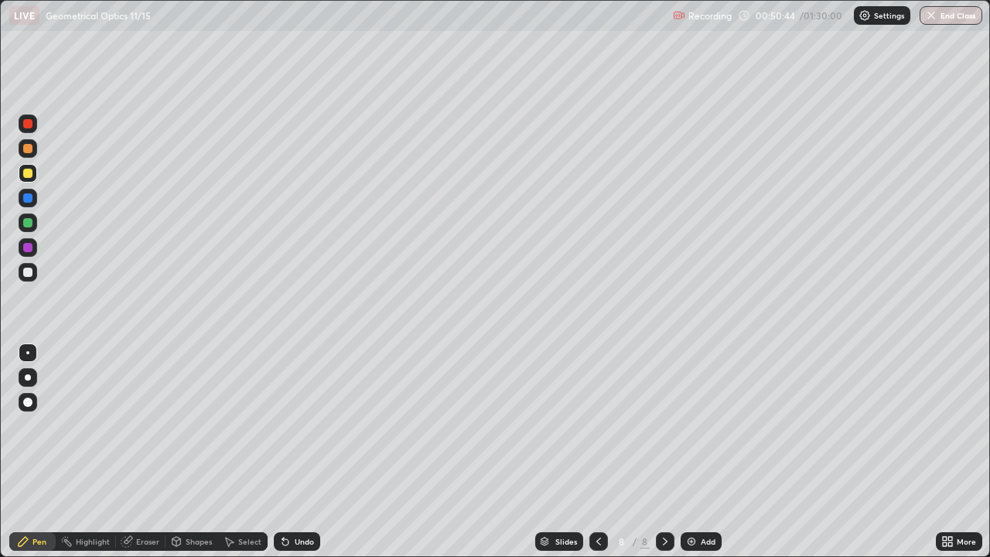
click at [308, 452] on div "Undo" at bounding box center [297, 541] width 46 height 19
click at [304, 452] on div "Undo" at bounding box center [297, 541] width 46 height 19
click at [686, 452] on img at bounding box center [691, 541] width 12 height 12
click at [592, 452] on icon at bounding box center [598, 541] width 12 height 12
click at [664, 452] on icon at bounding box center [665, 541] width 12 height 12
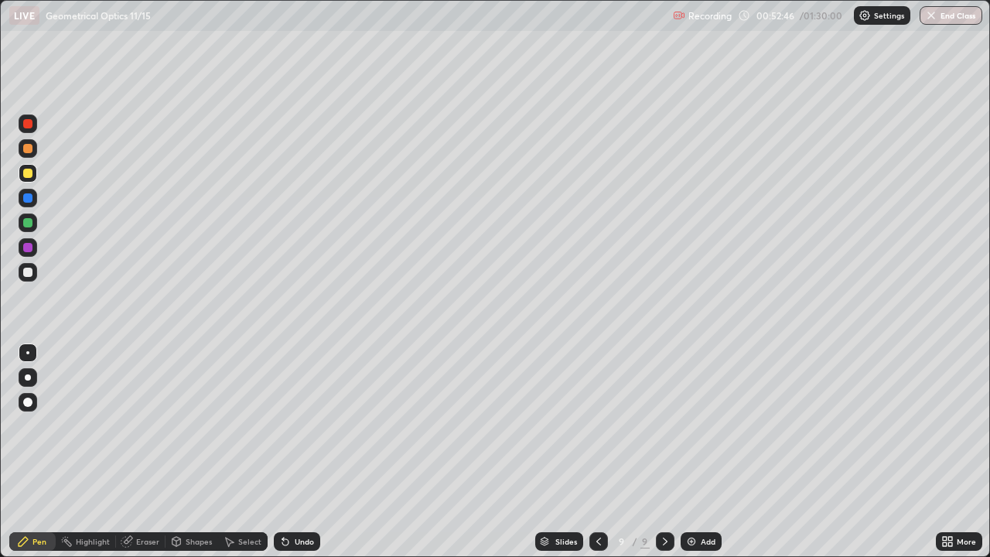
click at [29, 173] on div at bounding box center [27, 173] width 9 height 9
click at [295, 452] on div "Undo" at bounding box center [304, 542] width 19 height 8
click at [29, 229] on div at bounding box center [28, 222] width 19 height 19
click at [189, 452] on div "Shapes" at bounding box center [192, 541] width 53 height 19
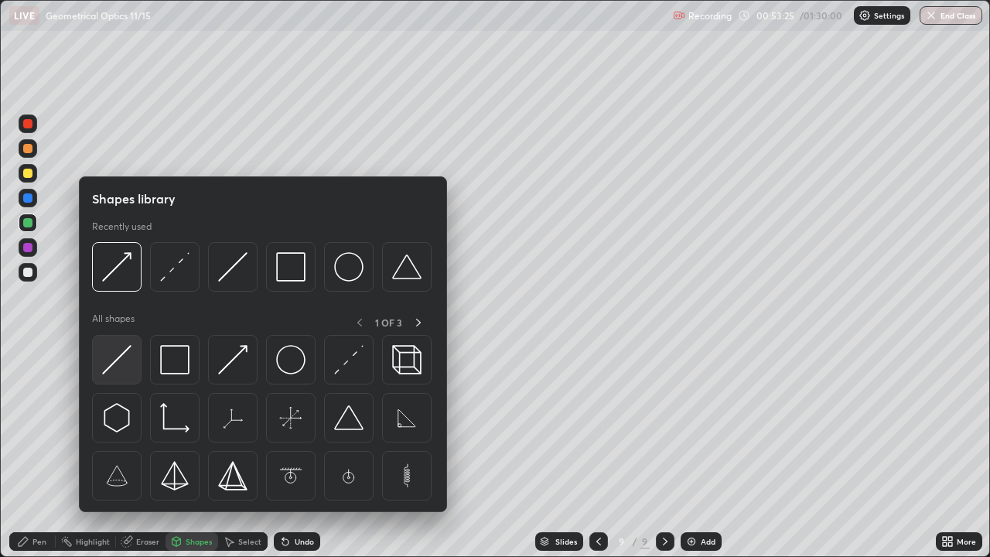
click at [127, 372] on img at bounding box center [116, 359] width 29 height 29
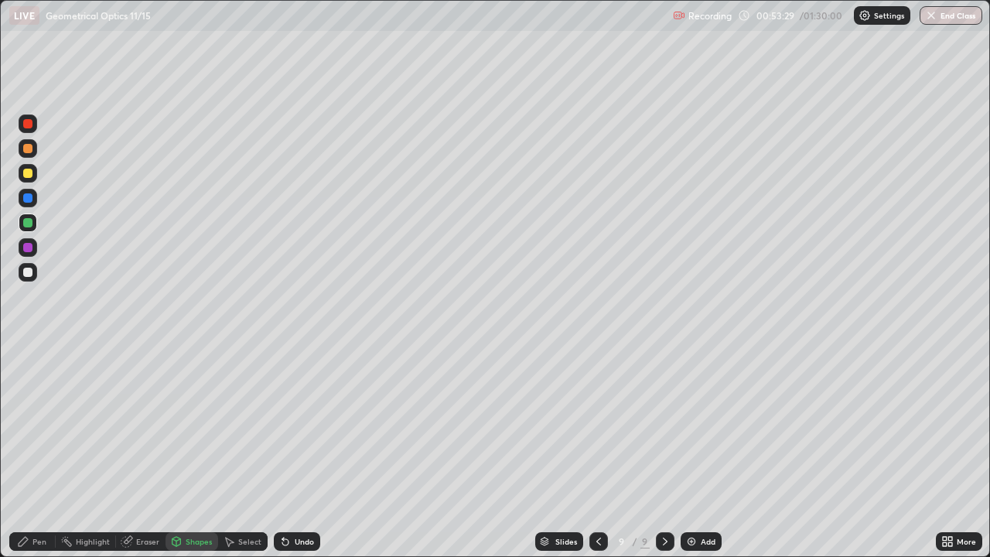
click at [196, 452] on div "Shapes" at bounding box center [192, 541] width 53 height 19
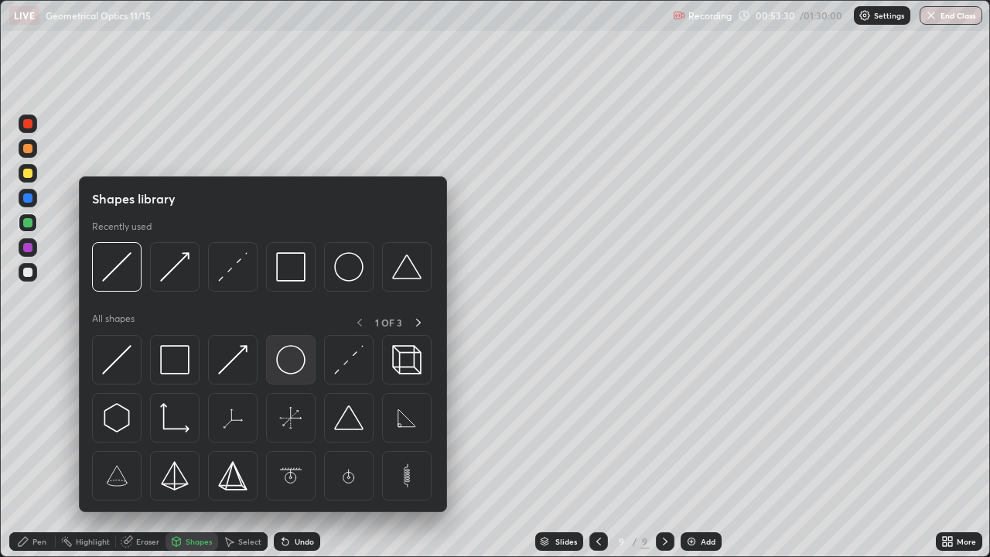
click at [294, 370] on img at bounding box center [290, 359] width 29 height 29
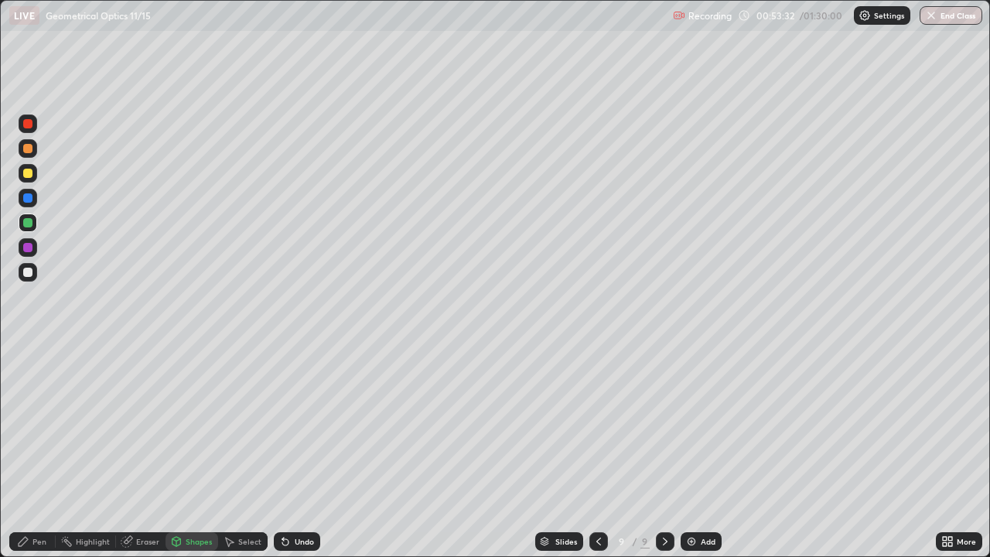
click at [34, 172] on div at bounding box center [28, 173] width 19 height 19
click at [145, 452] on div "Eraser" at bounding box center [147, 542] width 23 height 8
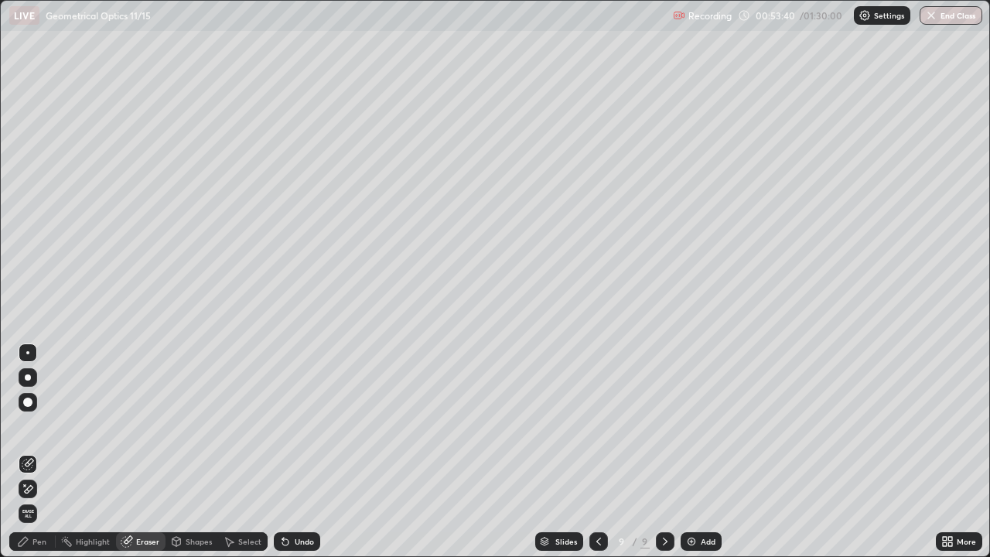
click at [238, 452] on div "Select" at bounding box center [249, 542] width 23 height 8
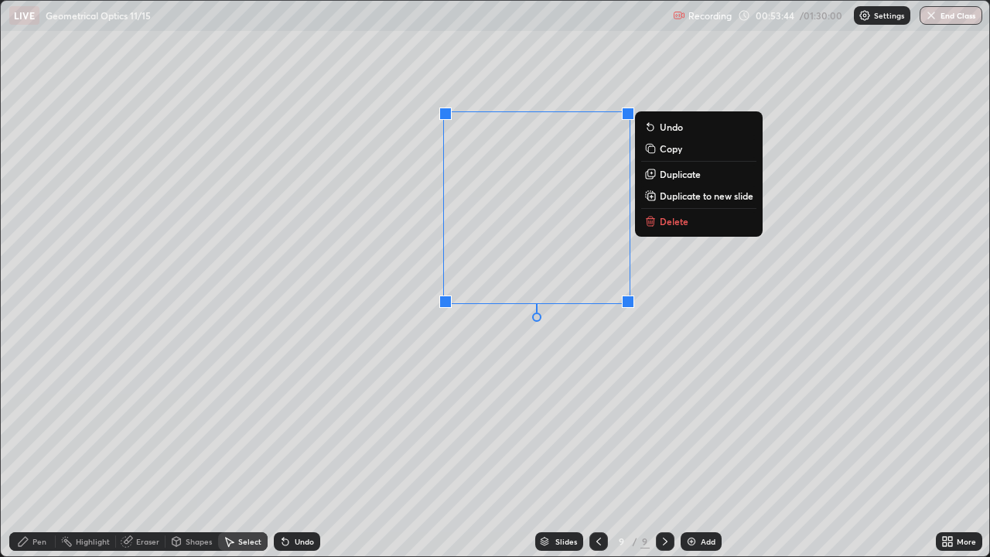
click at [590, 419] on div "0 ° Undo Copy Duplicate Duplicate to new slide Delete" at bounding box center [495, 278] width 988 height 555
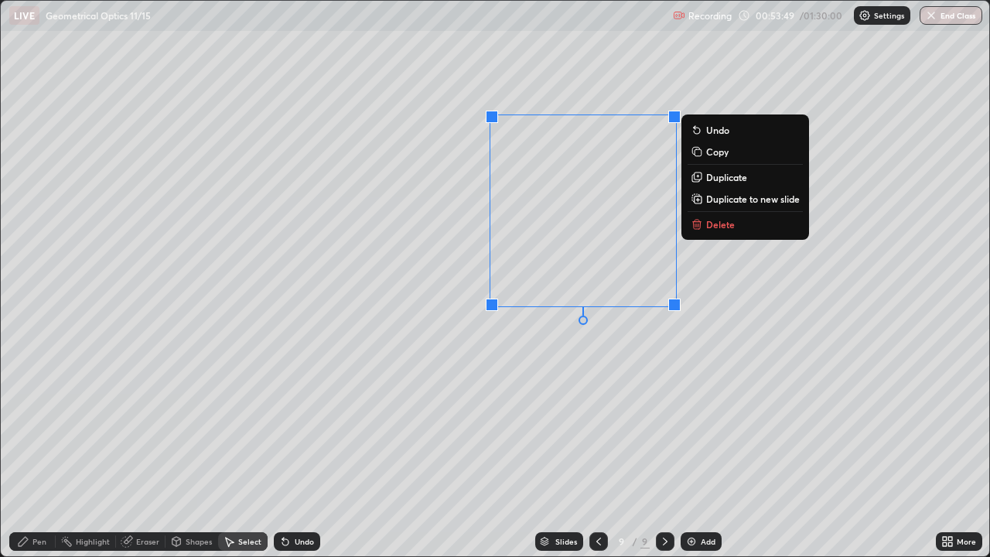
click at [566, 385] on div "0 ° Undo Copy Duplicate Duplicate to new slide Delete" at bounding box center [495, 278] width 988 height 555
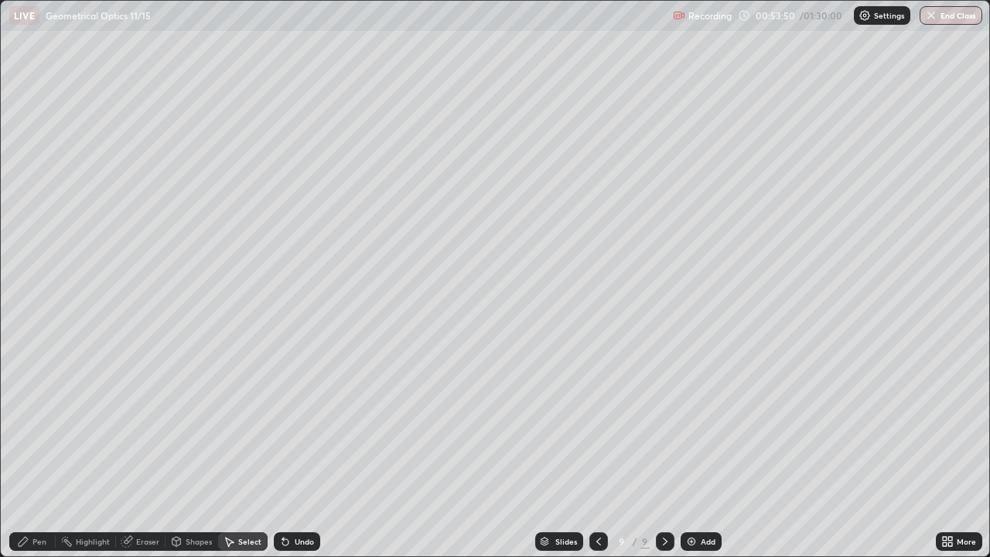
click at [194, 452] on div "Shapes" at bounding box center [199, 542] width 26 height 8
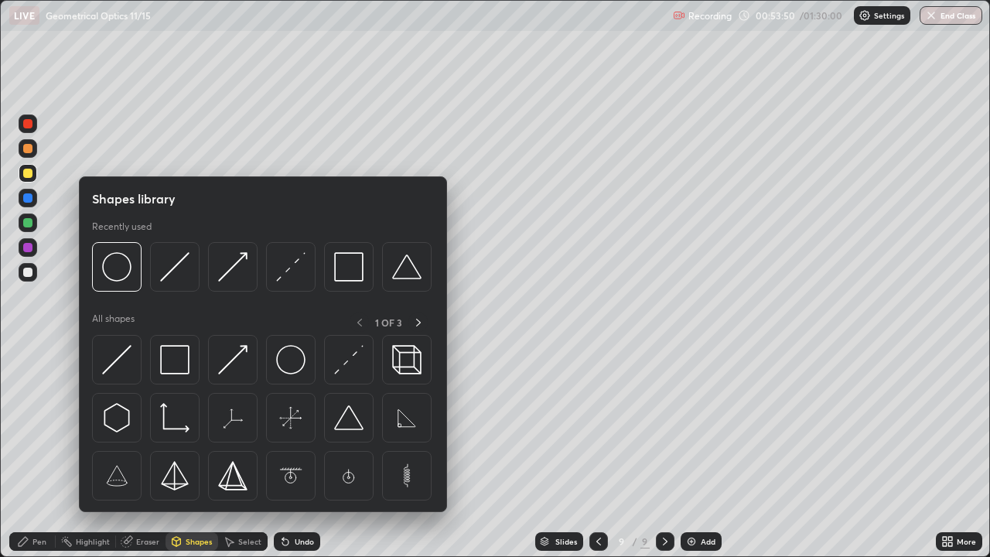
click at [233, 367] on img at bounding box center [232, 359] width 29 height 29
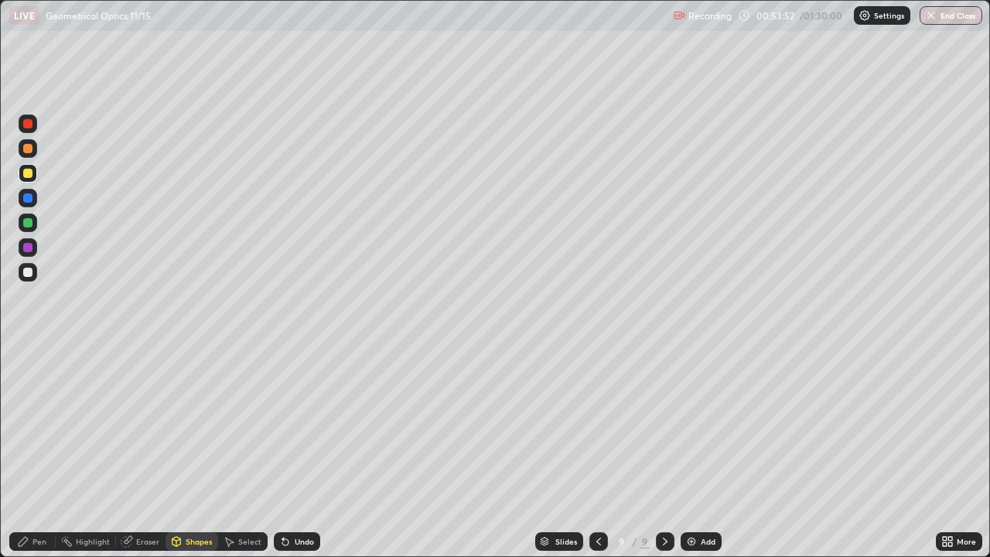
click at [30, 271] on div at bounding box center [27, 272] width 9 height 9
click at [39, 452] on div "Pen" at bounding box center [32, 541] width 46 height 19
click at [299, 452] on div "Undo" at bounding box center [304, 542] width 19 height 8
click at [303, 452] on div "Undo" at bounding box center [304, 542] width 19 height 8
click at [33, 272] on div at bounding box center [28, 272] width 19 height 19
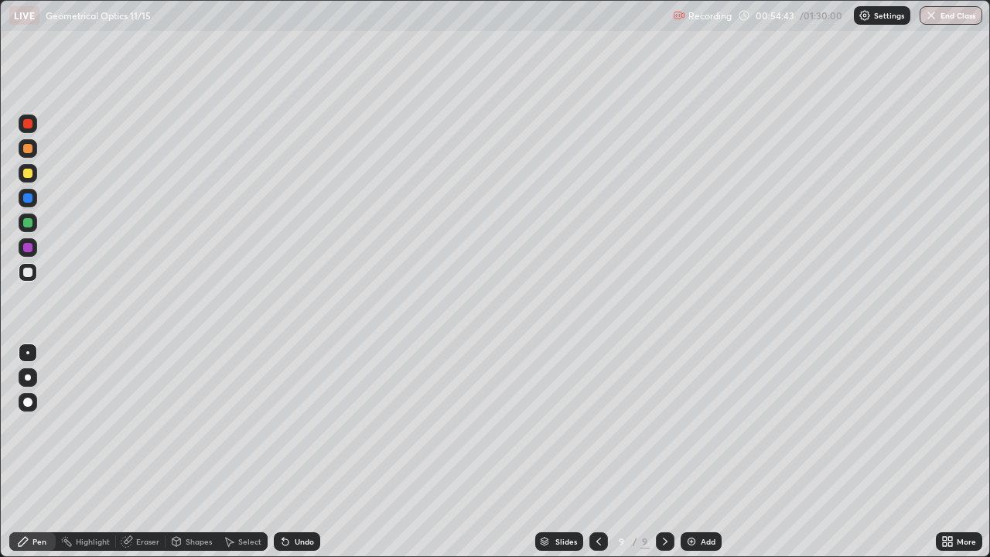
click at [186, 452] on div "Shapes" at bounding box center [192, 541] width 53 height 19
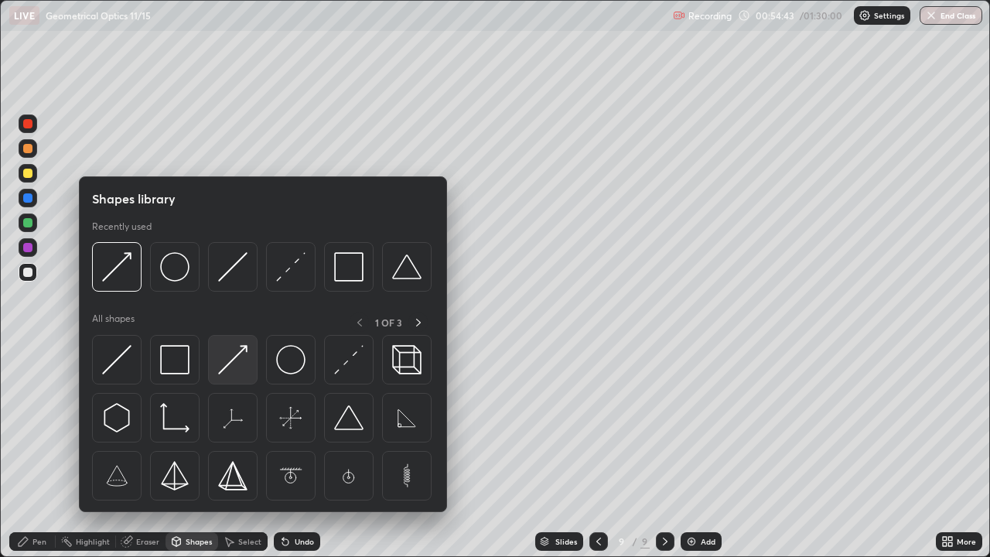
click at [236, 376] on div at bounding box center [233, 360] width 50 height 50
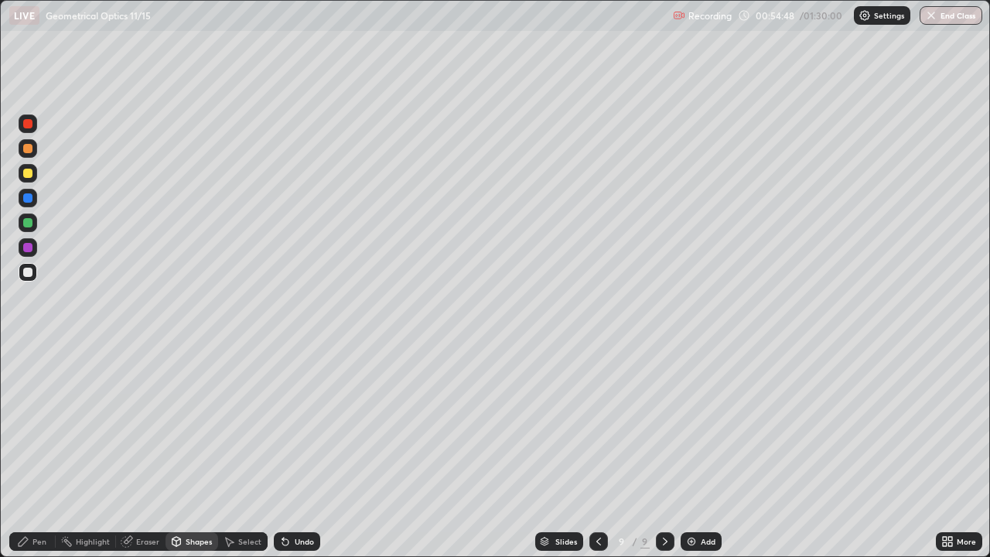
click at [300, 452] on div "Undo" at bounding box center [297, 541] width 46 height 19
click at [29, 273] on div at bounding box center [27, 272] width 9 height 9
click at [235, 452] on div "Select" at bounding box center [243, 541] width 50 height 19
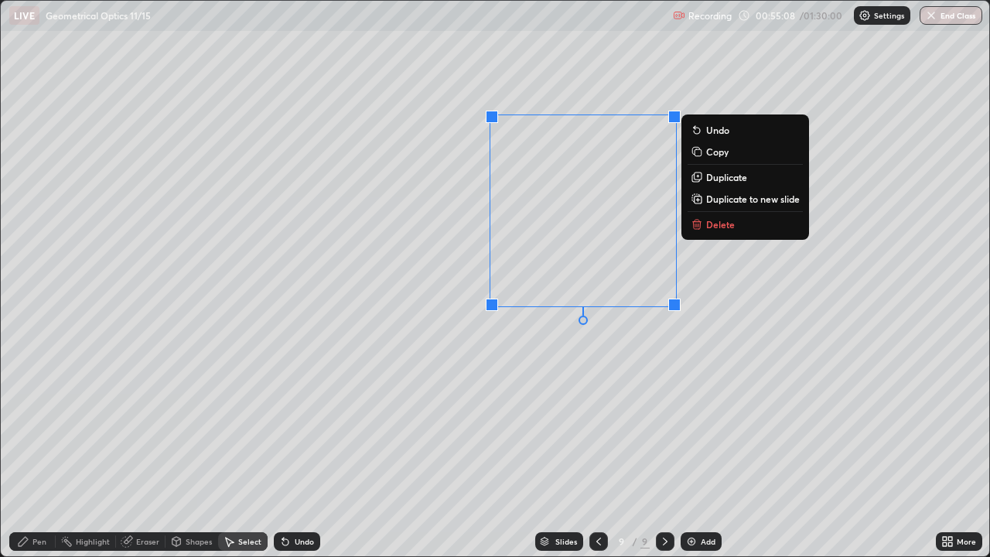
click at [701, 177] on icon at bounding box center [698, 175] width 7 height 7
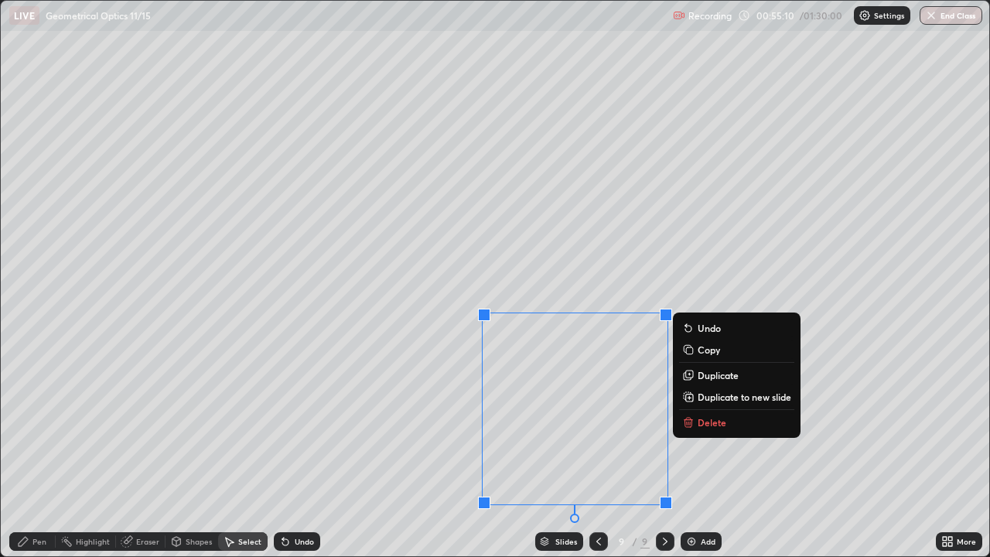
click at [381, 421] on div "0 ° Undo Copy Duplicate Duplicate to new slide Delete" at bounding box center [495, 278] width 988 height 555
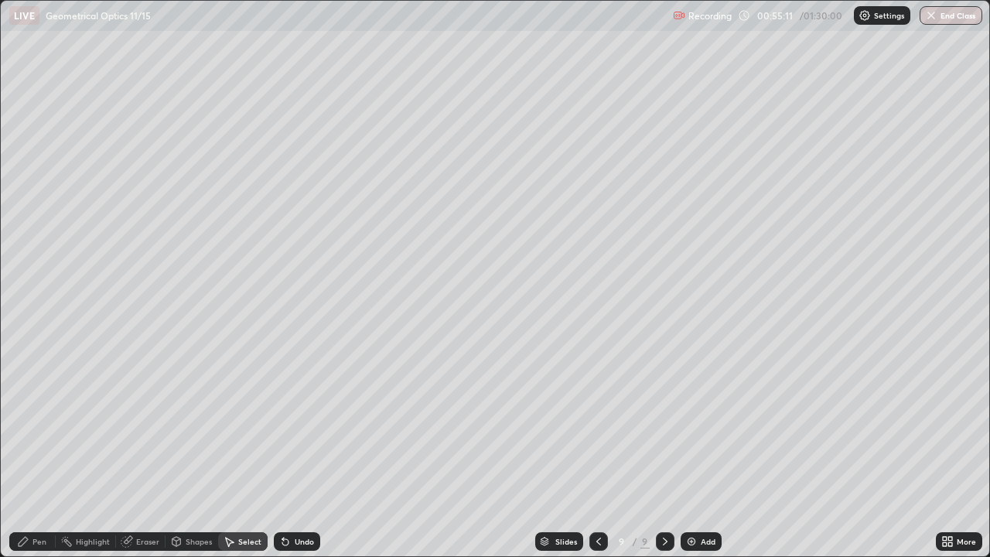
click at [195, 452] on div "Shapes" at bounding box center [199, 542] width 26 height 8
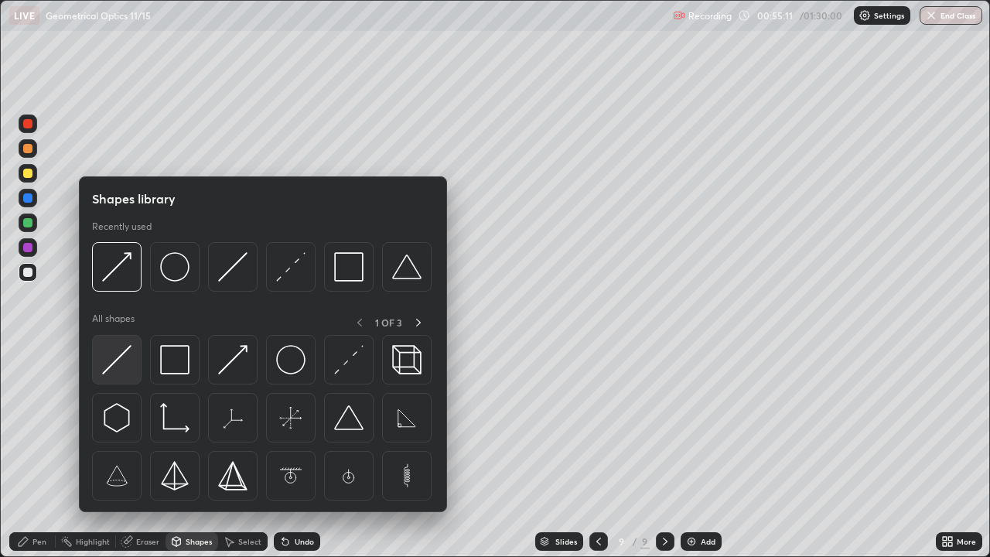
click at [121, 371] on img at bounding box center [116, 359] width 29 height 29
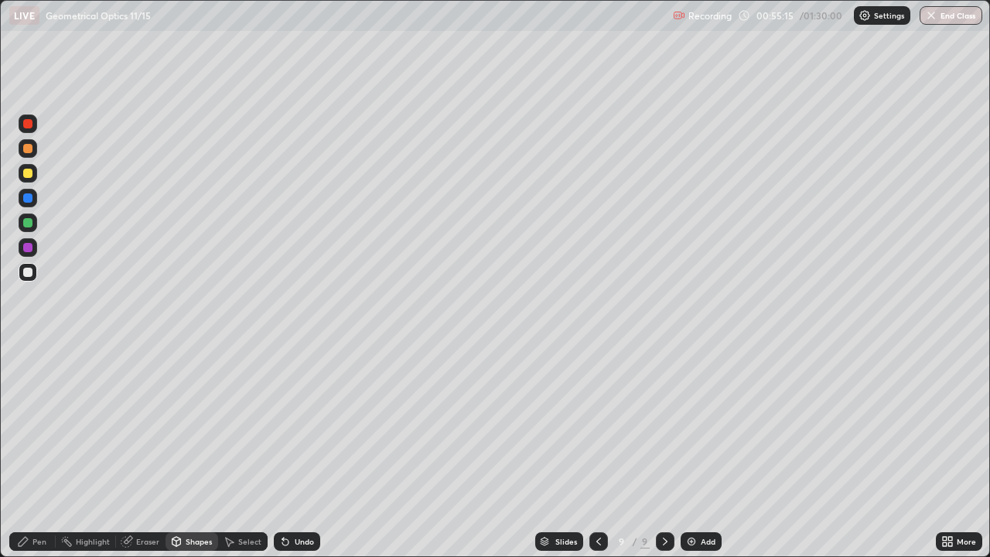
click at [190, 452] on div "Shapes" at bounding box center [192, 541] width 53 height 19
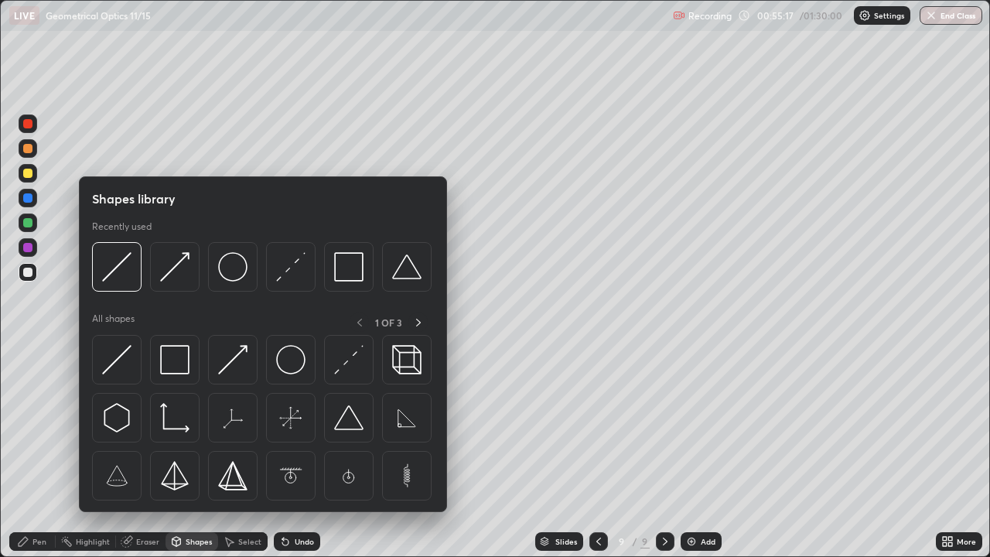
click at [186, 374] on img at bounding box center [174, 359] width 29 height 29
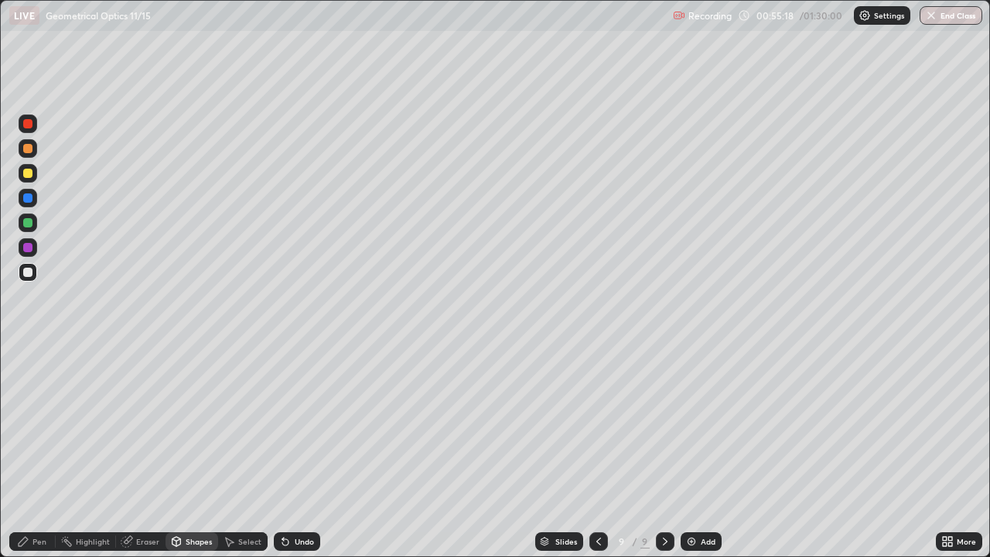
click at [28, 224] on div at bounding box center [27, 222] width 9 height 9
click at [192, 452] on div "Shapes" at bounding box center [192, 541] width 53 height 19
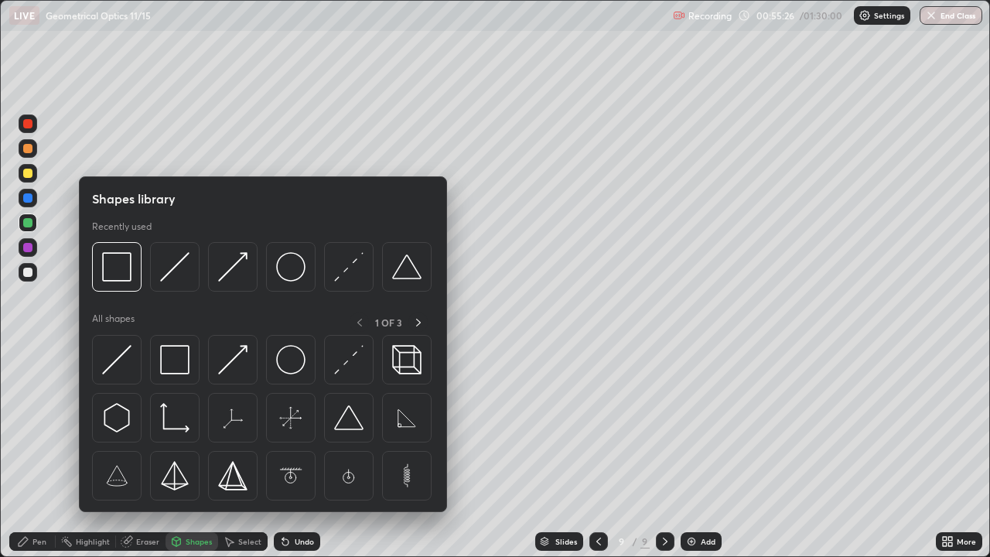
click at [237, 364] on img at bounding box center [232, 359] width 29 height 29
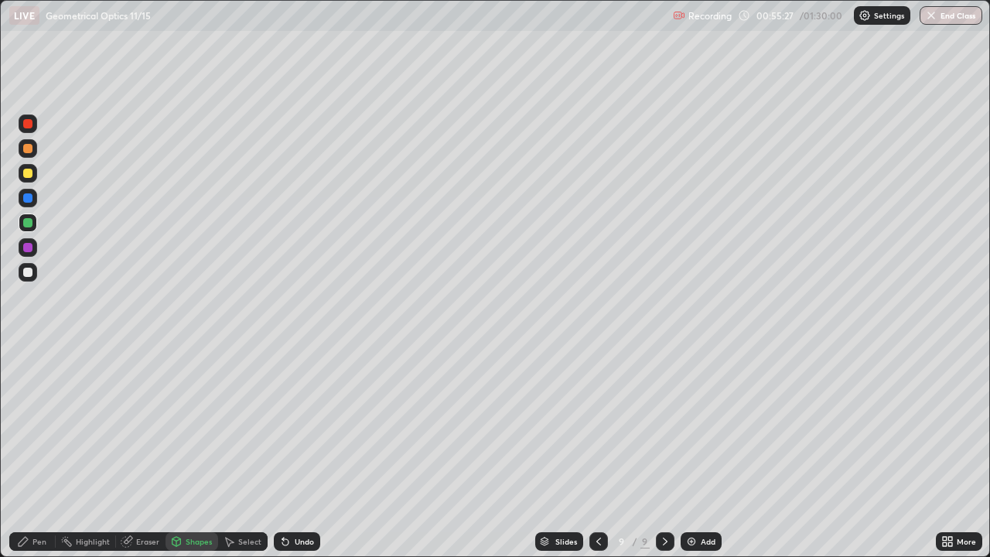
click at [29, 275] on div at bounding box center [27, 272] width 9 height 9
click at [38, 452] on div "Pen" at bounding box center [39, 542] width 14 height 8
click at [28, 179] on div at bounding box center [28, 173] width 19 height 19
click at [295, 452] on div "Undo" at bounding box center [304, 542] width 19 height 8
click at [30, 271] on div at bounding box center [27, 272] width 9 height 9
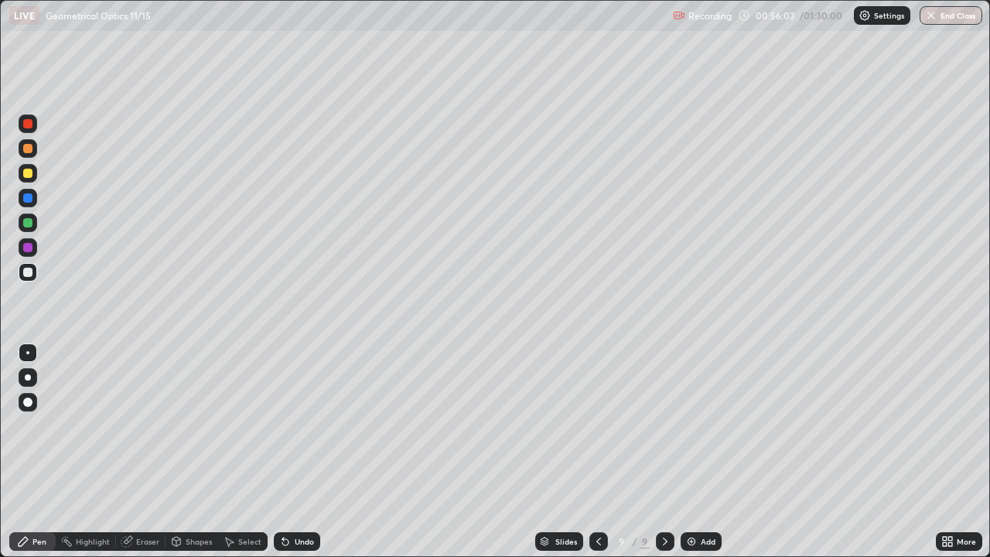
click at [295, 452] on div "Undo" at bounding box center [304, 542] width 19 height 8
click at [290, 452] on div "Undo" at bounding box center [297, 541] width 46 height 19
click at [235, 452] on div "Select" at bounding box center [243, 541] width 50 height 19
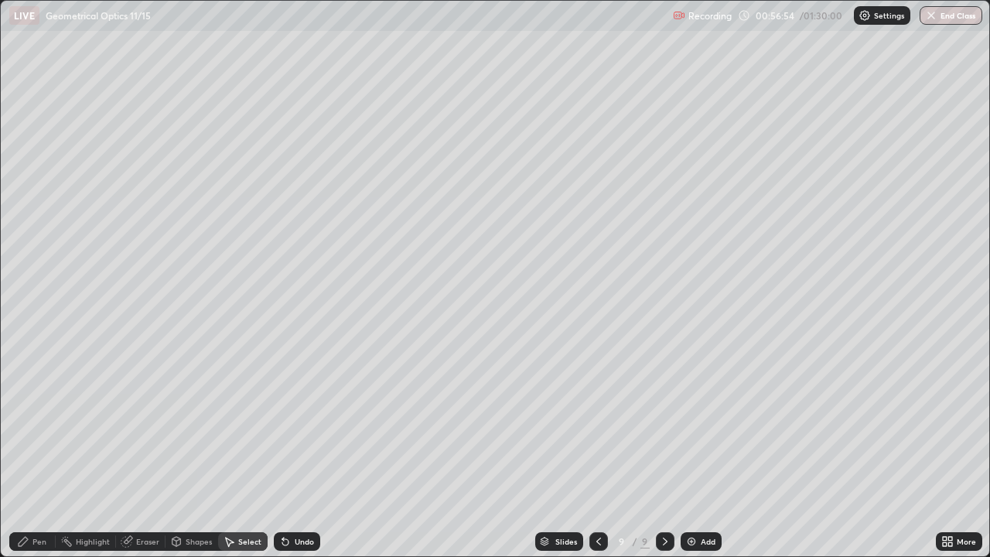
click at [35, 452] on div "Pen" at bounding box center [39, 542] width 14 height 8
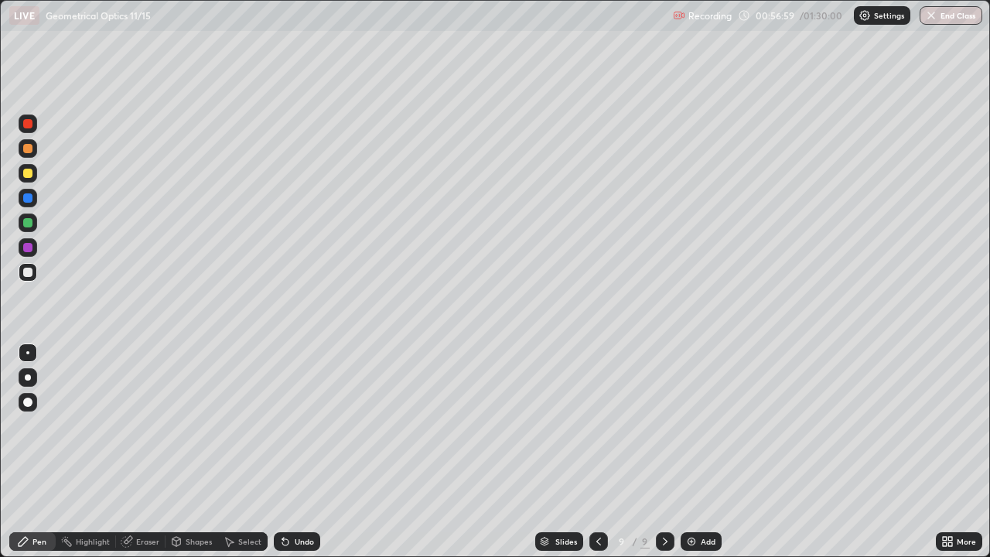
click at [28, 174] on div at bounding box center [27, 173] width 9 height 9
click at [246, 452] on div "Select" at bounding box center [249, 542] width 23 height 8
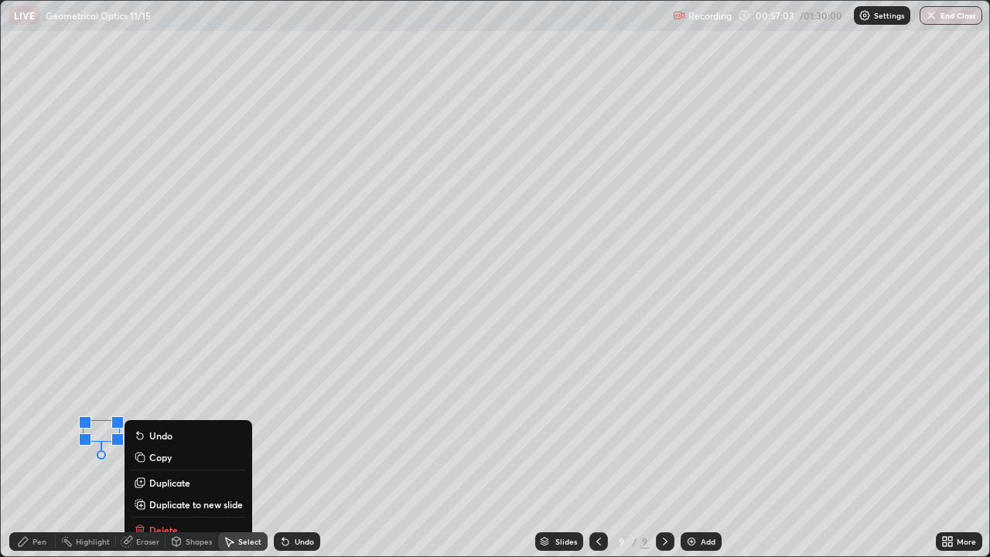
click at [33, 452] on div "Pen" at bounding box center [39, 542] width 14 height 8
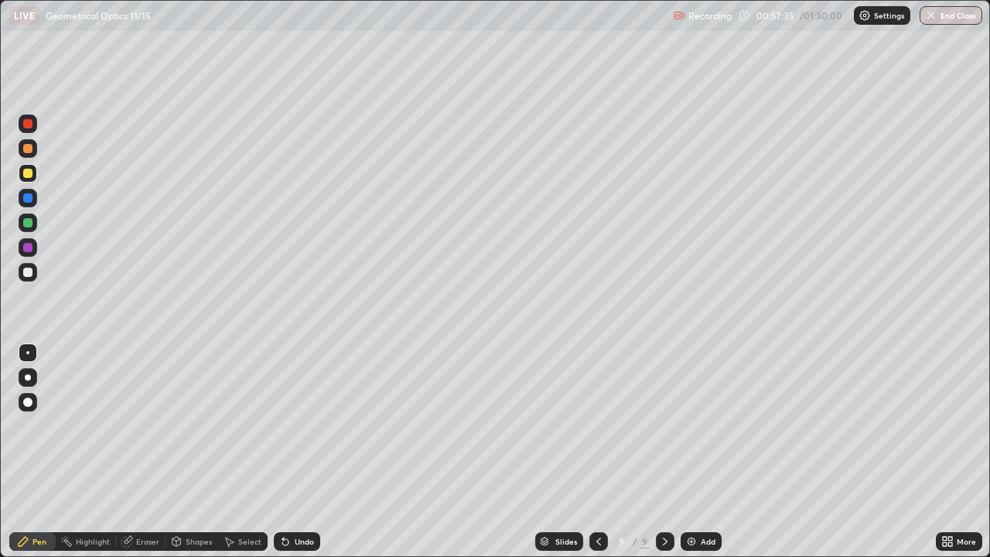
click at [295, 452] on div "Undo" at bounding box center [304, 542] width 19 height 8
click at [301, 452] on div "Undo" at bounding box center [304, 542] width 19 height 8
click at [245, 452] on div "Select" at bounding box center [249, 542] width 23 height 8
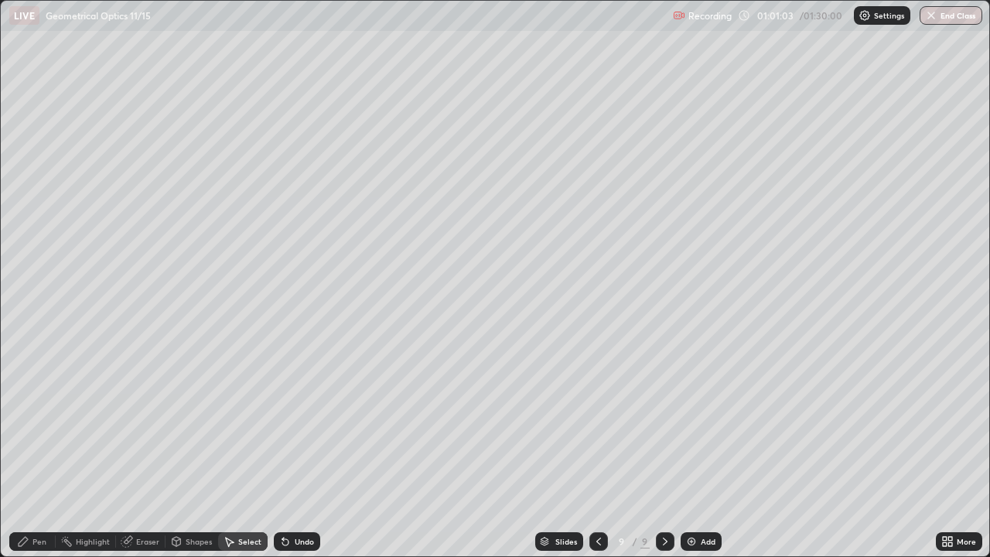
click at [709, 452] on div "Add" at bounding box center [708, 542] width 15 height 8
click at [36, 452] on div "Pen" at bounding box center [39, 542] width 14 height 8
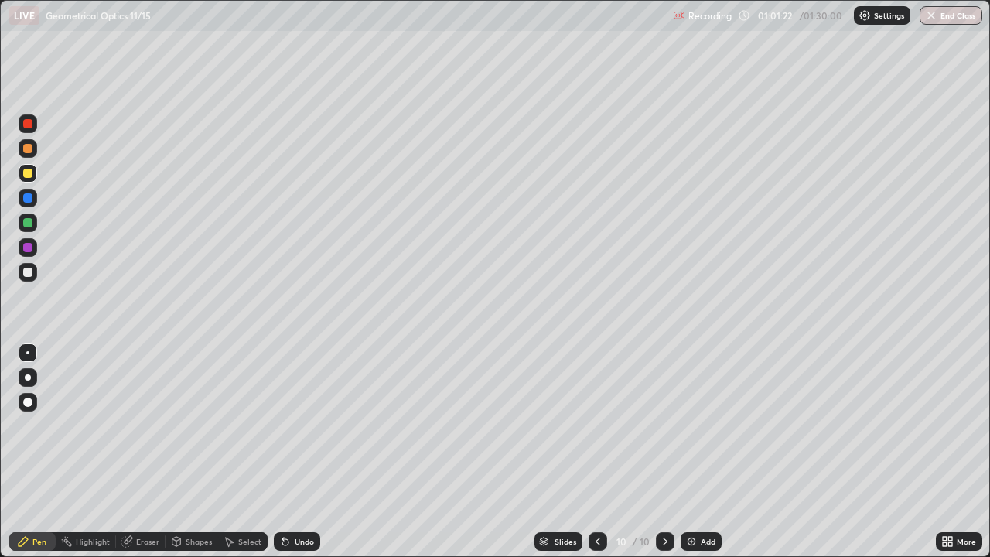
click at [241, 452] on div "Select" at bounding box center [249, 542] width 23 height 8
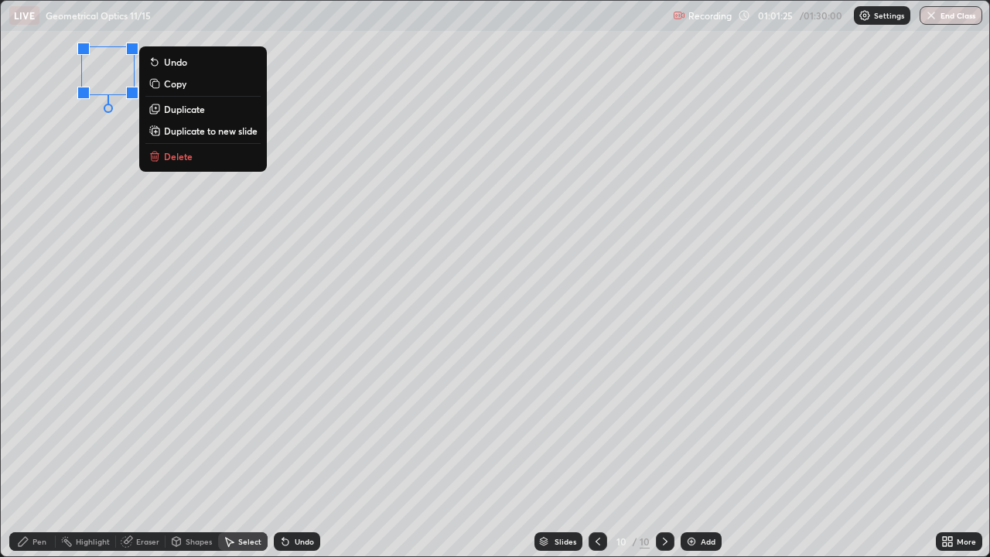
click at [41, 452] on div "Pen" at bounding box center [32, 541] width 46 height 19
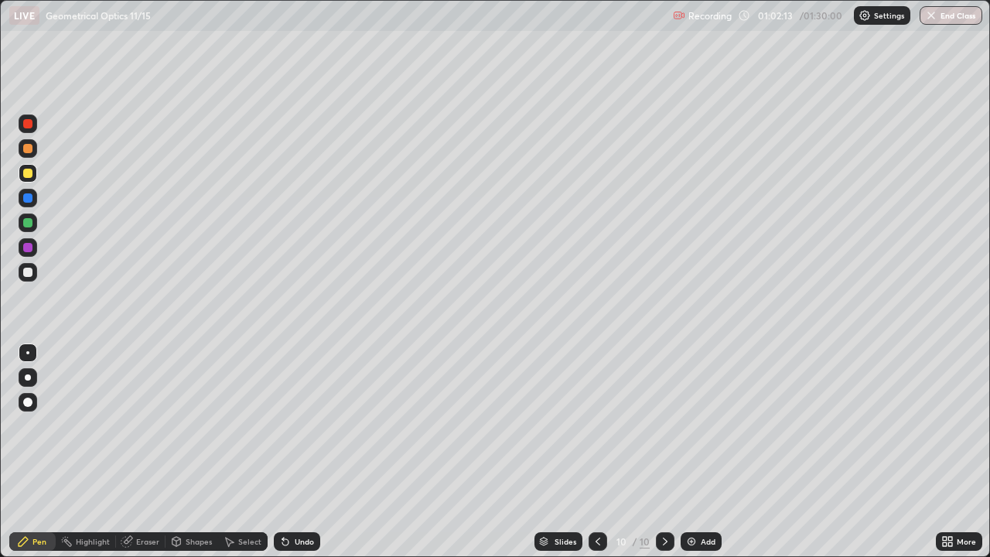
click at [288, 452] on div "Undo" at bounding box center [297, 541] width 46 height 19
click at [299, 452] on div "Undo" at bounding box center [304, 542] width 19 height 8
click at [190, 452] on div "Shapes" at bounding box center [199, 542] width 26 height 8
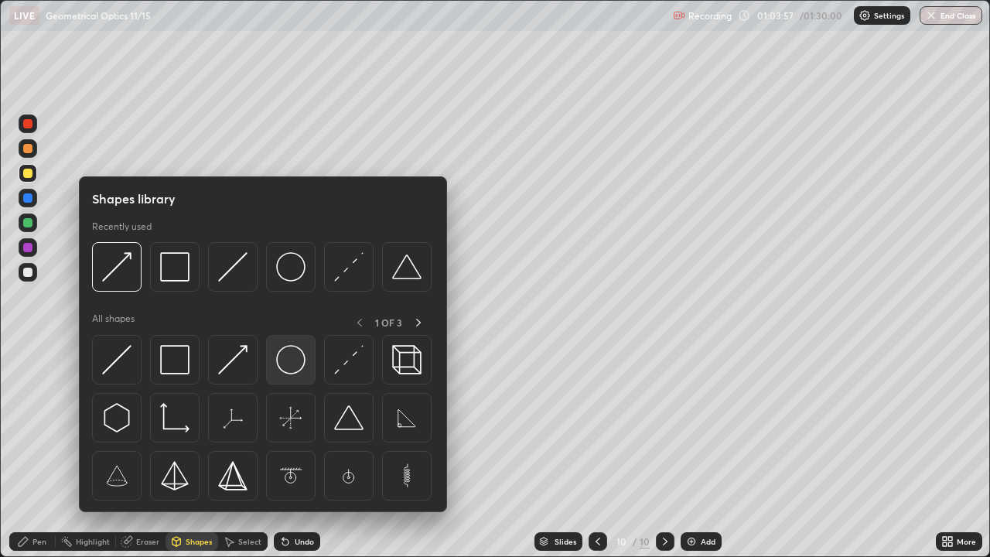
click at [295, 363] on img at bounding box center [290, 359] width 29 height 29
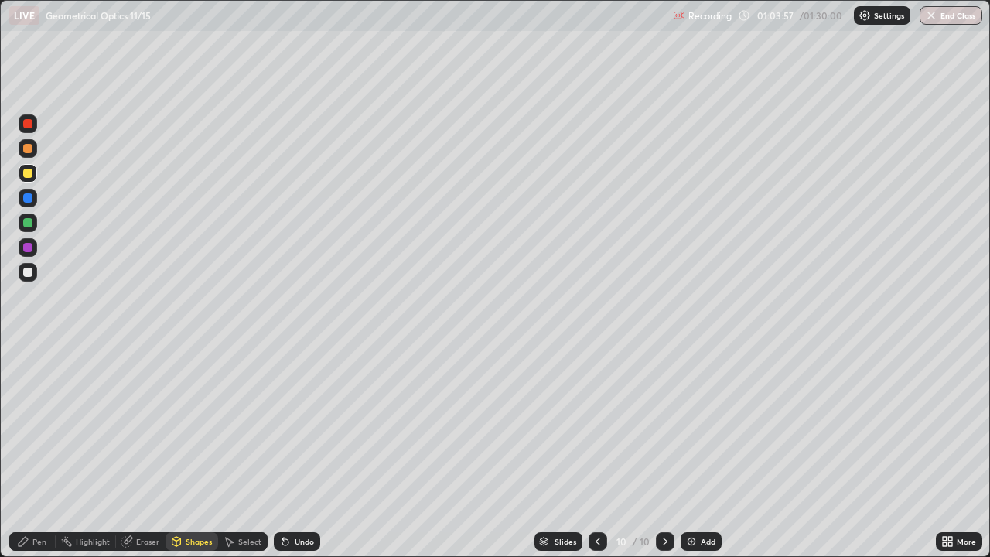
click at [30, 224] on div at bounding box center [27, 222] width 9 height 9
click at [184, 452] on div "Shapes" at bounding box center [192, 541] width 53 height 19
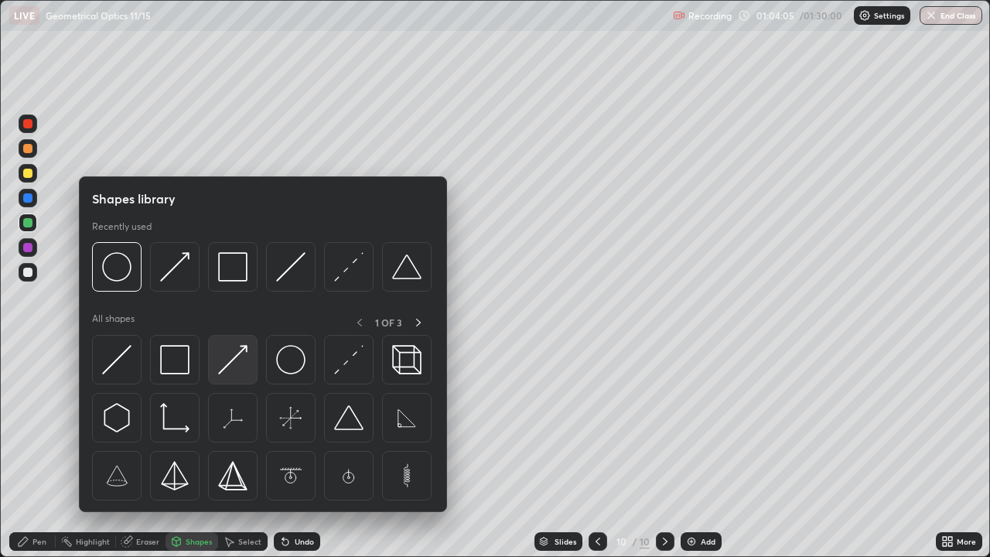
click at [237, 370] on img at bounding box center [232, 359] width 29 height 29
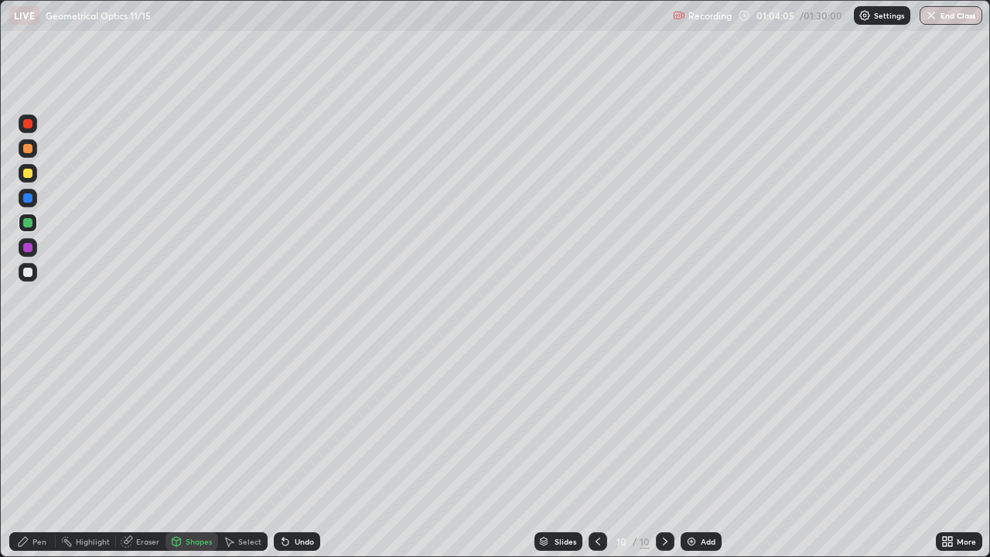
click at [29, 179] on div at bounding box center [28, 173] width 19 height 19
click at [184, 452] on div "Shapes" at bounding box center [192, 541] width 53 height 19
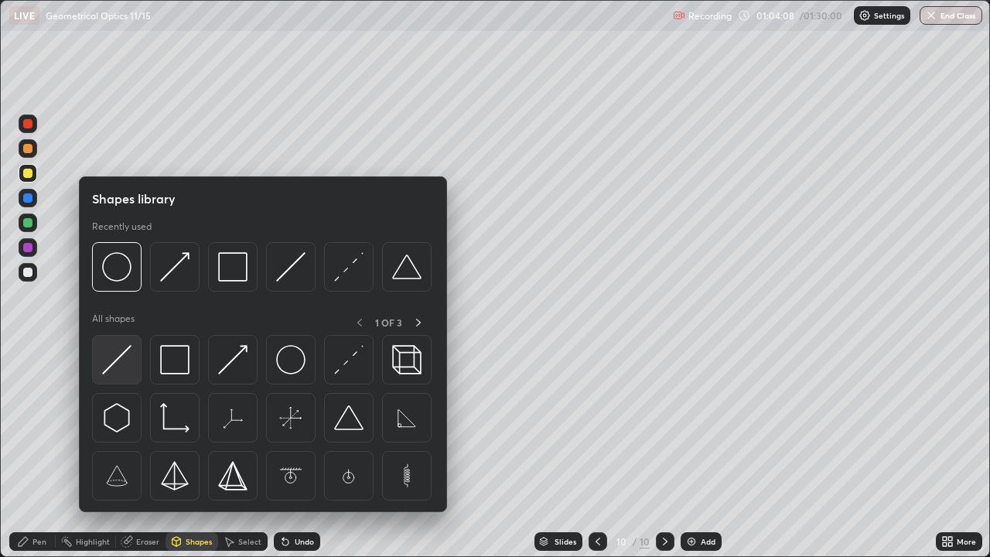
click at [118, 364] on img at bounding box center [116, 359] width 29 height 29
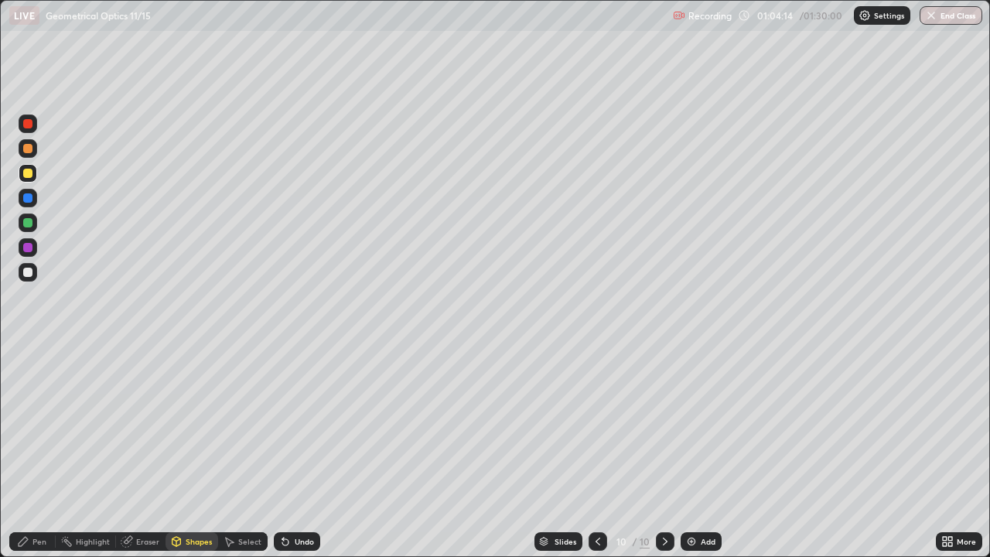
click at [176, 452] on icon at bounding box center [176, 543] width 0 height 5
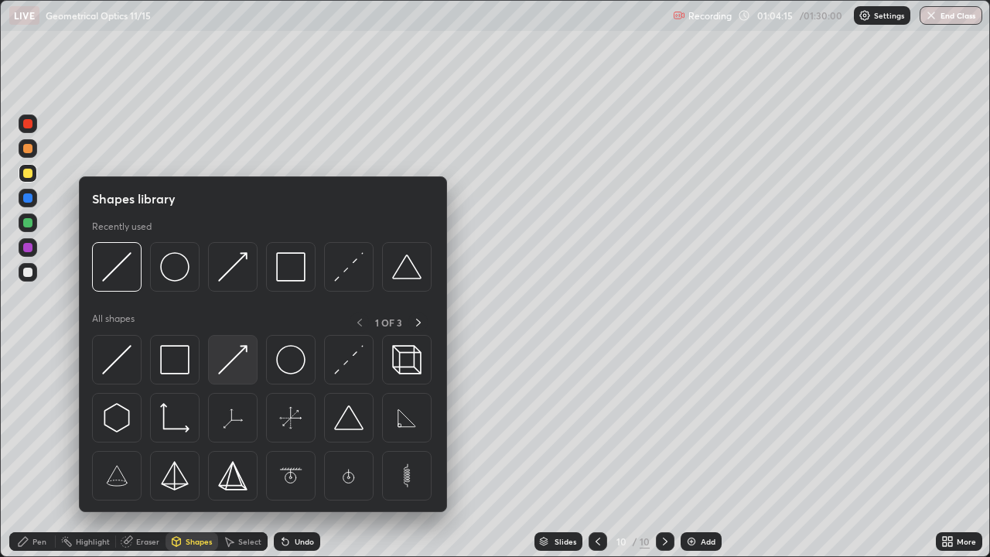
click at [228, 371] on img at bounding box center [232, 359] width 29 height 29
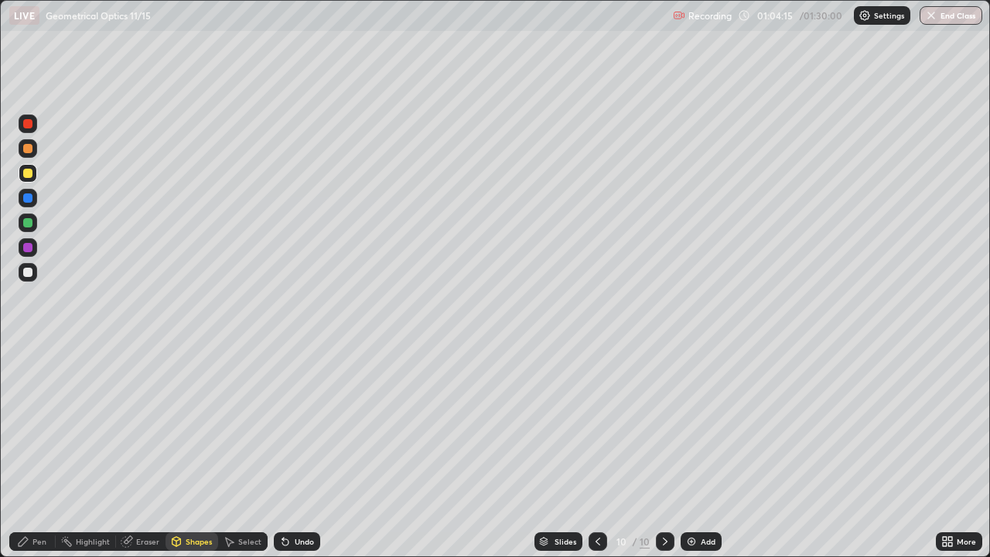
click at [32, 224] on div at bounding box center [27, 222] width 9 height 9
click at [29, 248] on div at bounding box center [27, 247] width 9 height 9
click at [38, 452] on div "Pen" at bounding box center [39, 542] width 14 height 8
click at [34, 271] on div at bounding box center [28, 272] width 19 height 19
click at [28, 174] on div at bounding box center [27, 173] width 9 height 9
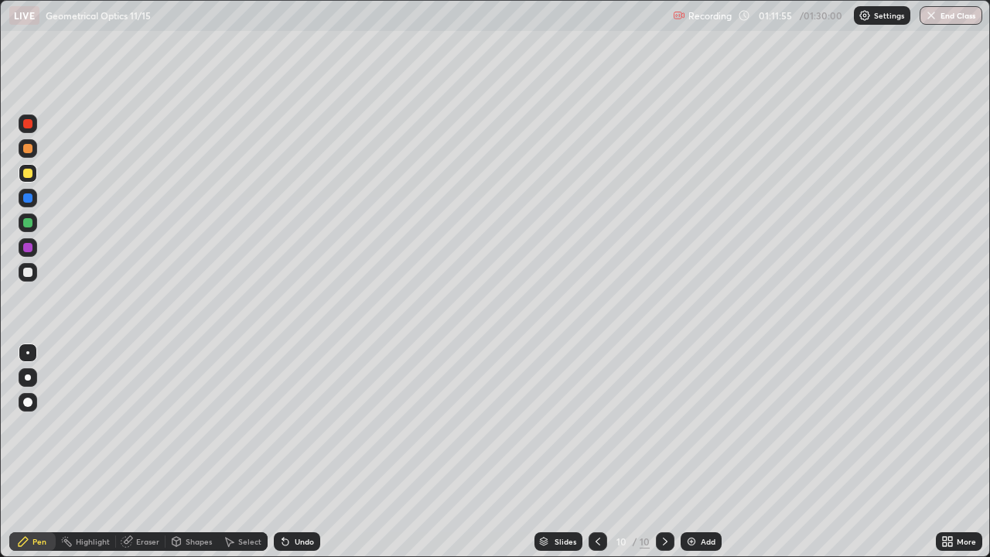
click at [33, 271] on div at bounding box center [28, 272] width 19 height 19
click at [297, 452] on div "Undo" at bounding box center [304, 542] width 19 height 8
click at [716, 452] on div "Add" at bounding box center [701, 541] width 41 height 19
click at [29, 173] on div at bounding box center [27, 173] width 9 height 9
click at [306, 452] on div "Undo" at bounding box center [304, 542] width 19 height 8
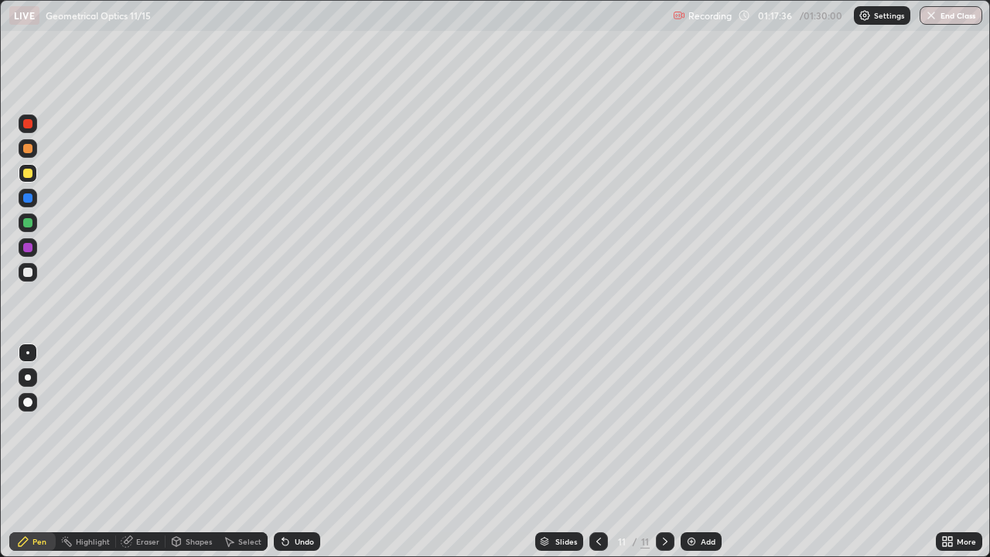
click at [29, 272] on div at bounding box center [27, 272] width 9 height 9
click at [200, 452] on div "Shapes" at bounding box center [199, 542] width 26 height 8
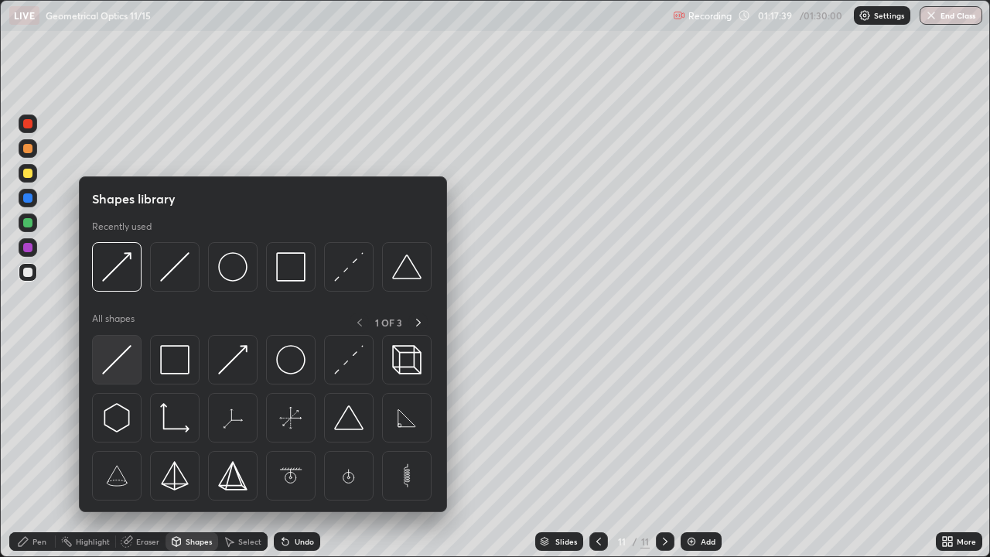
click at [138, 374] on div at bounding box center [117, 360] width 50 height 50
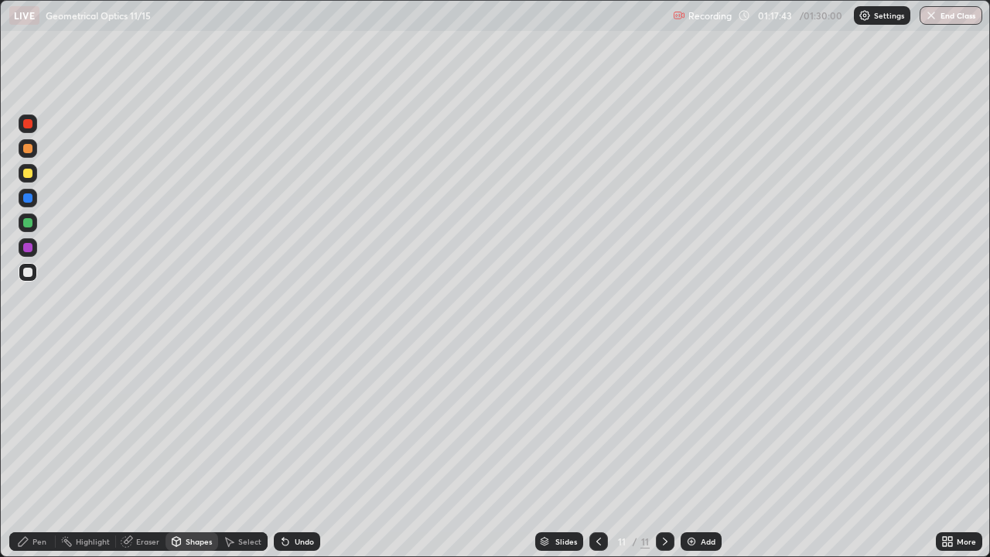
click at [46, 452] on div "Pen" at bounding box center [32, 541] width 46 height 19
click at [28, 174] on div at bounding box center [27, 173] width 9 height 9
click at [189, 452] on div "Shapes" at bounding box center [192, 541] width 53 height 19
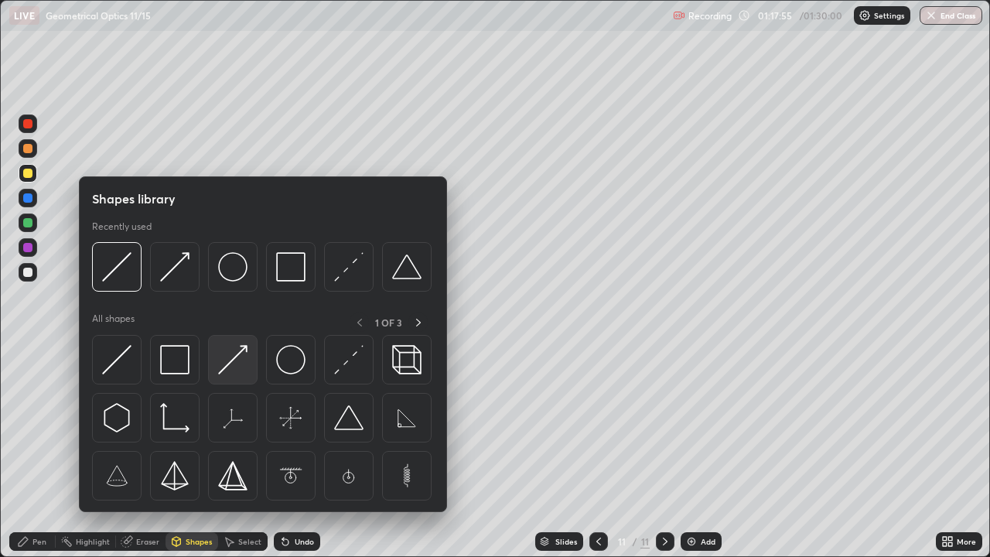
click at [252, 365] on div at bounding box center [233, 360] width 50 height 50
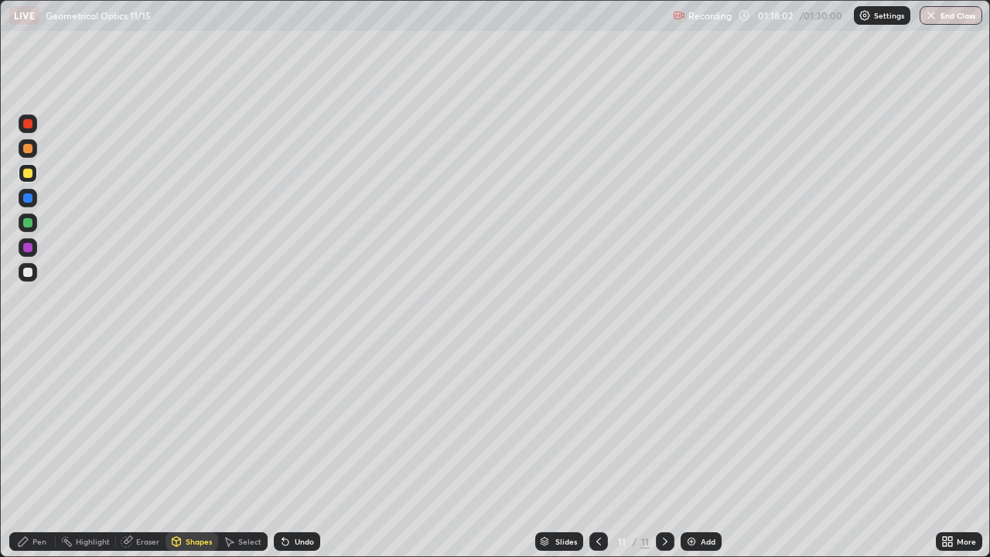
click at [52, 452] on div "Pen" at bounding box center [32, 541] width 46 height 19
click at [29, 223] on div at bounding box center [27, 222] width 9 height 9
click at [29, 272] on div at bounding box center [27, 272] width 9 height 9
click at [295, 452] on div "Undo" at bounding box center [304, 542] width 19 height 8
click at [295, 452] on div "Undo" at bounding box center [297, 541] width 46 height 19
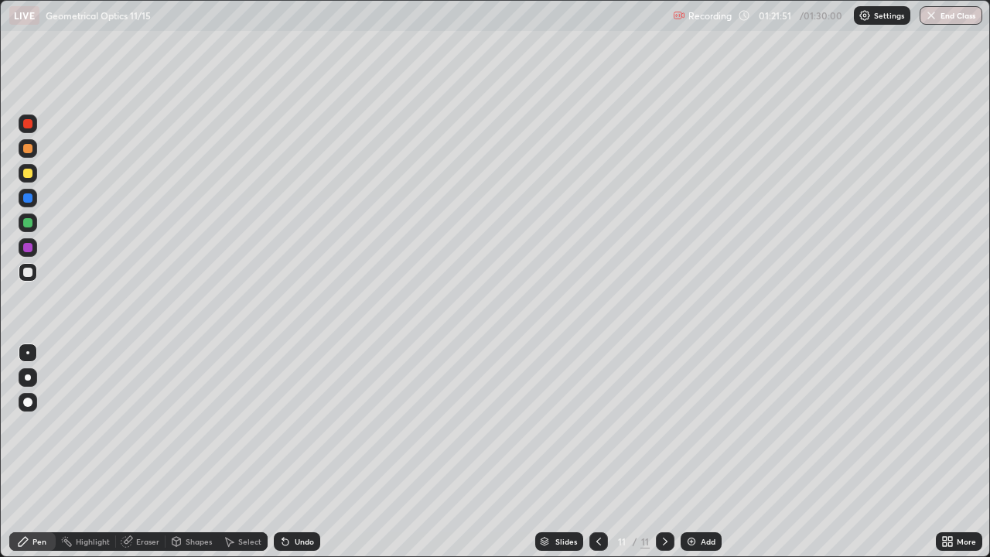
click at [300, 452] on div "Undo" at bounding box center [304, 542] width 19 height 8
click at [299, 452] on div "Undo" at bounding box center [297, 541] width 46 height 19
click at [144, 452] on div "Eraser" at bounding box center [147, 542] width 23 height 8
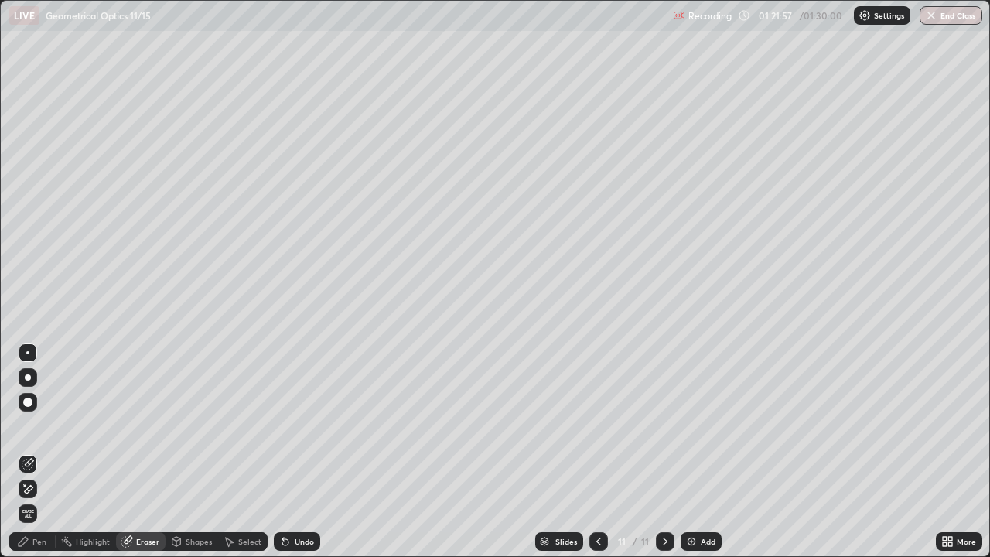
click at [40, 452] on div "Pen" at bounding box center [39, 542] width 14 height 8
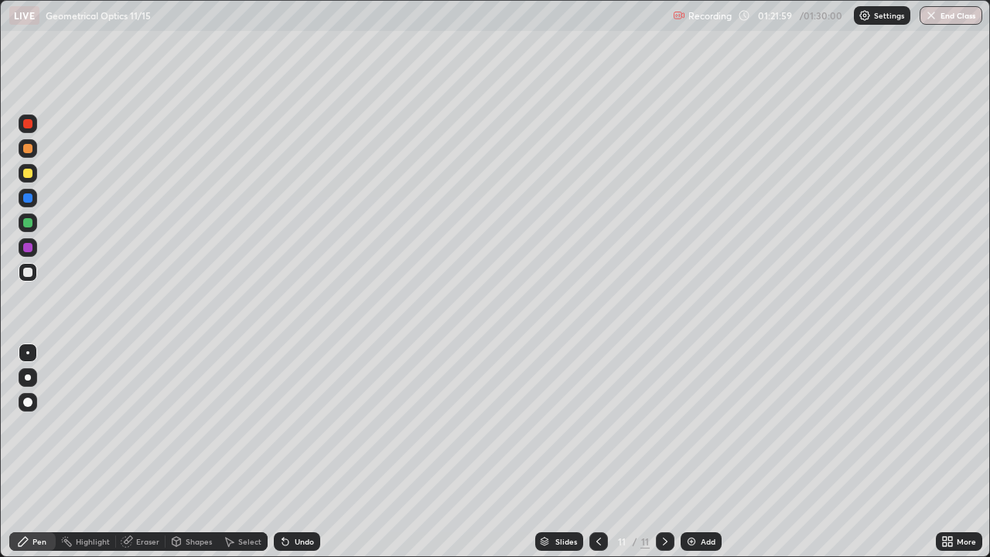
click at [300, 452] on div "Undo" at bounding box center [297, 541] width 46 height 19
click at [32, 225] on div at bounding box center [27, 222] width 9 height 9
click at [43, 452] on div "Pen" at bounding box center [39, 542] width 14 height 8
click at [35, 273] on div at bounding box center [28, 272] width 19 height 19
click at [308, 452] on div "Undo" at bounding box center [297, 541] width 46 height 19
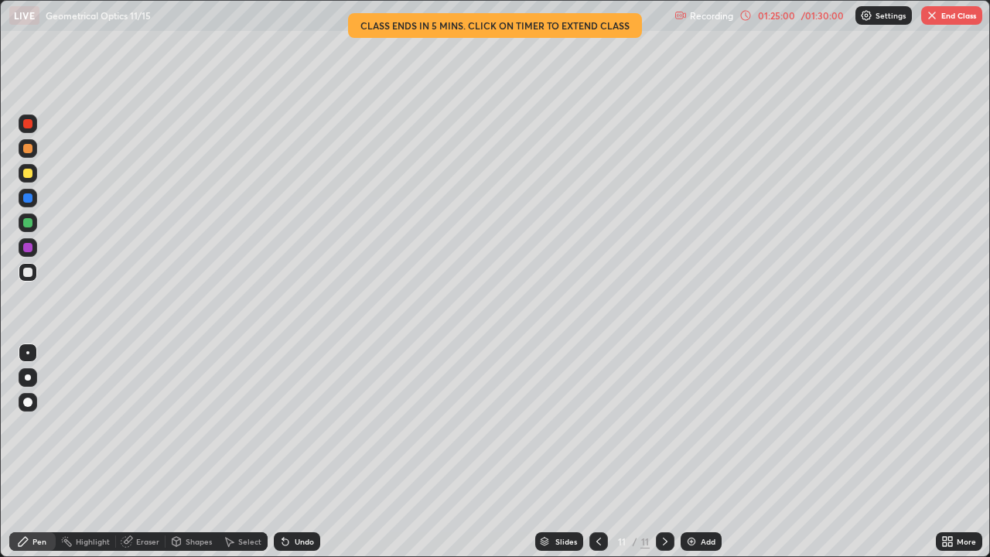
click at [953, 19] on button "End Class" at bounding box center [951, 15] width 61 height 19
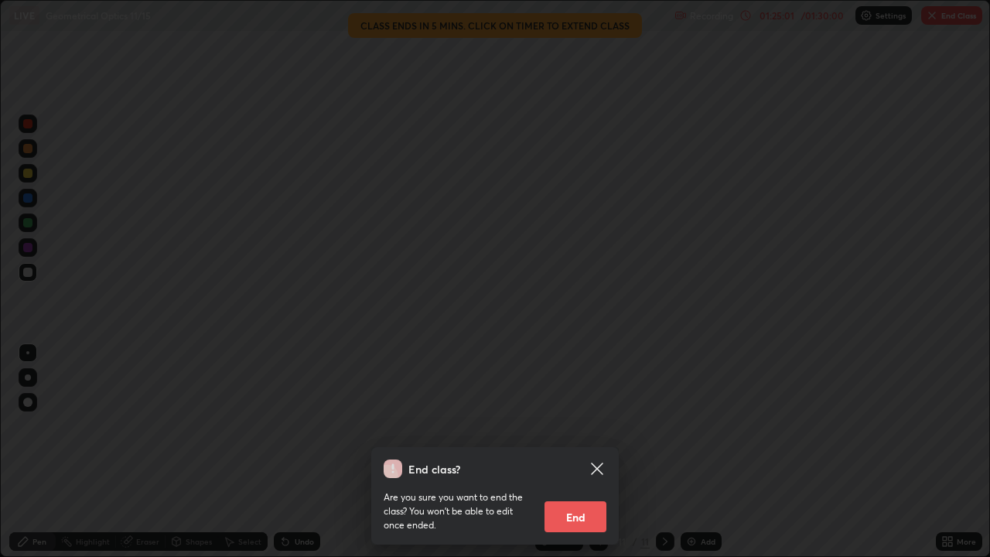
click at [581, 452] on button "End" at bounding box center [576, 516] width 62 height 31
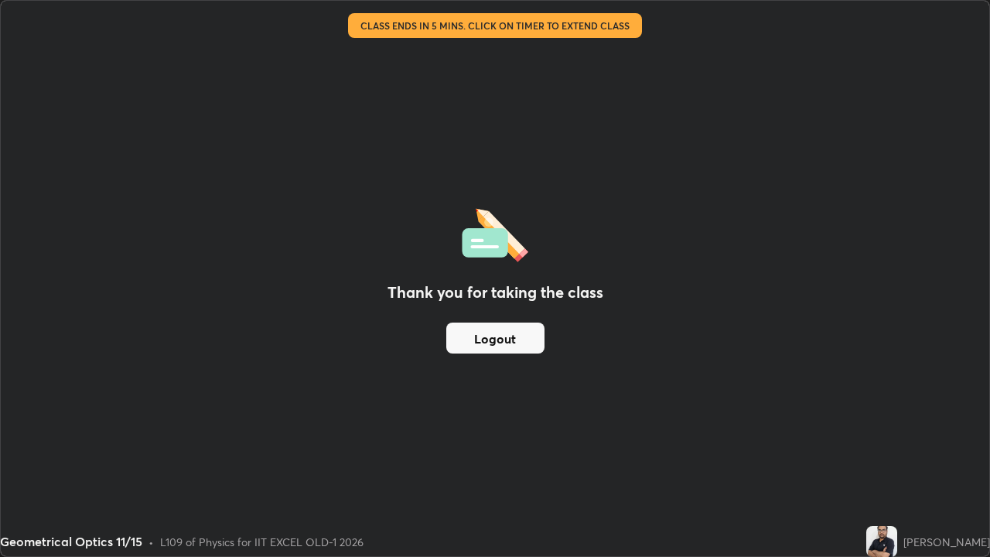
click at [520, 342] on button "Logout" at bounding box center [495, 338] width 98 height 31
